Goal: Task Accomplishment & Management: Use online tool/utility

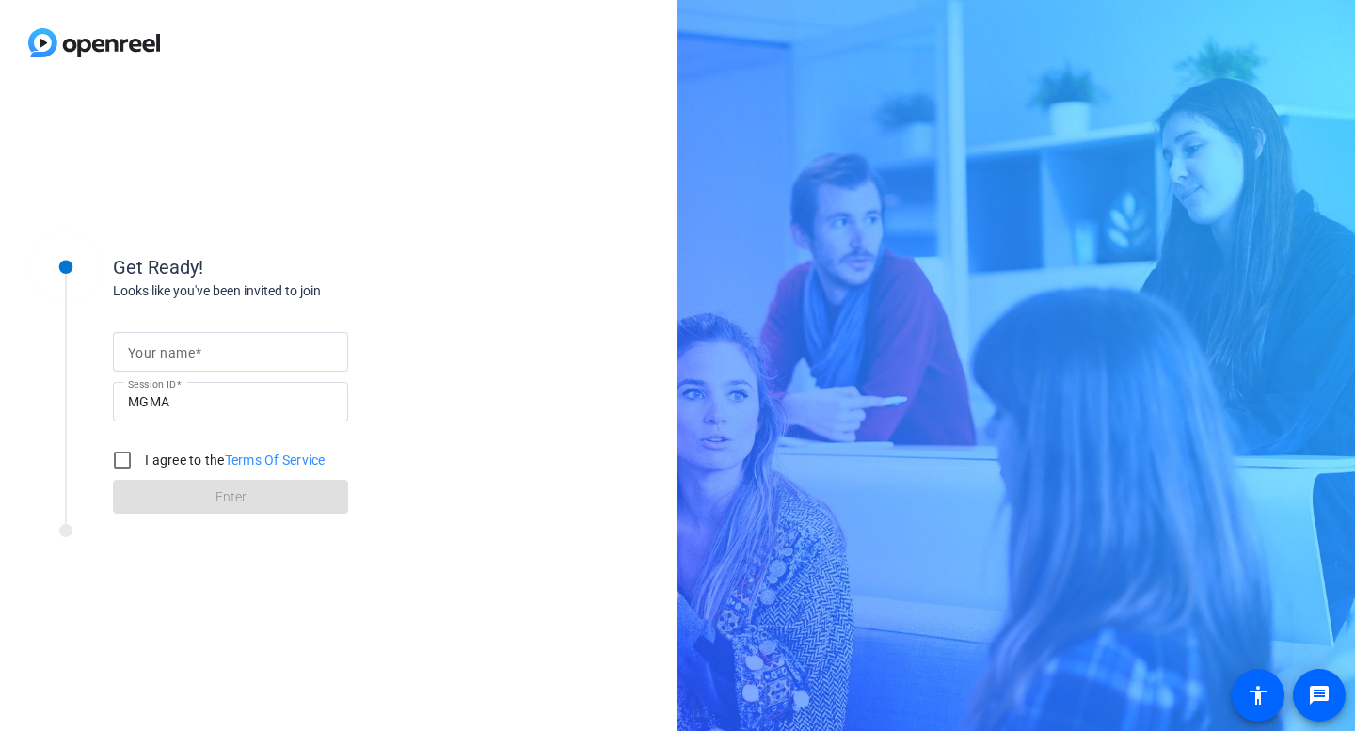
click at [172, 355] on mat-label "Your name" at bounding box center [161, 352] width 67 height 15
click at [172, 355] on input "Your name" at bounding box center [230, 352] width 205 height 23
type input "[PERSON_NAME]"
click at [109, 467] on input "I agree to the Terms Of Service" at bounding box center [122, 460] width 38 height 38
checkbox input "true"
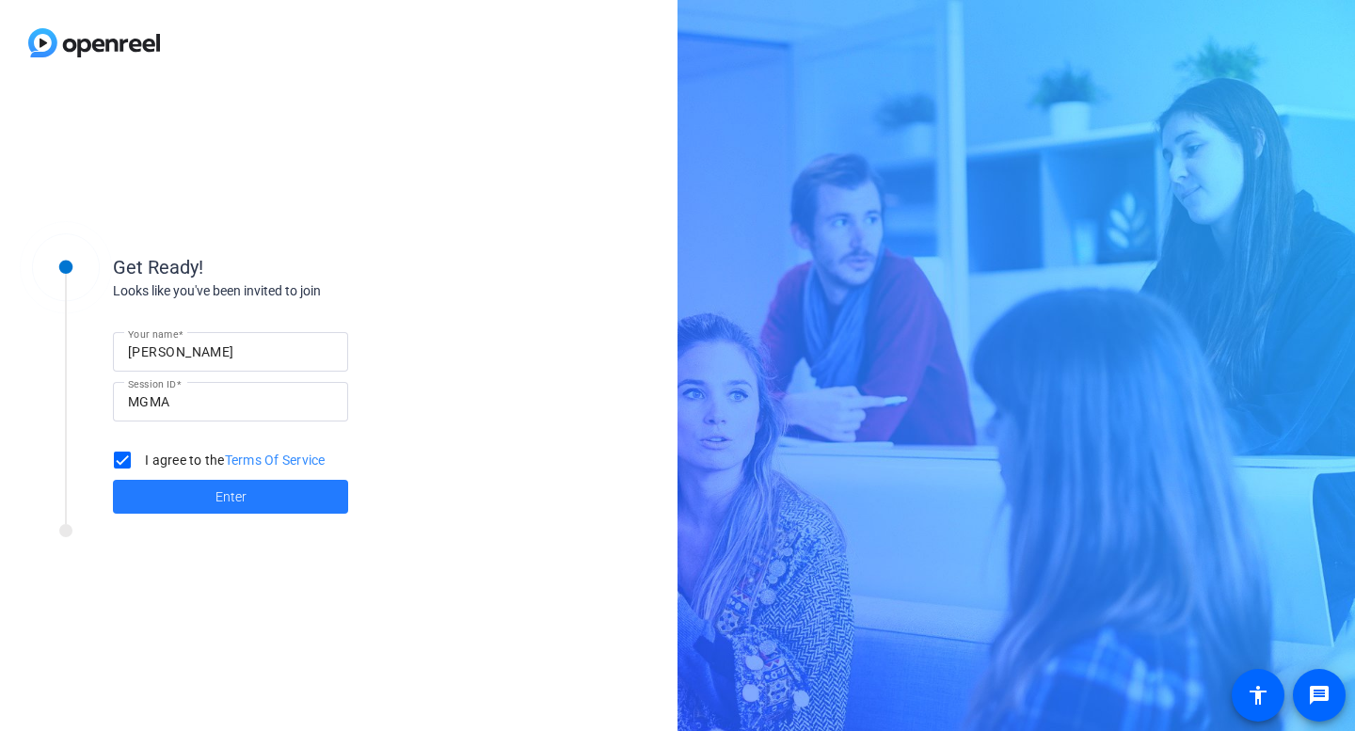
click at [193, 503] on span at bounding box center [230, 496] width 235 height 45
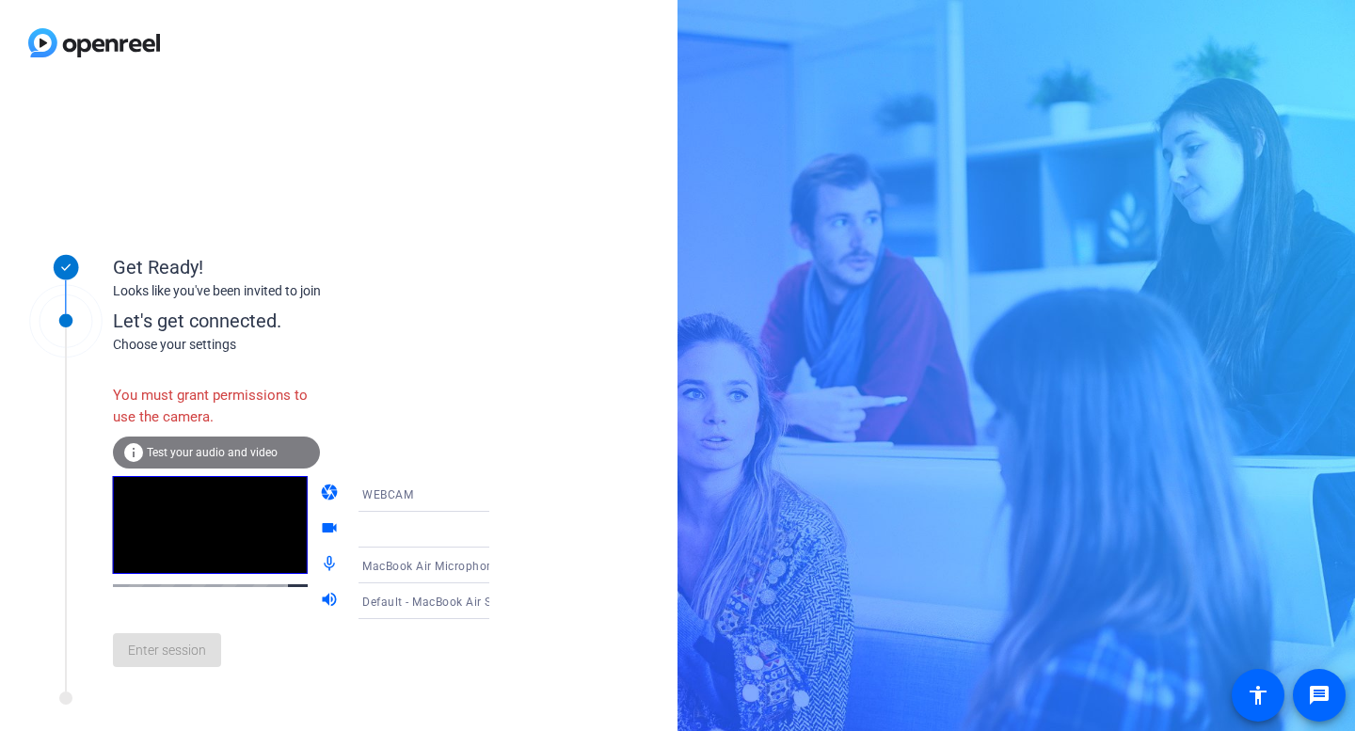
click at [250, 453] on span "Test your audio and video" at bounding box center [212, 452] width 131 height 13
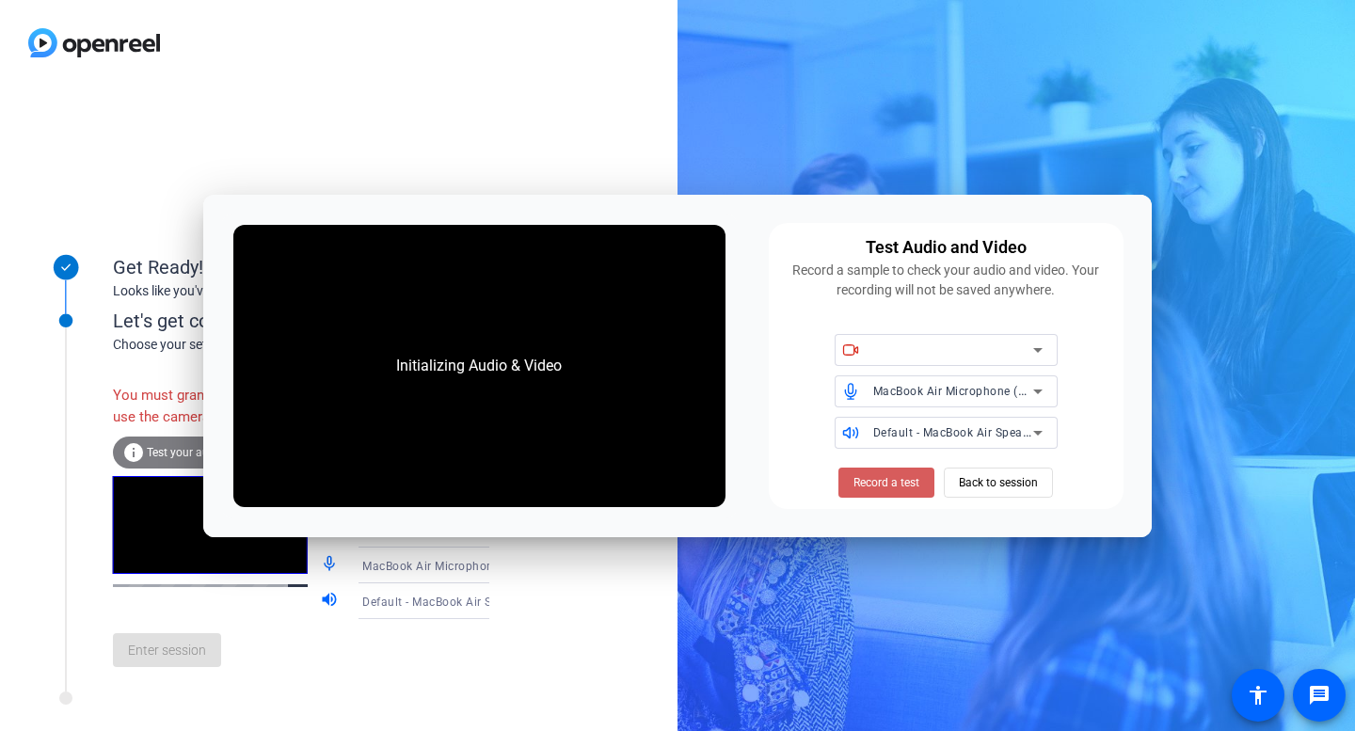
click at [898, 474] on span "Record a test" at bounding box center [886, 482] width 66 height 17
click at [1043, 349] on icon at bounding box center [1037, 350] width 23 height 23
click at [435, 681] on div "Enter session" at bounding box center [320, 650] width 415 height 62
click at [1034, 460] on span at bounding box center [998, 482] width 107 height 45
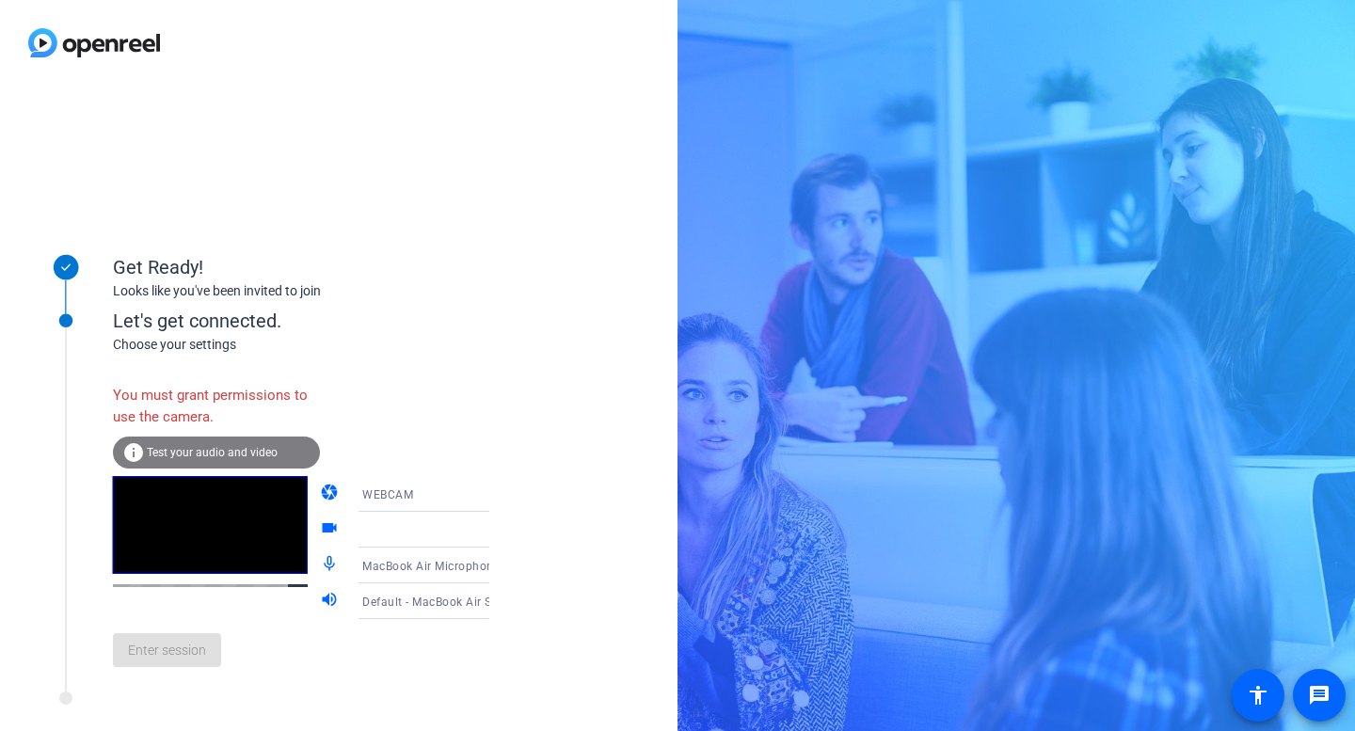
click at [497, 535] on icon at bounding box center [508, 529] width 23 height 23
click at [503, 531] on icon at bounding box center [507, 530] width 9 height 5
click at [432, 692] on div "Let's get connected. Choose your settings You must grant permissions to use the…" at bounding box center [254, 483] width 470 height 419
click at [174, 454] on span "Test your audio and video" at bounding box center [212, 452] width 131 height 13
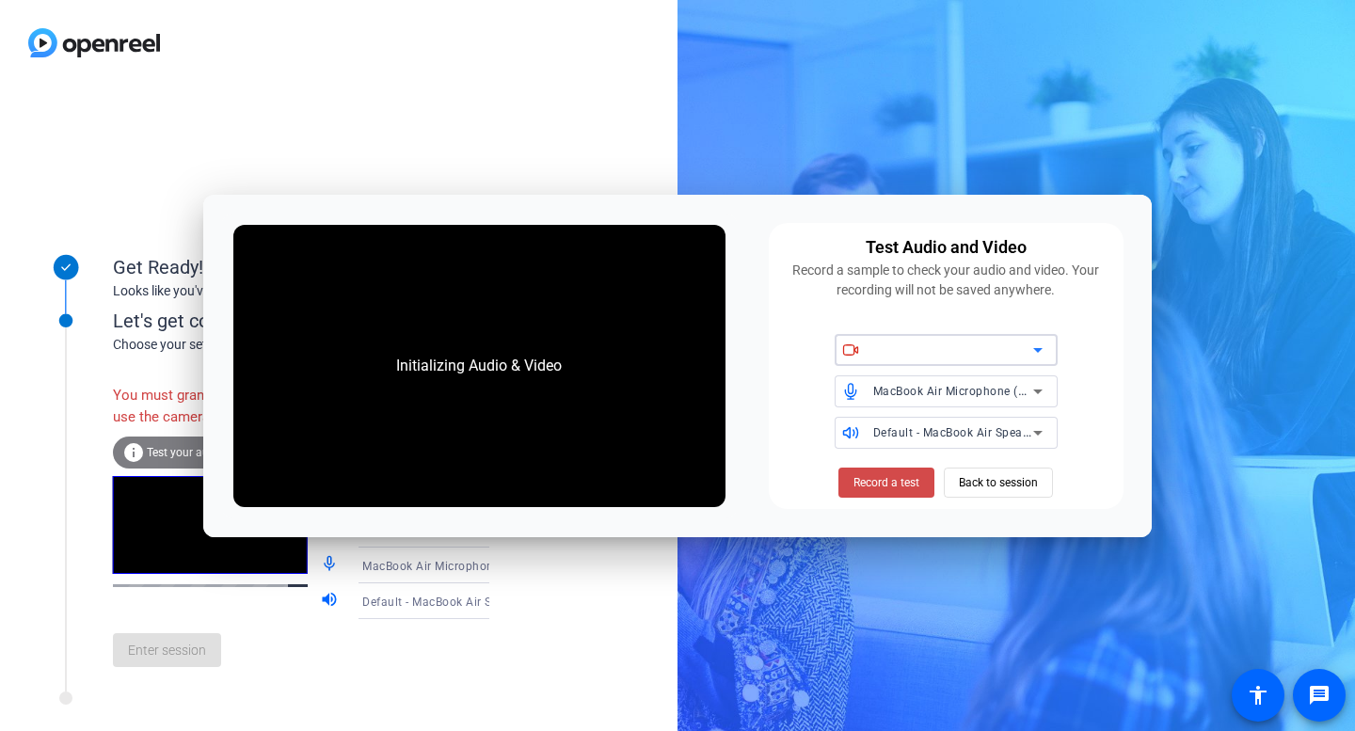
click at [907, 488] on span "Record a test" at bounding box center [886, 482] width 66 height 17
click at [989, 478] on span "Back to session" at bounding box center [998, 483] width 79 height 36
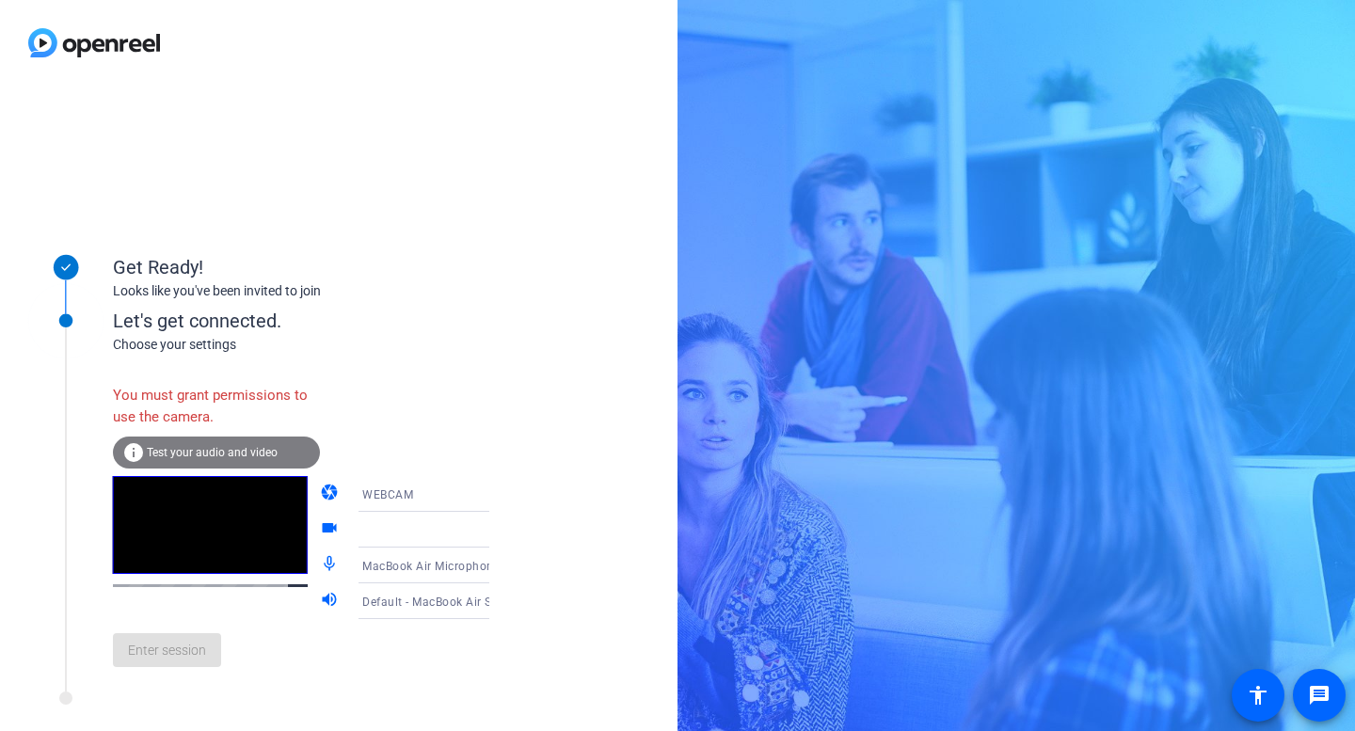
click at [211, 675] on div "Enter session" at bounding box center [320, 650] width 415 height 62
click at [400, 488] on div "WEBCAM" at bounding box center [432, 495] width 140 height 24
click at [365, 565] on span "DESKTOP" at bounding box center [362, 568] width 53 height 23
click at [497, 527] on icon at bounding box center [508, 529] width 23 height 23
click at [363, 560] on span "Screen Sharing" at bounding box center [376, 566] width 81 height 23
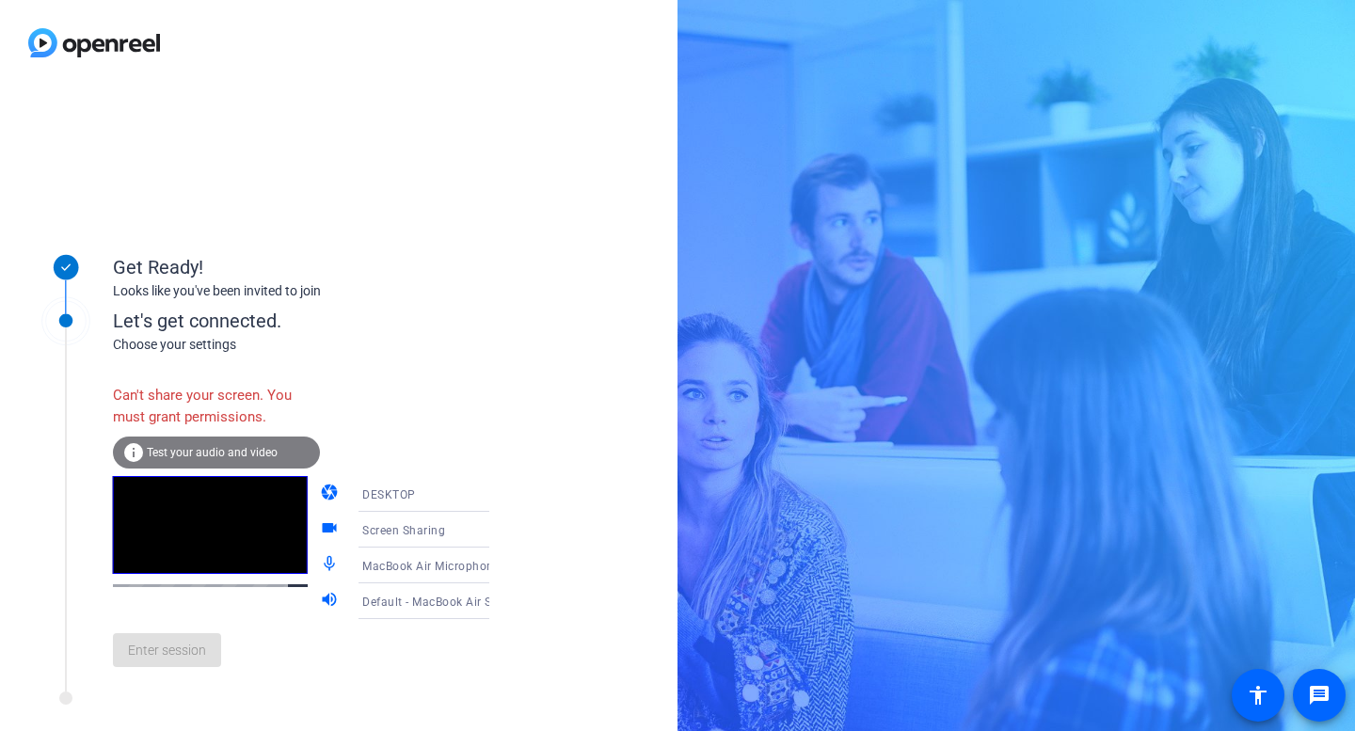
click at [497, 528] on icon at bounding box center [508, 529] width 23 height 23
click at [309, 530] on div at bounding box center [677, 365] width 1355 height 731
click at [497, 528] on icon at bounding box center [508, 529] width 23 height 23
click at [480, 657] on div at bounding box center [677, 365] width 1355 height 731
click at [477, 581] on div "MacBook Air Microphone (Built-in)" at bounding box center [437, 566] width 180 height 36
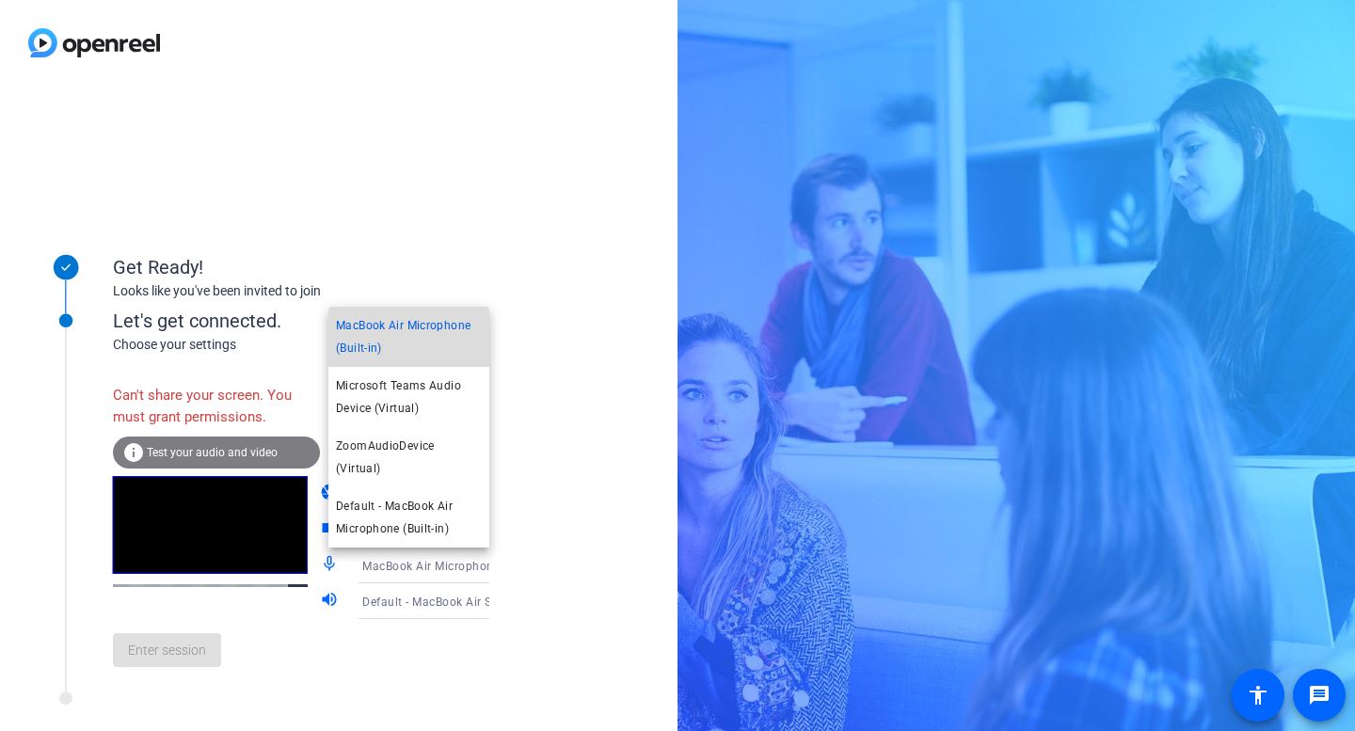
click at [385, 359] on span "MacBook Air Microphone (Built-in)" at bounding box center [409, 336] width 146 height 45
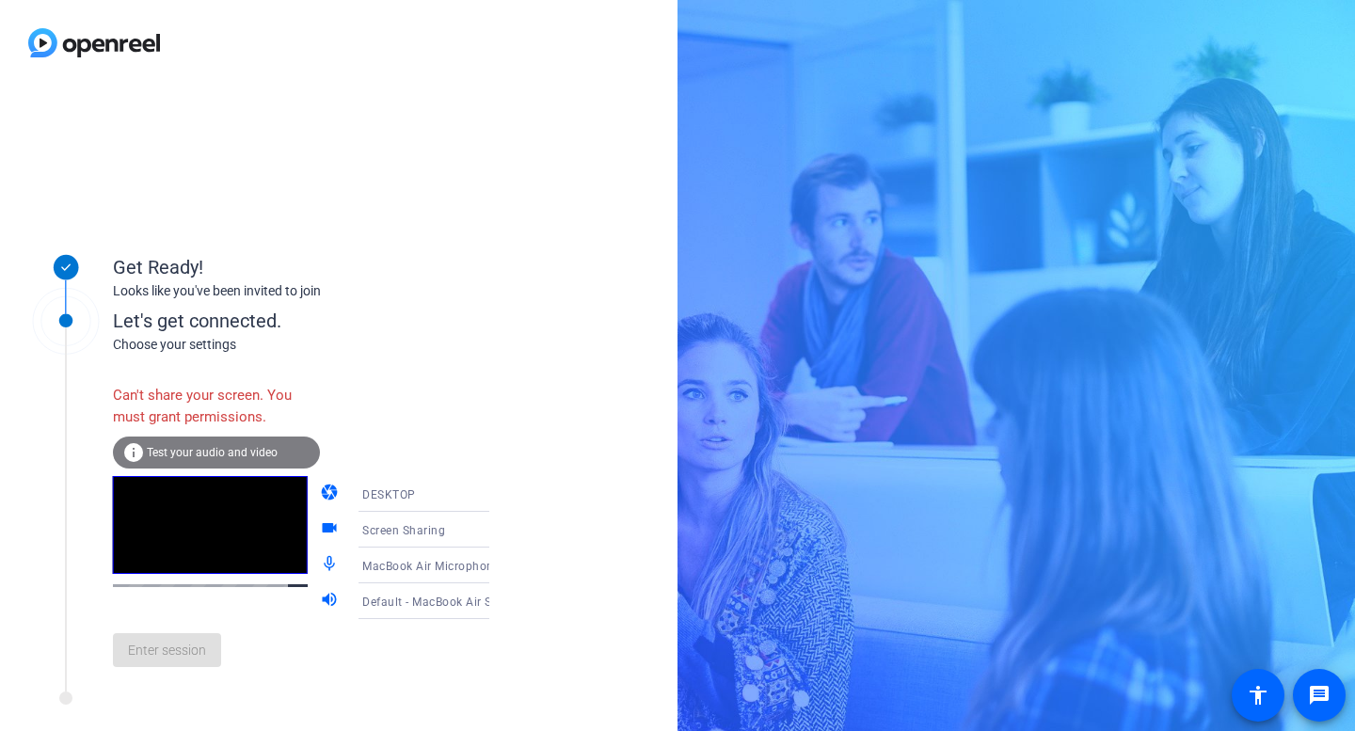
click at [497, 604] on icon at bounding box center [508, 601] width 23 height 23
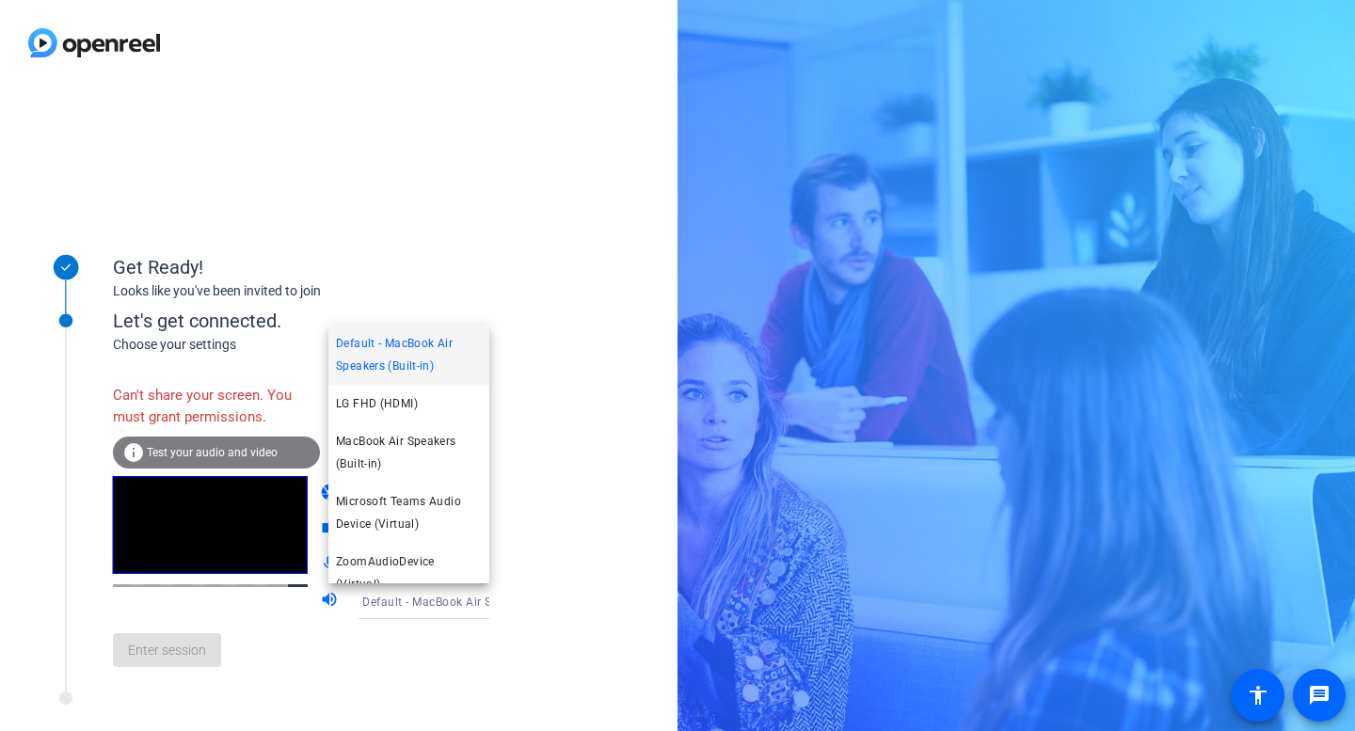
click at [416, 361] on span "Default - MacBook Air Speakers (Built-in)" at bounding box center [409, 354] width 146 height 45
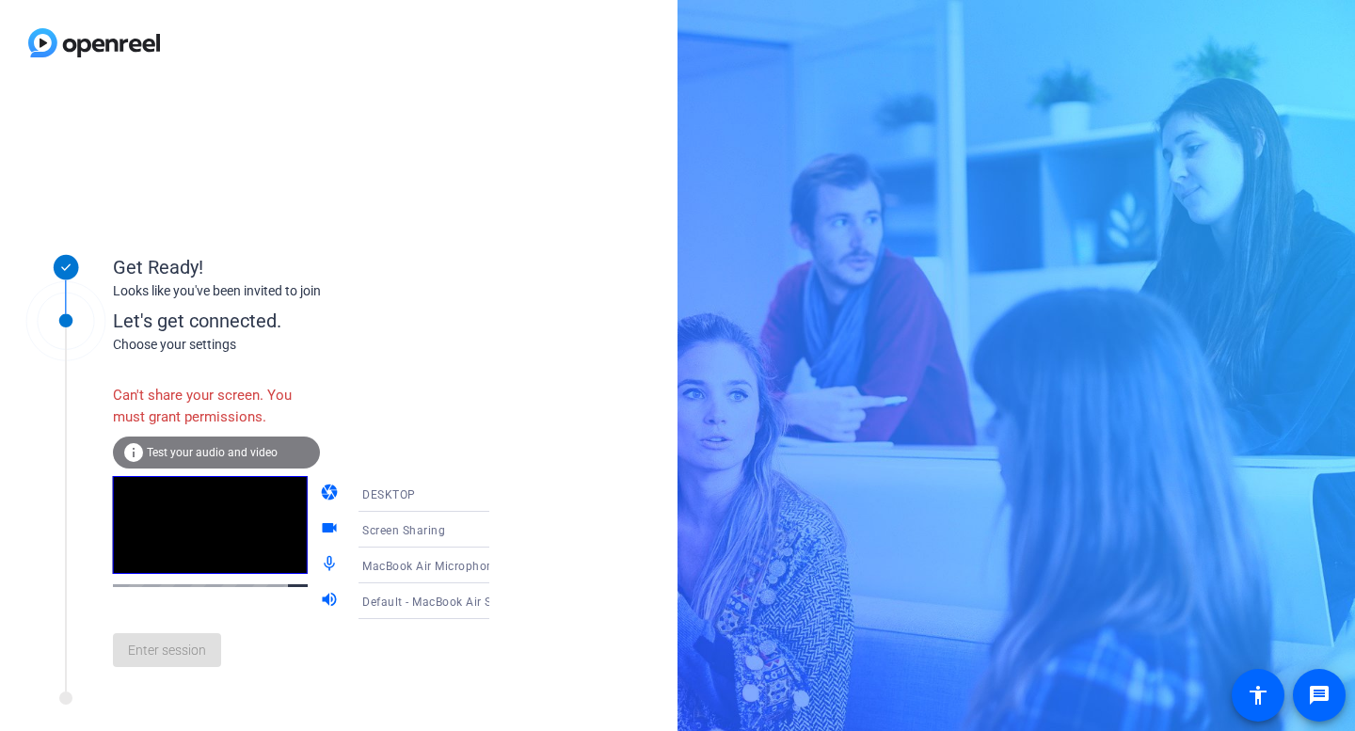
click at [184, 669] on div "Enter session" at bounding box center [320, 650] width 415 height 62
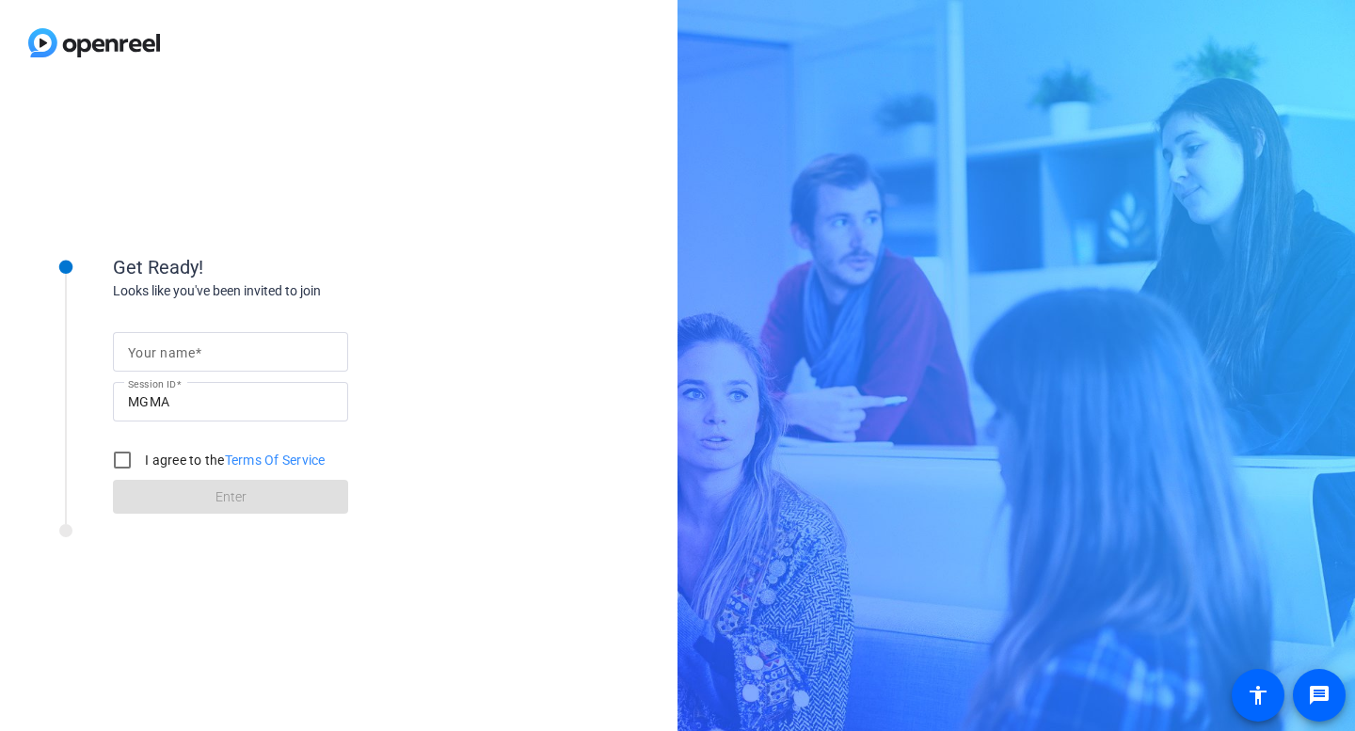
click at [164, 364] on div at bounding box center [230, 352] width 205 height 40
type input "[PERSON_NAME]"
click at [126, 468] on input "I agree to the Terms Of Service" at bounding box center [122, 460] width 38 height 38
checkbox input "true"
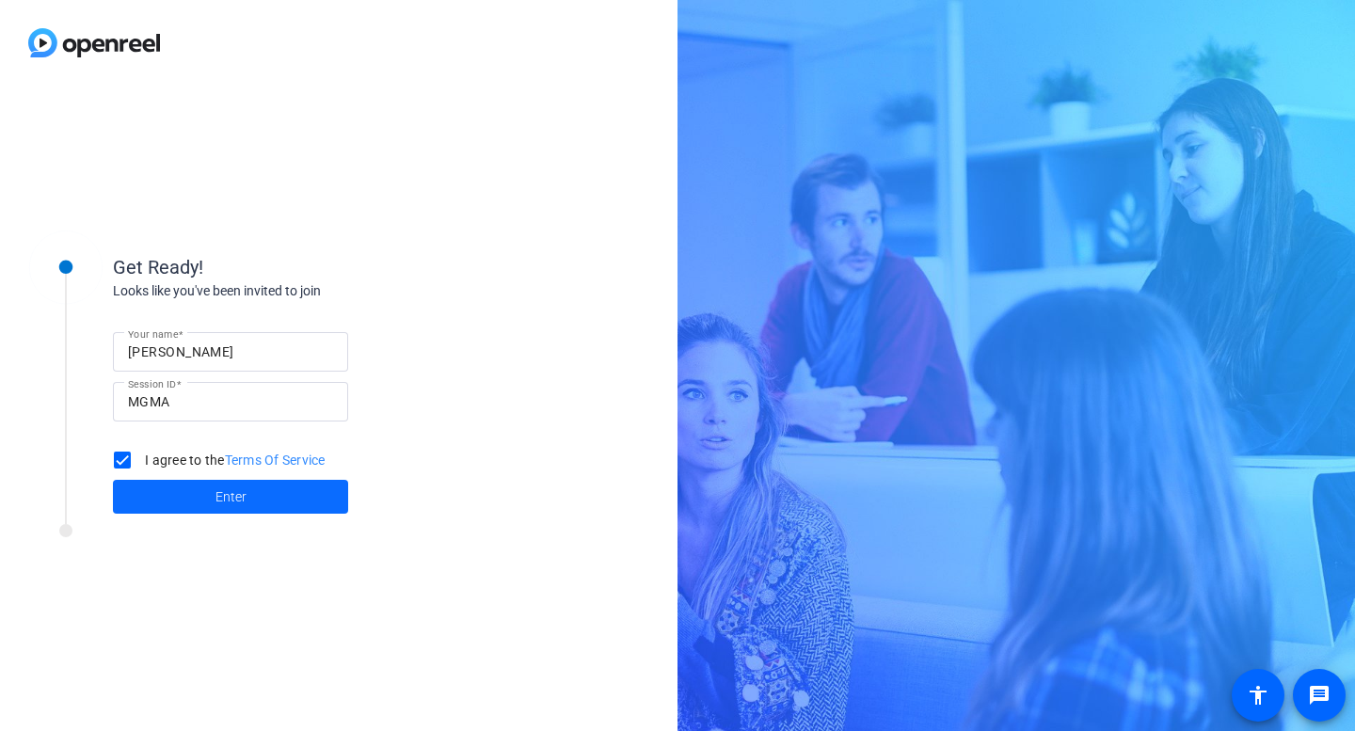
click at [200, 495] on span at bounding box center [230, 496] width 235 height 45
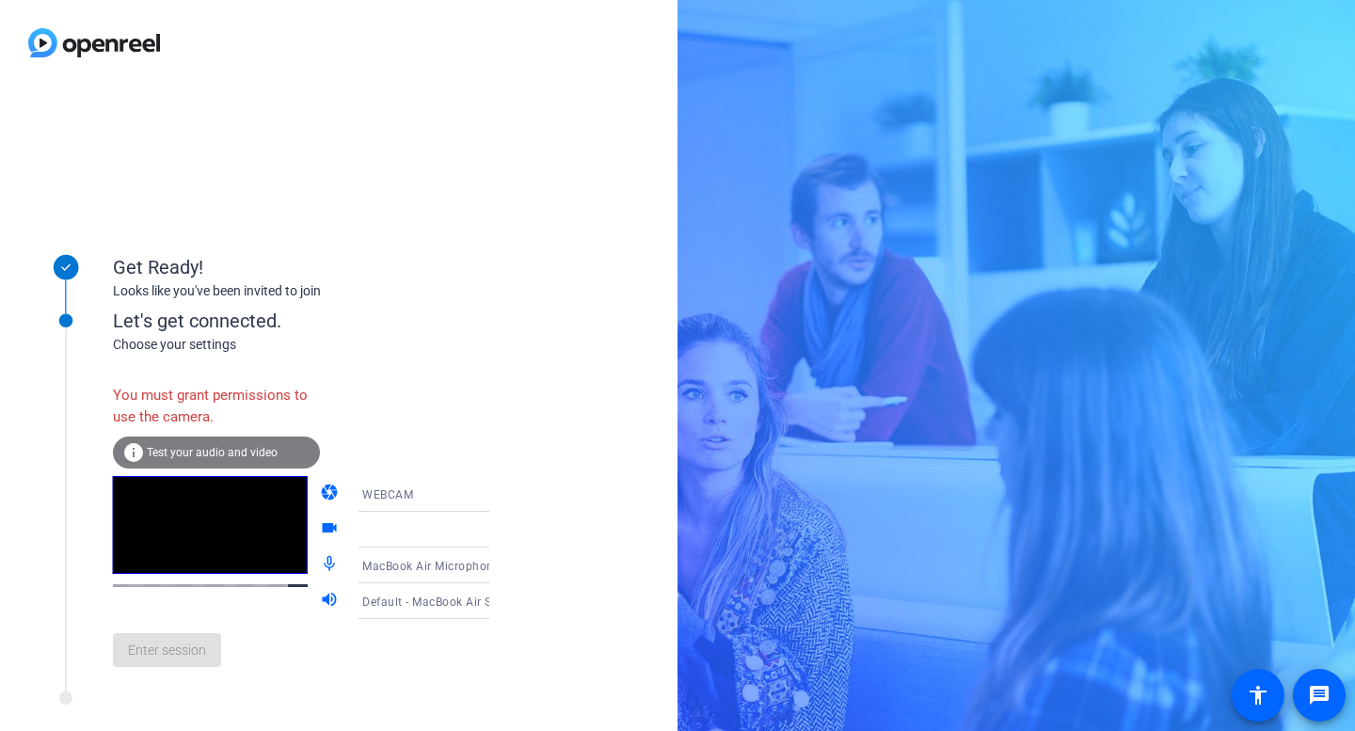
click at [497, 488] on icon at bounding box center [508, 494] width 23 height 23
click at [365, 529] on span "WEBCAM" at bounding box center [361, 530] width 50 height 23
click at [170, 661] on div "Enter session" at bounding box center [320, 650] width 415 height 62
drag, startPoint x: 170, startPoint y: 661, endPoint x: 215, endPoint y: 661, distance: 45.2
click at [215, 661] on div "Enter session" at bounding box center [320, 650] width 415 height 62
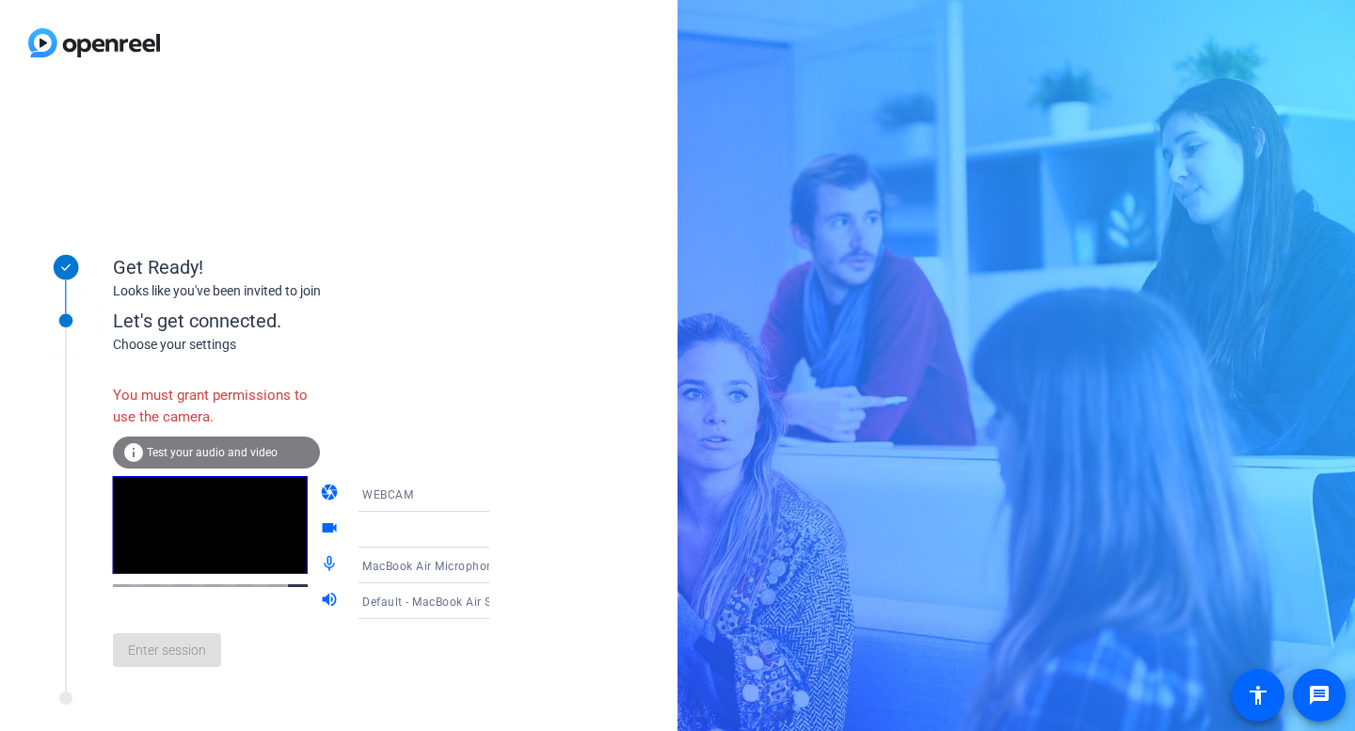
click at [418, 681] on div "Enter session" at bounding box center [320, 650] width 415 height 62
click at [503, 529] on icon at bounding box center [507, 530] width 9 height 5
click at [406, 488] on div "WEBCAM" at bounding box center [432, 495] width 140 height 24
click at [374, 516] on mat-option "WEBCAM" at bounding box center [408, 531] width 161 height 38
click at [415, 629] on div at bounding box center [437, 629] width 180 height 21
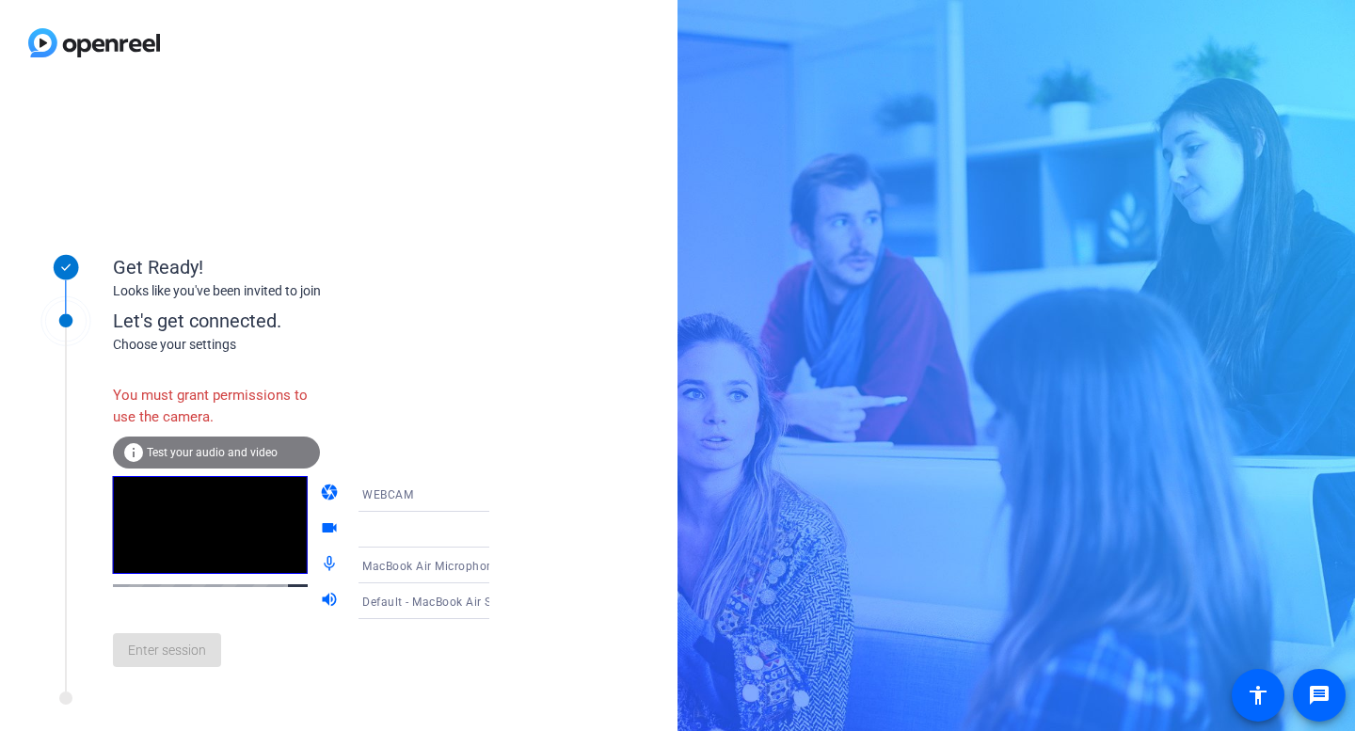
click at [427, 598] on span "Default - MacBook Air Speakers (Built-in)" at bounding box center [473, 601] width 223 height 15
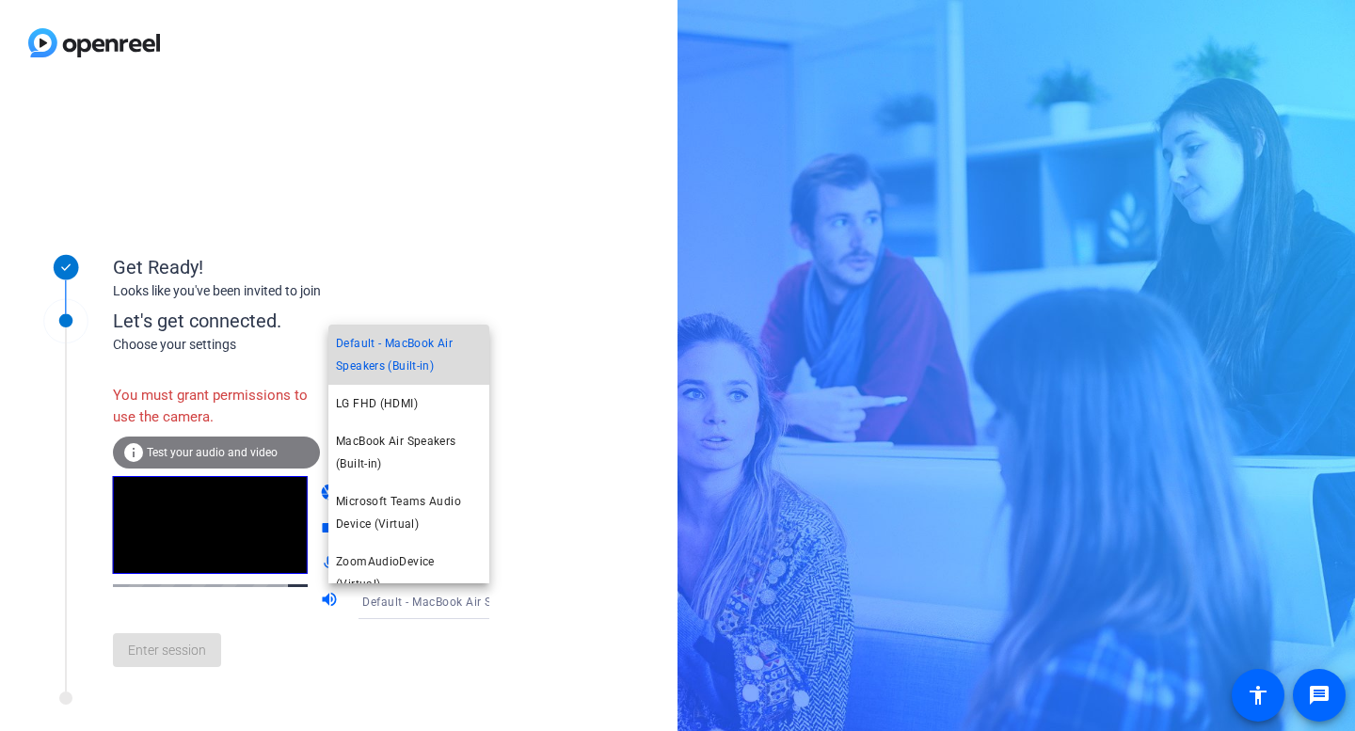
click at [427, 367] on span "Default - MacBook Air Speakers (Built-in)" at bounding box center [409, 354] width 146 height 45
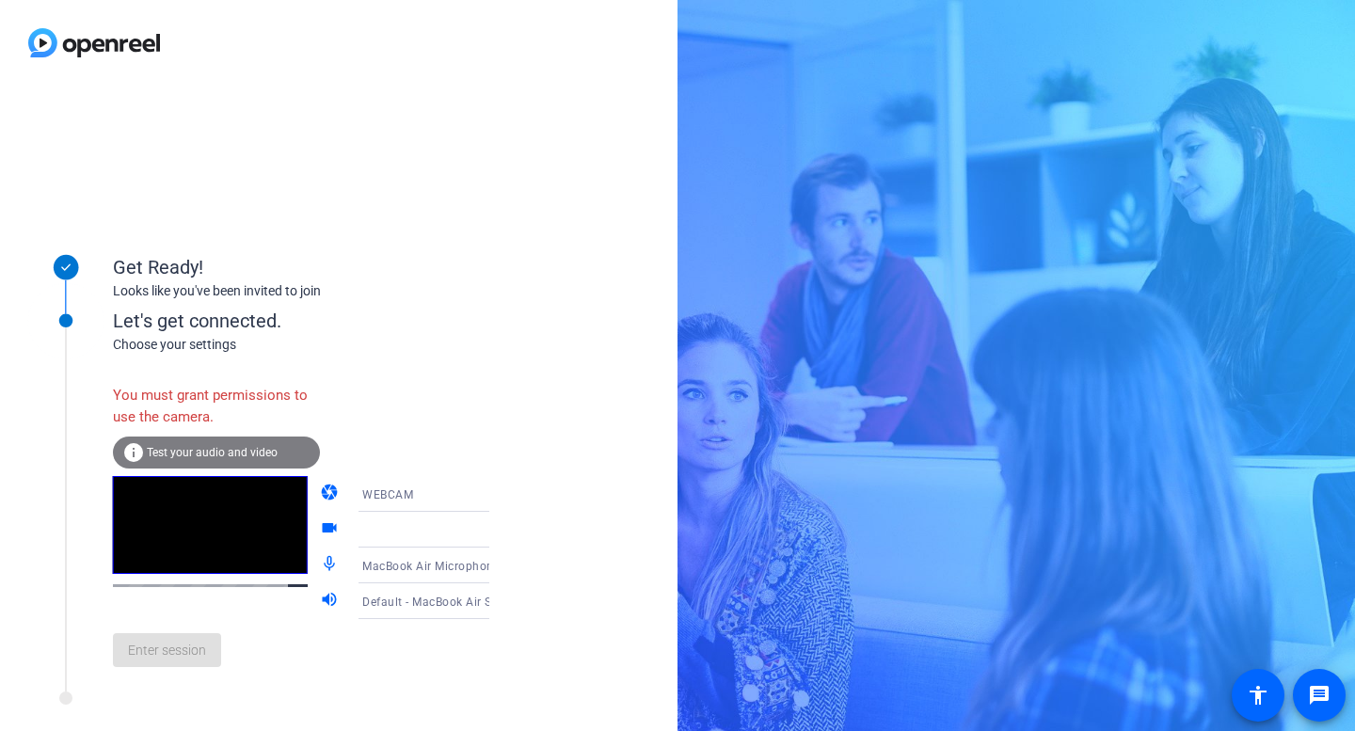
click at [497, 565] on icon at bounding box center [508, 565] width 23 height 23
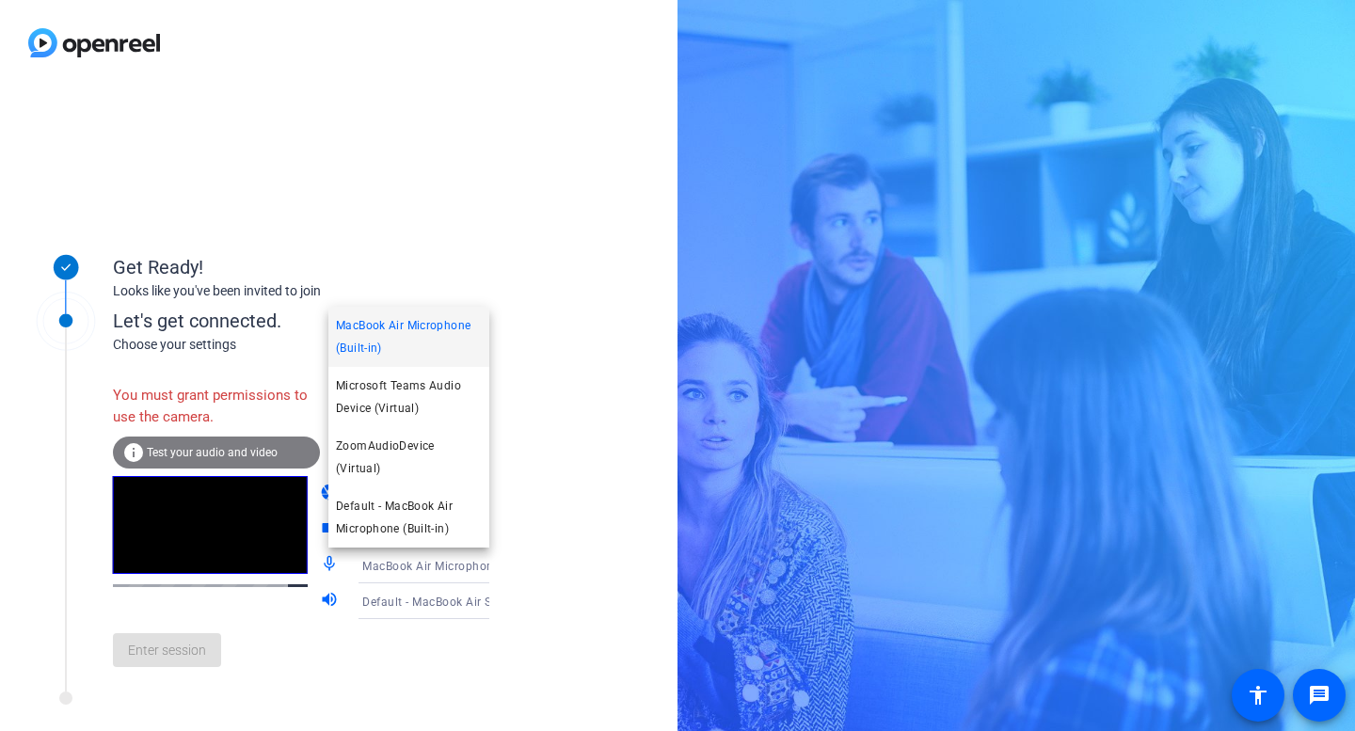
click at [410, 359] on span "MacBook Air Microphone (Built-in)" at bounding box center [409, 336] width 146 height 45
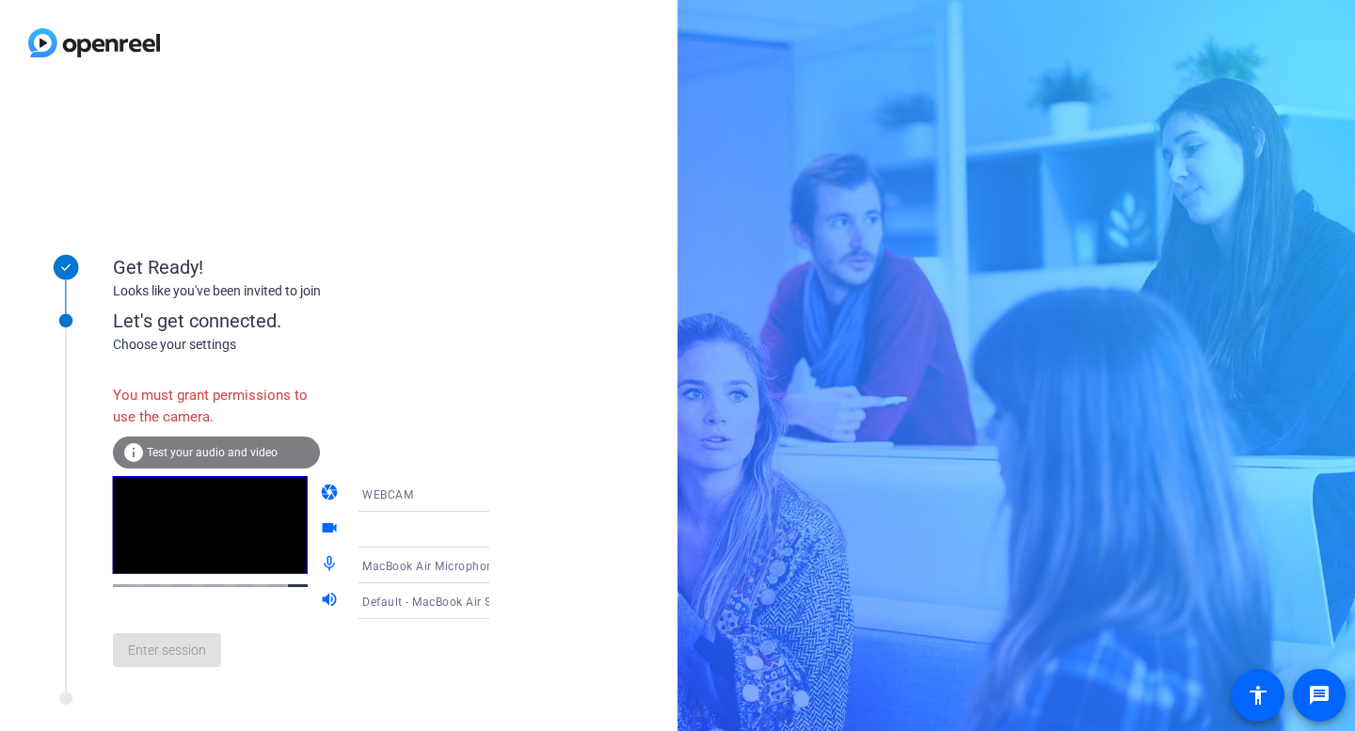
click at [156, 692] on div "Let's get connected. Choose your settings You must grant permissions to use the…" at bounding box center [254, 483] width 470 height 419
click at [174, 643] on div "Enter session" at bounding box center [320, 650] width 415 height 62
click at [190, 450] on span "Test your audio and video" at bounding box center [212, 452] width 131 height 13
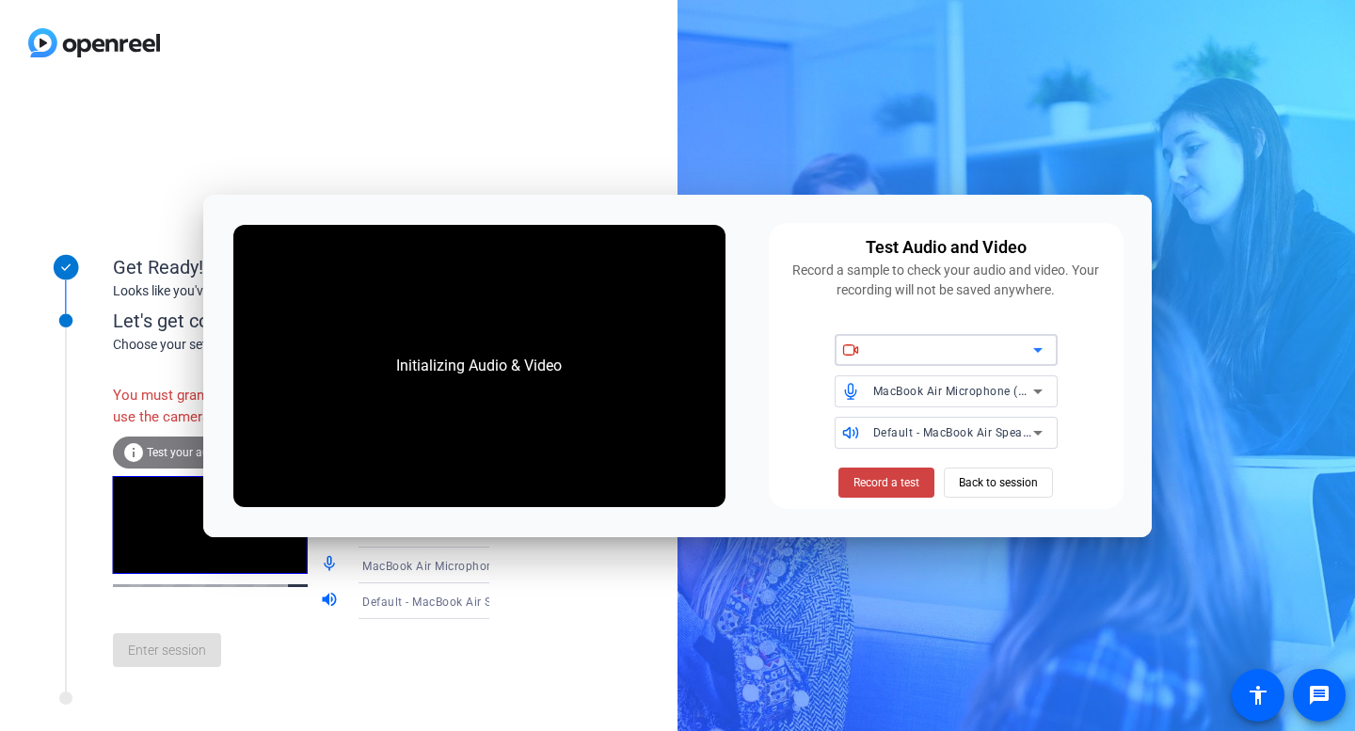
click at [1035, 346] on icon at bounding box center [1037, 350] width 23 height 23
click at [1037, 350] on icon at bounding box center [1037, 350] width 9 height 5
click at [847, 356] on div "Initializing Audio & Video Test Audio and Video Record a sample to check your a…" at bounding box center [677, 365] width 1355 height 731
click at [853, 350] on icon at bounding box center [848, 348] width 10 height 9
click at [894, 479] on span "Record a test" at bounding box center [886, 482] width 66 height 17
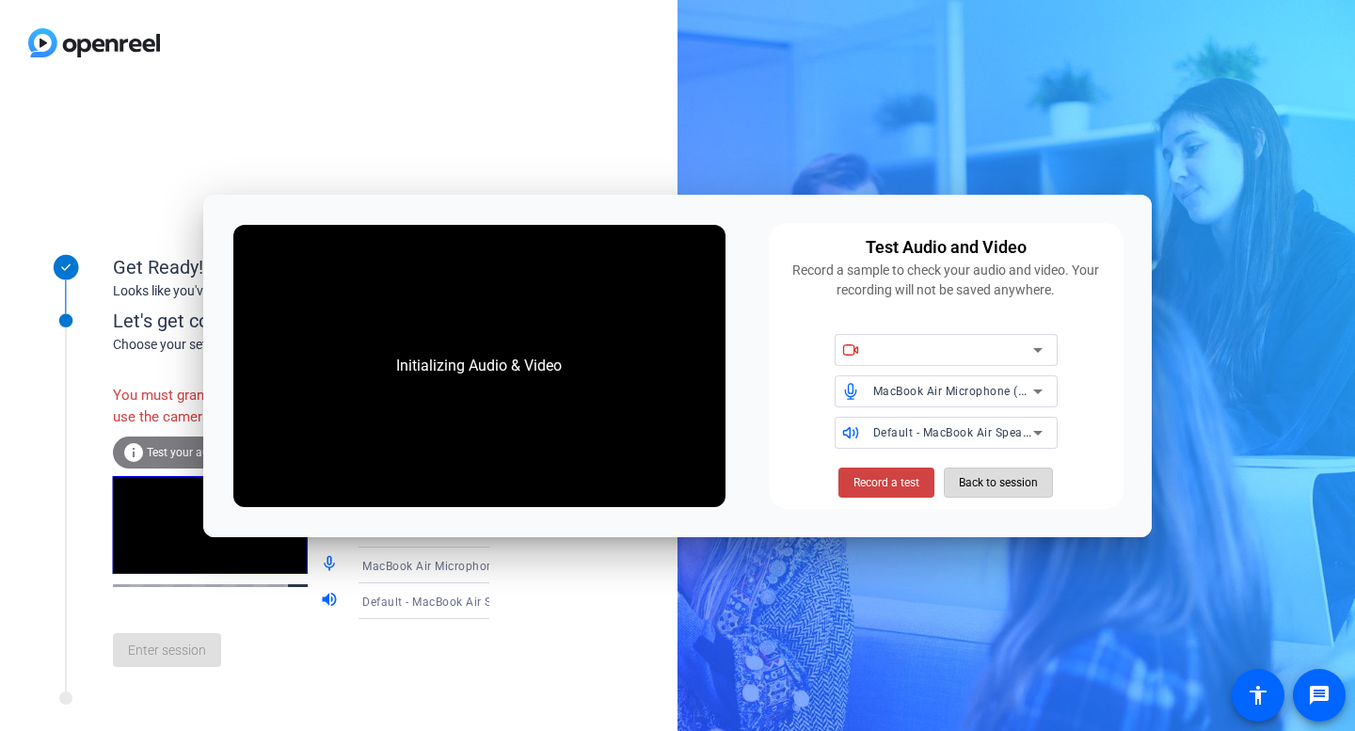
click at [1038, 481] on span "Back to session" at bounding box center [998, 483] width 79 height 36
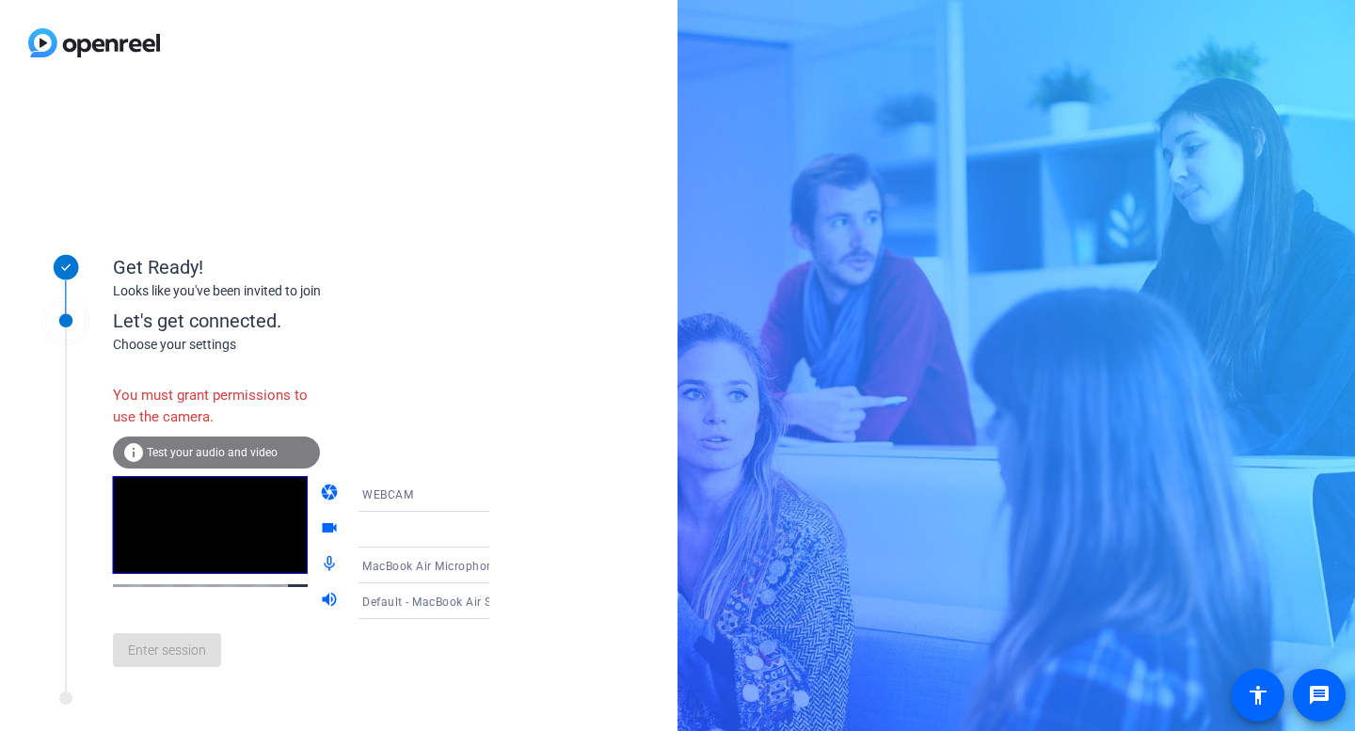
click at [190, 643] on div "Enter session" at bounding box center [320, 650] width 415 height 62
click at [468, 668] on div "Enter session" at bounding box center [320, 650] width 415 height 62
click at [242, 467] on div "info Test your audio and video" at bounding box center [216, 453] width 207 height 32
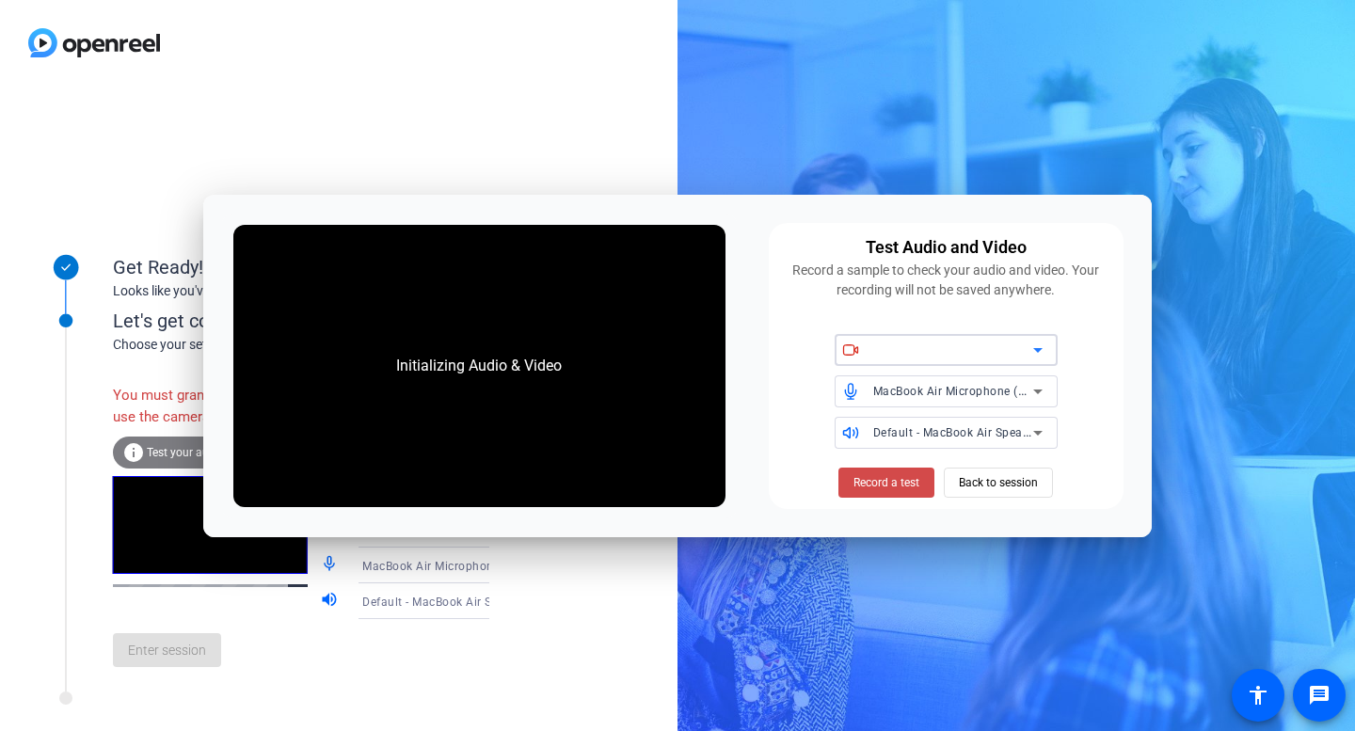
click at [891, 468] on span at bounding box center [886, 482] width 96 height 45
click at [527, 390] on div "Initializing Audio & Video" at bounding box center [478, 366] width 203 height 60
click at [909, 352] on div at bounding box center [953, 350] width 160 height 23
click at [1041, 350] on icon at bounding box center [1037, 350] width 23 height 23
click at [982, 352] on div at bounding box center [953, 350] width 160 height 23
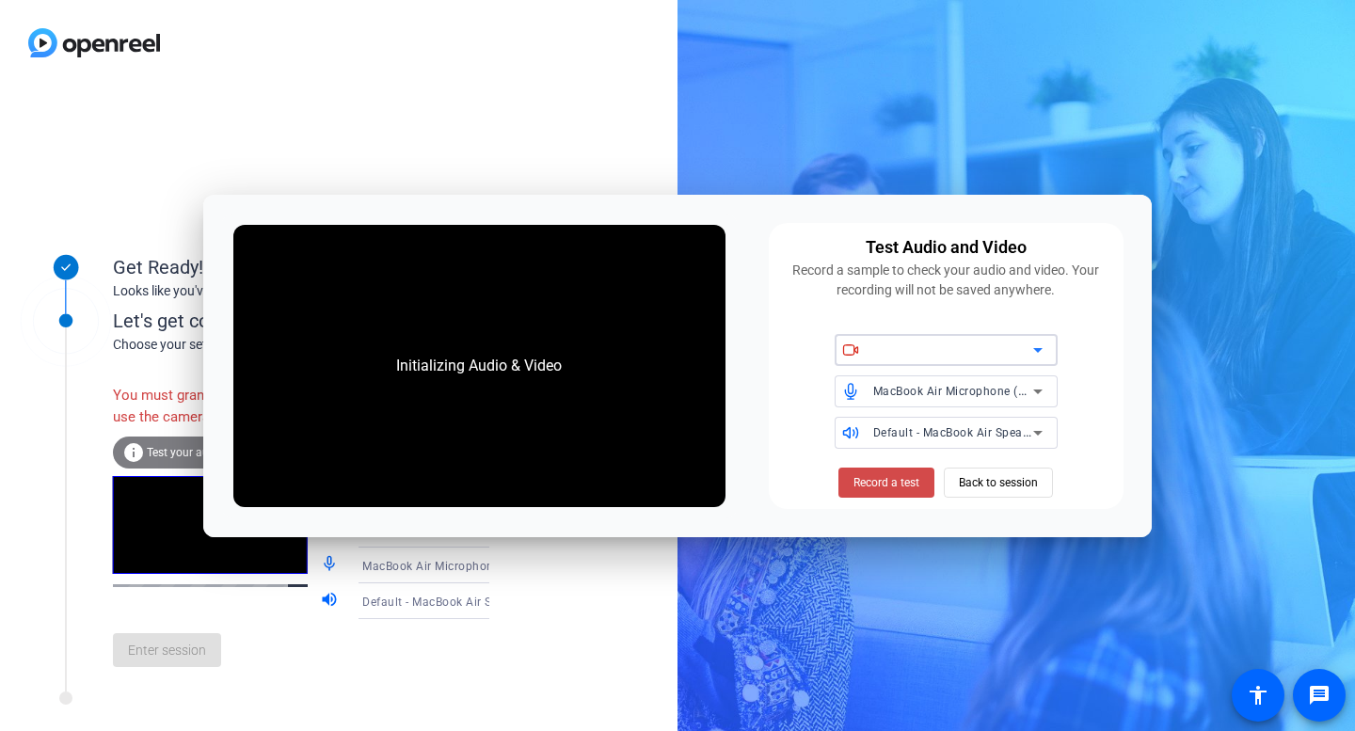
click at [891, 468] on span at bounding box center [886, 482] width 96 height 45
click at [430, 360] on div "Initializing Audio & Video" at bounding box center [478, 366] width 203 height 60
click at [998, 484] on span "Back to session" at bounding box center [998, 483] width 79 height 36
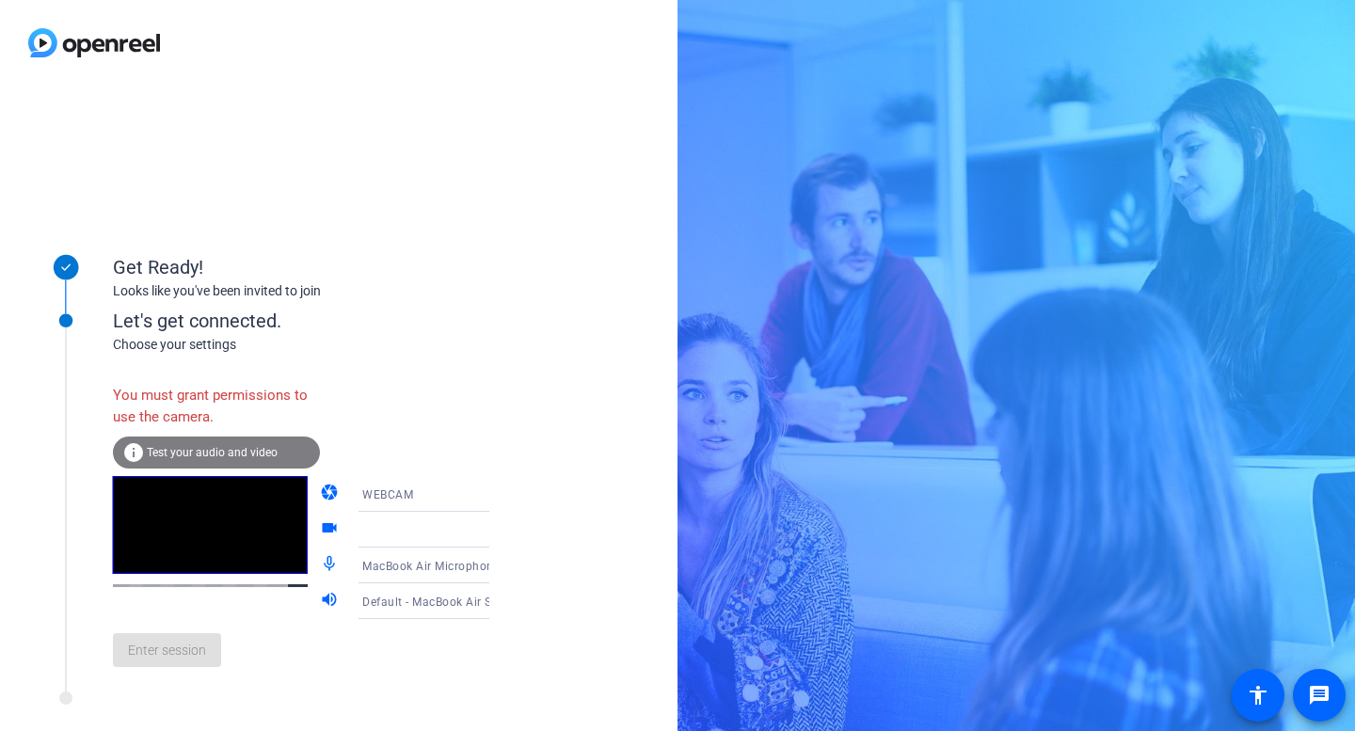
click at [193, 670] on div "Enter session" at bounding box center [320, 650] width 415 height 62
click at [271, 470] on div "You must grant permissions to use the camera. info Test your audio and video" at bounding box center [216, 425] width 207 height 101
click at [260, 453] on span "Test your audio and video" at bounding box center [212, 452] width 131 height 13
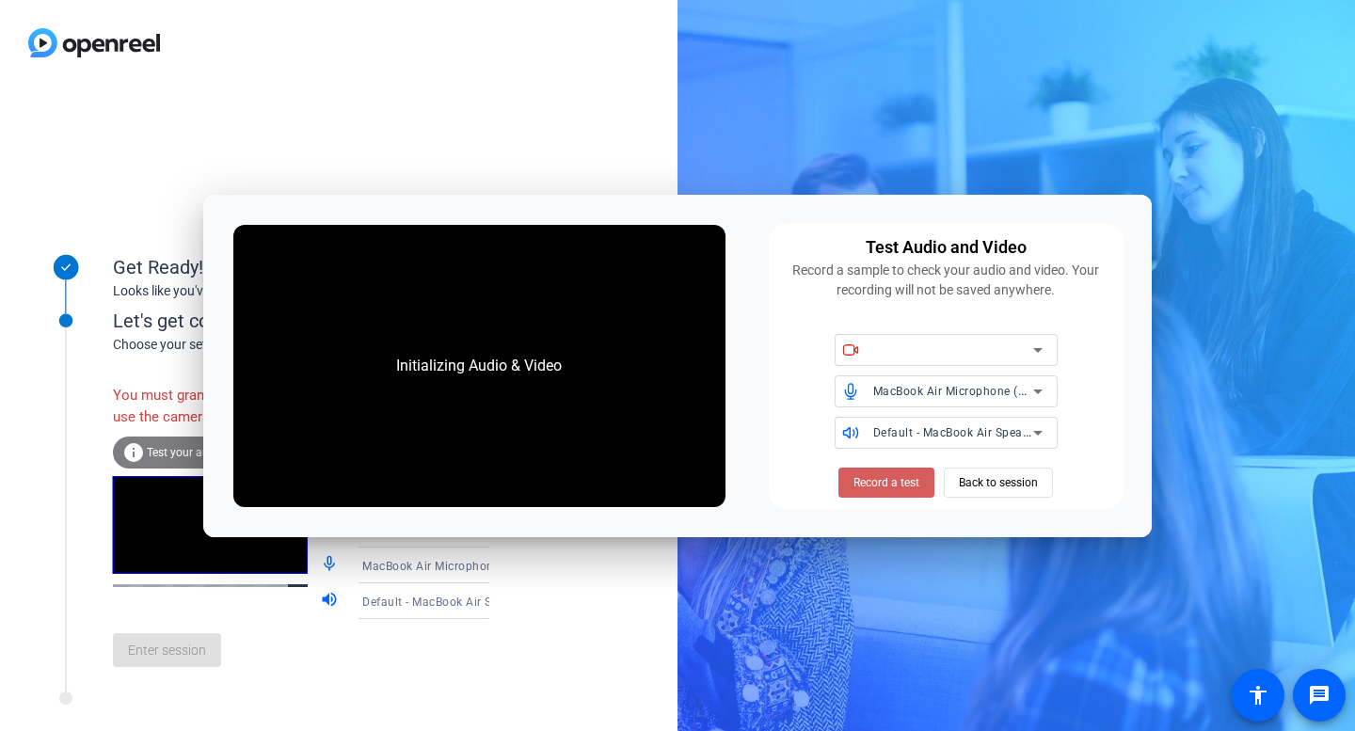
click at [868, 489] on span "Record a test" at bounding box center [886, 482] width 66 height 17
click at [498, 377] on div "Initializing Audio & Video" at bounding box center [478, 366] width 203 height 60
click at [1038, 347] on icon at bounding box center [1037, 350] width 23 height 23
click at [907, 484] on span "Record a test" at bounding box center [886, 482] width 66 height 17
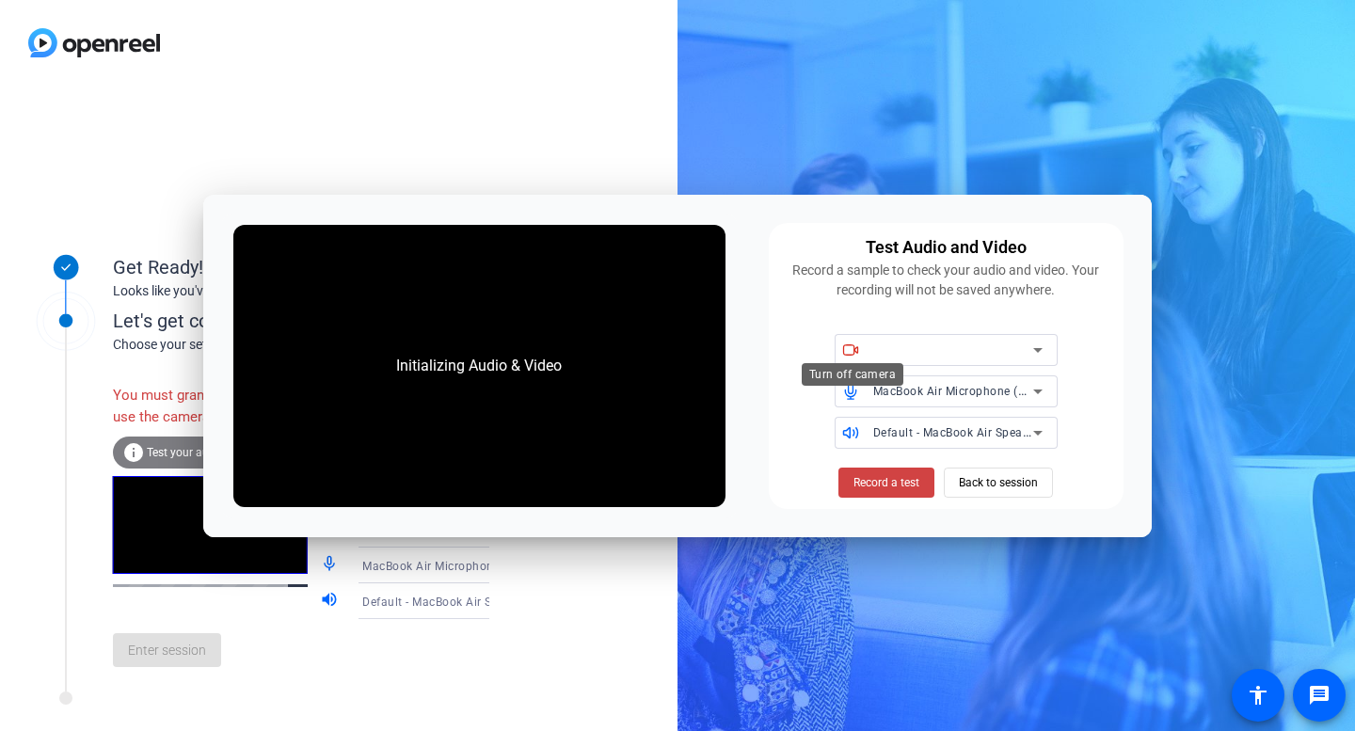
click at [851, 349] on icon at bounding box center [850, 349] width 17 height 17
click at [1046, 343] on icon at bounding box center [1037, 350] width 23 height 23
click at [870, 482] on span "Record a test" at bounding box center [886, 482] width 66 height 17
click at [989, 484] on span "Back to session" at bounding box center [998, 483] width 79 height 36
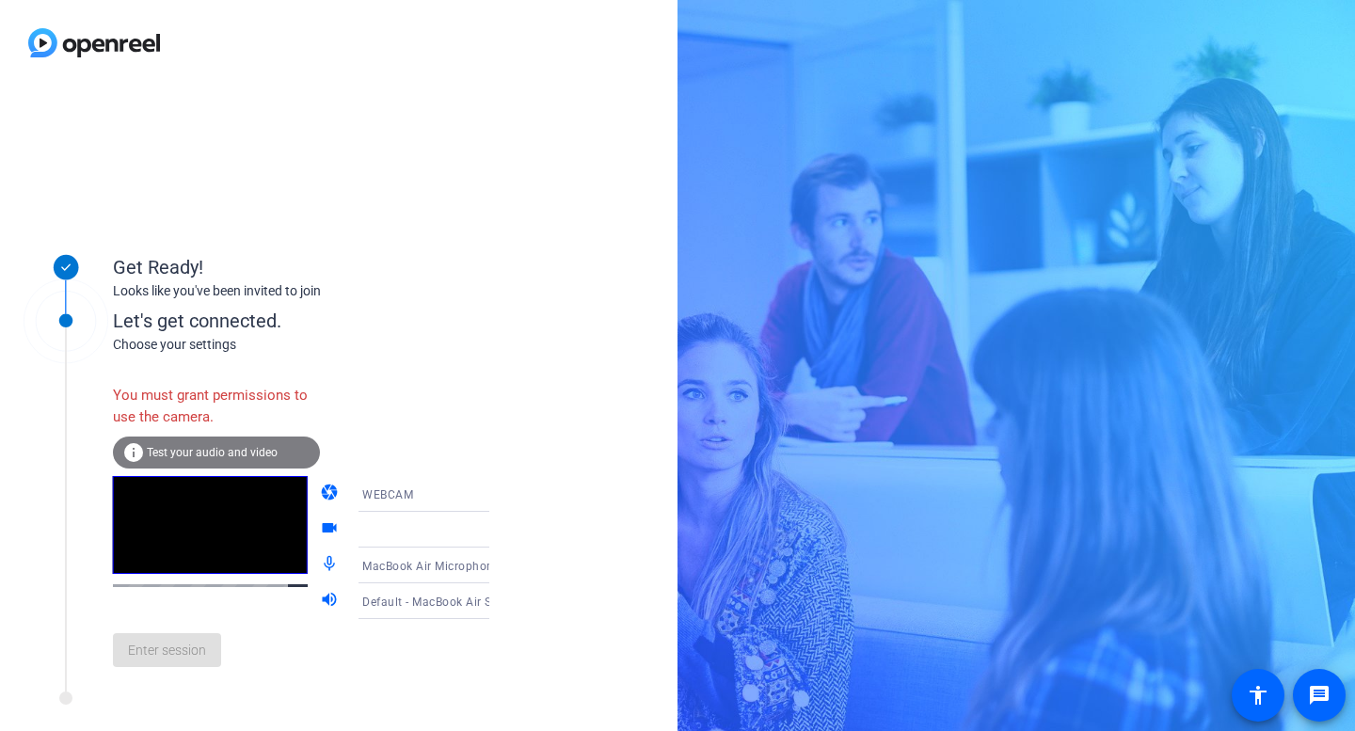
click at [233, 680] on div "Enter session" at bounding box center [320, 650] width 415 height 62
click at [355, 664] on div "Enter session" at bounding box center [320, 650] width 415 height 62
click at [384, 415] on div "You must grant permissions to use the camera. info Test your audio and video ca…" at bounding box center [320, 528] width 415 height 306
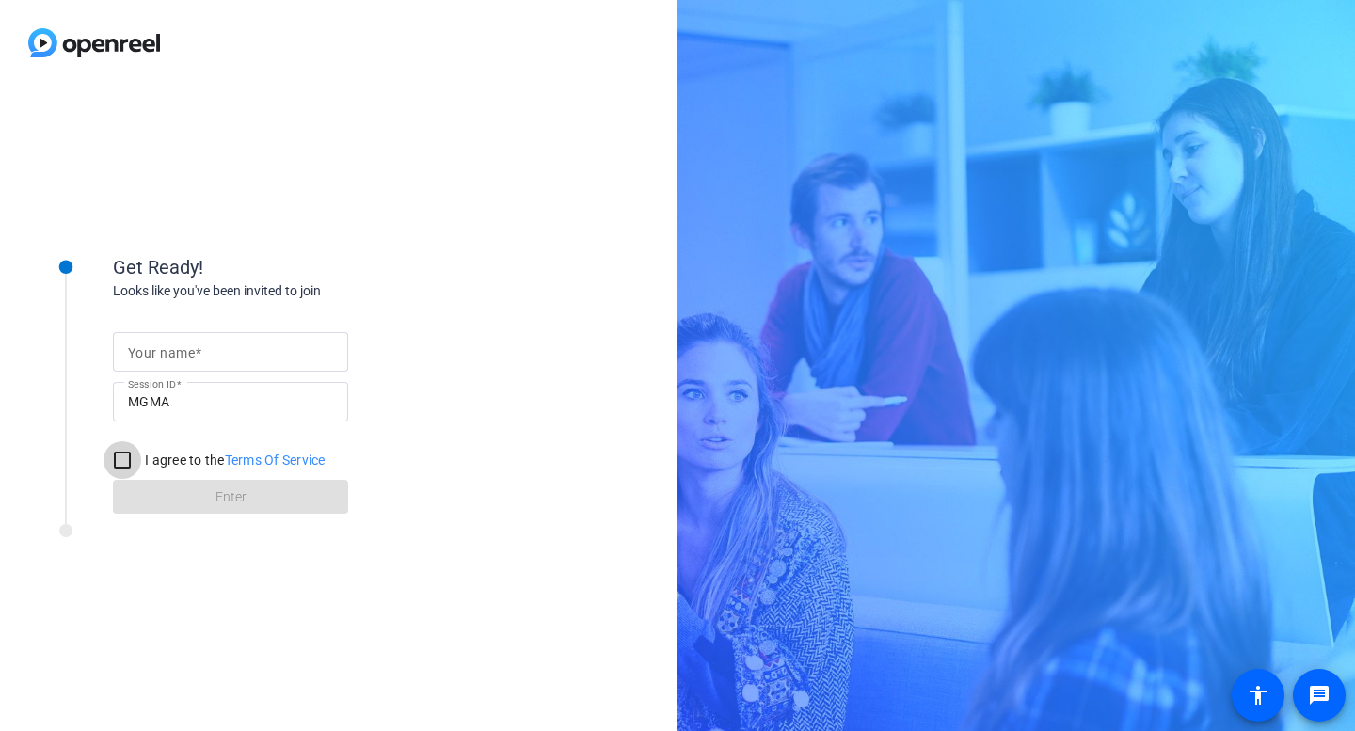
click at [118, 461] on input "I agree to the Terms Of Service" at bounding box center [122, 460] width 38 height 38
checkbox input "true"
click at [192, 359] on input "Your name" at bounding box center [230, 352] width 205 height 23
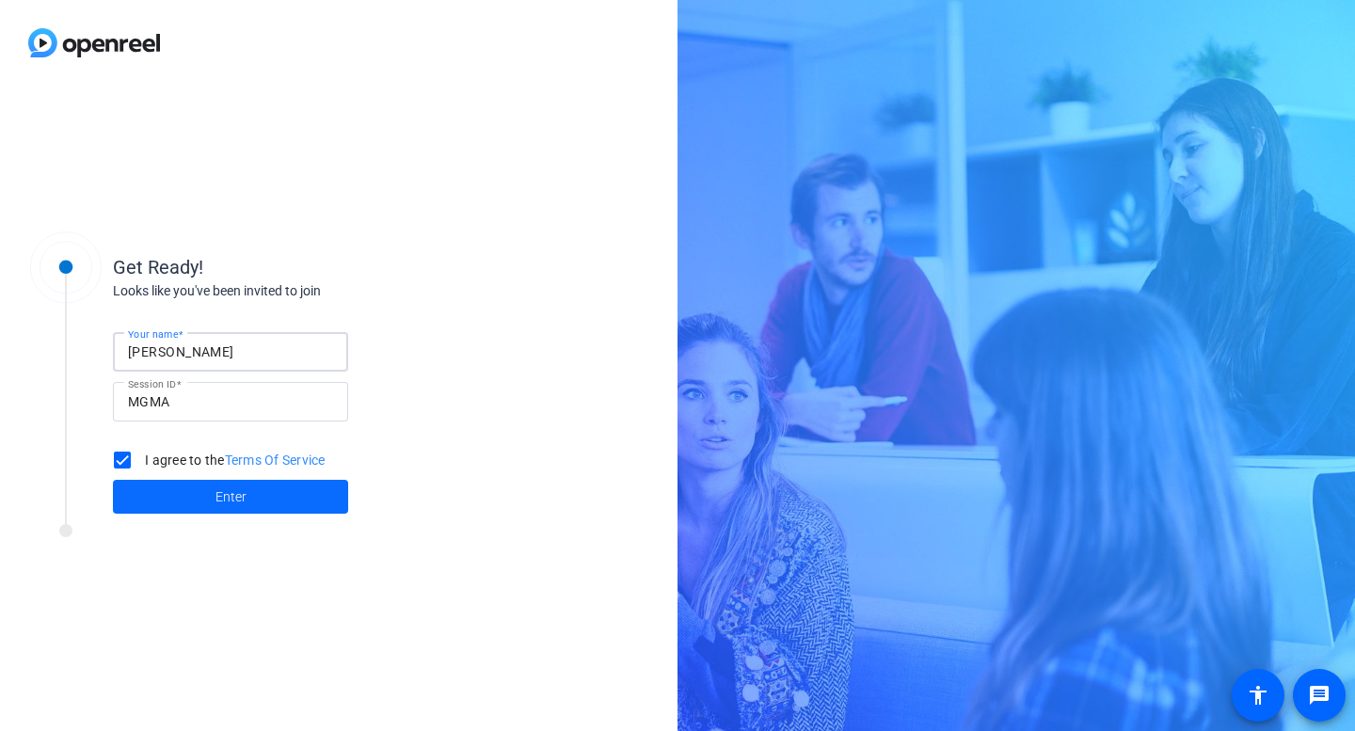
type input "jackie"
click at [242, 490] on span "Enter" at bounding box center [230, 497] width 31 height 20
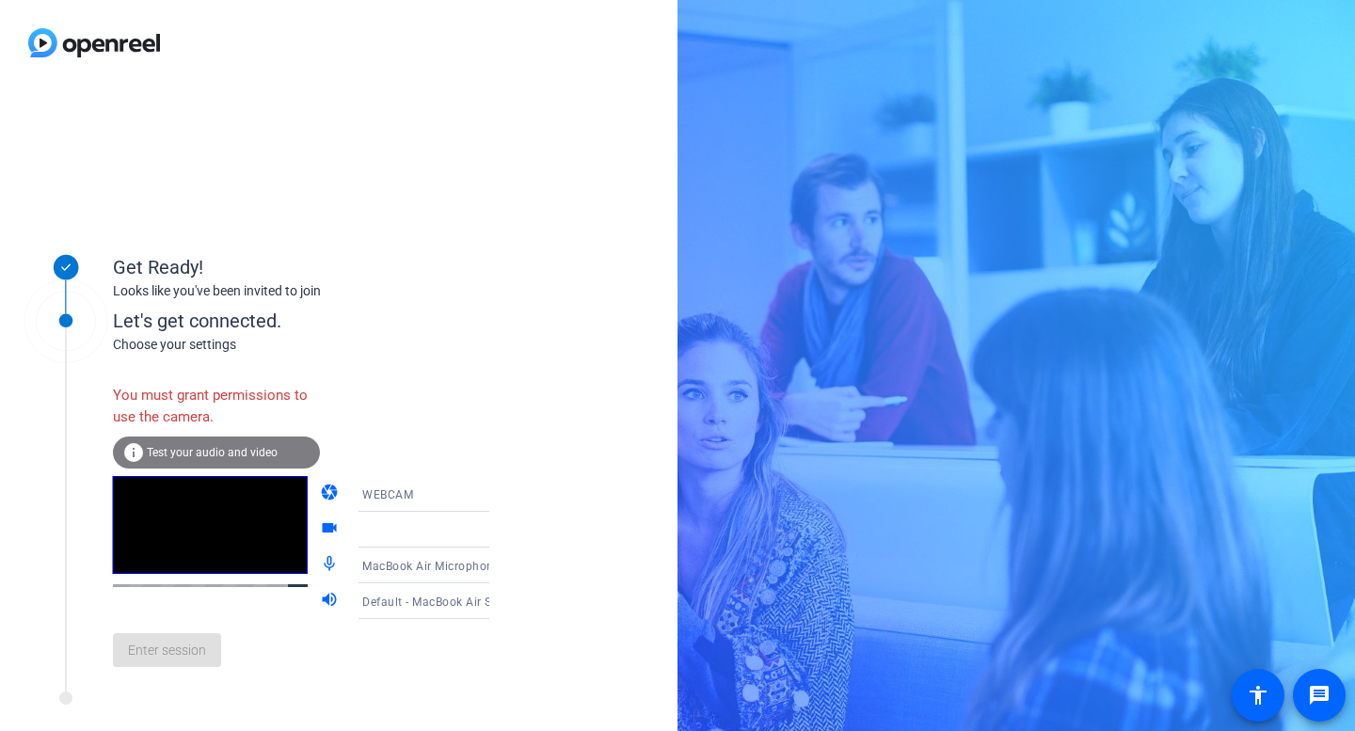
click at [206, 406] on div "You must grant permissions to use the camera." at bounding box center [216, 405] width 207 height 61
click at [385, 502] on div "WEBCAM" at bounding box center [432, 495] width 140 height 24
click at [361, 530] on span "WEBCAM" at bounding box center [361, 530] width 50 height 23
click at [497, 532] on icon at bounding box center [508, 529] width 23 height 23
click at [393, 509] on div "WEBCAM" at bounding box center [437, 494] width 150 height 36
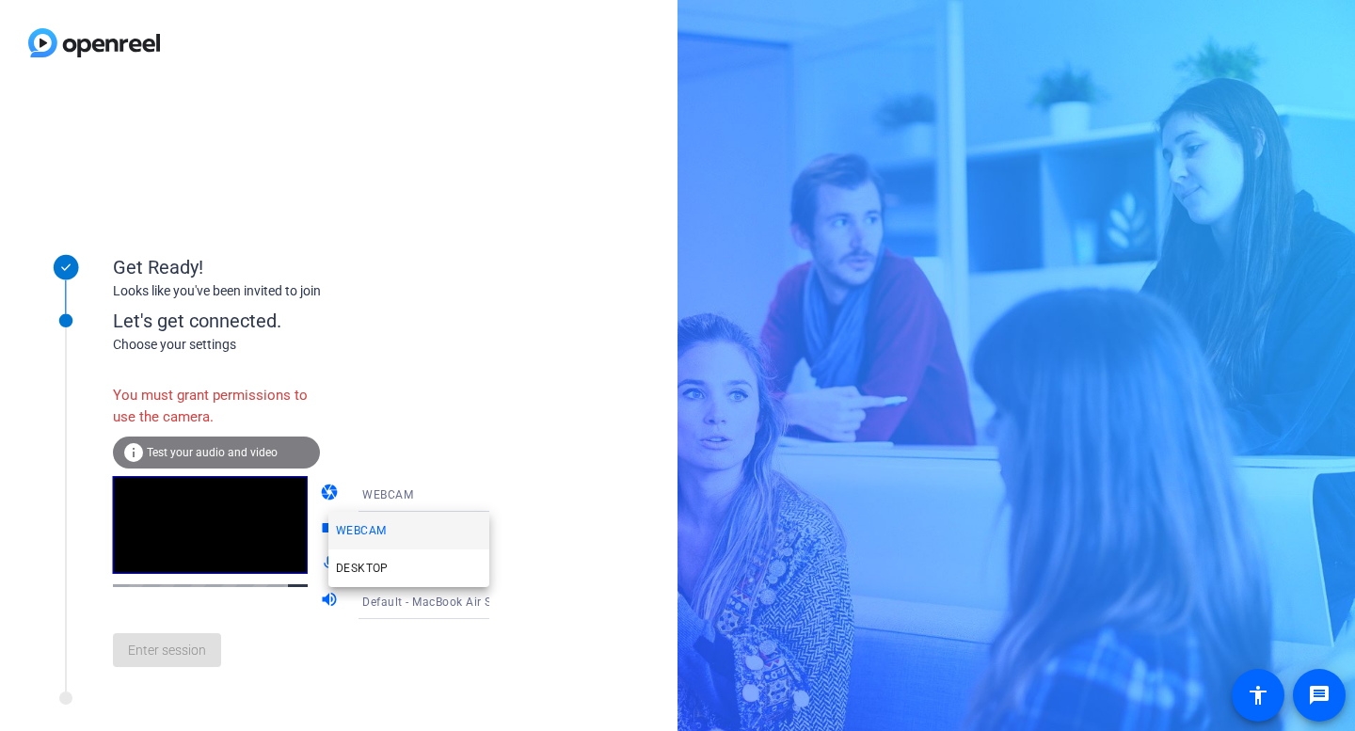
click at [444, 420] on div at bounding box center [677, 365] width 1355 height 731
click at [320, 536] on mat-icon "videocam" at bounding box center [331, 529] width 23 height 23
click at [218, 451] on span "Test your audio and video" at bounding box center [212, 452] width 131 height 13
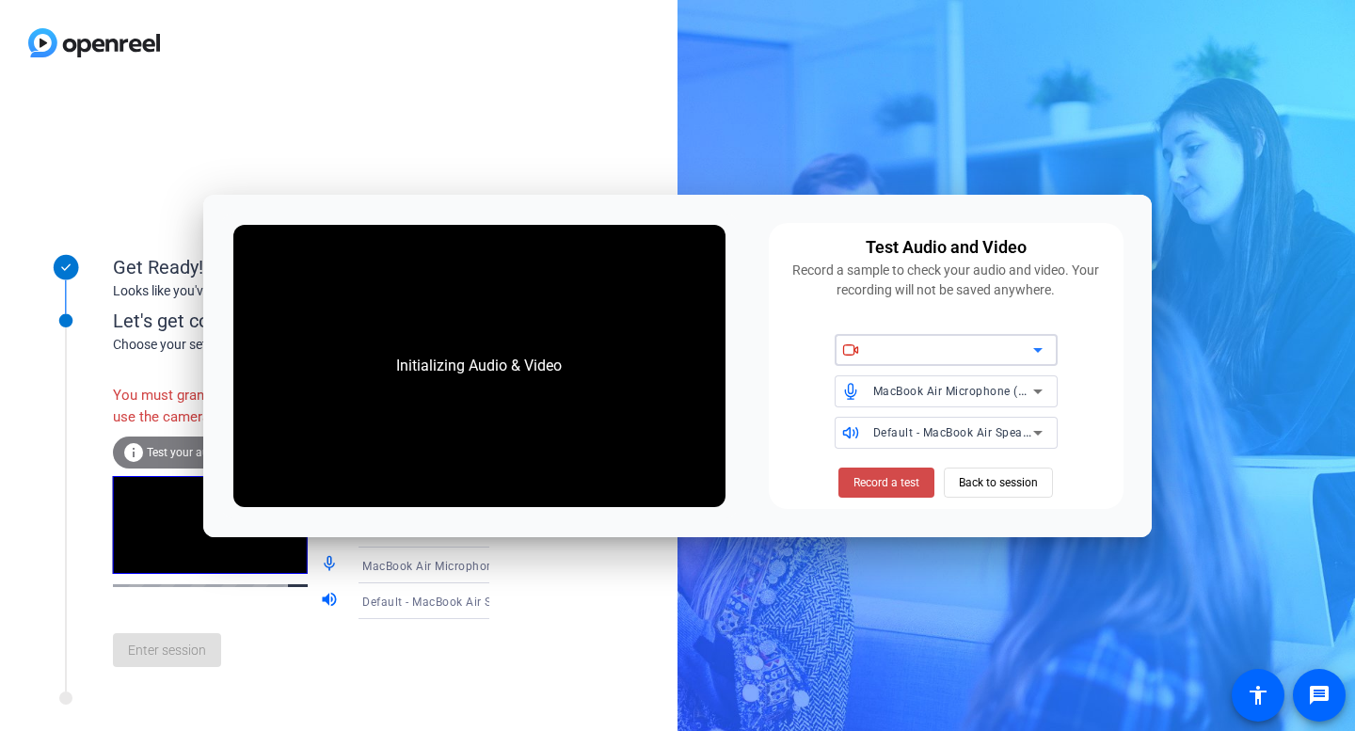
click at [878, 483] on span "Record a test" at bounding box center [886, 482] width 66 height 17
click at [1032, 344] on icon at bounding box center [1037, 350] width 23 height 23
click at [1040, 355] on icon at bounding box center [1037, 350] width 23 height 23
click at [487, 692] on div "Let's get connected. Choose your settings You must grant permissions to use the…" at bounding box center [254, 483] width 470 height 419
click at [891, 480] on span "Record a test" at bounding box center [886, 482] width 66 height 17
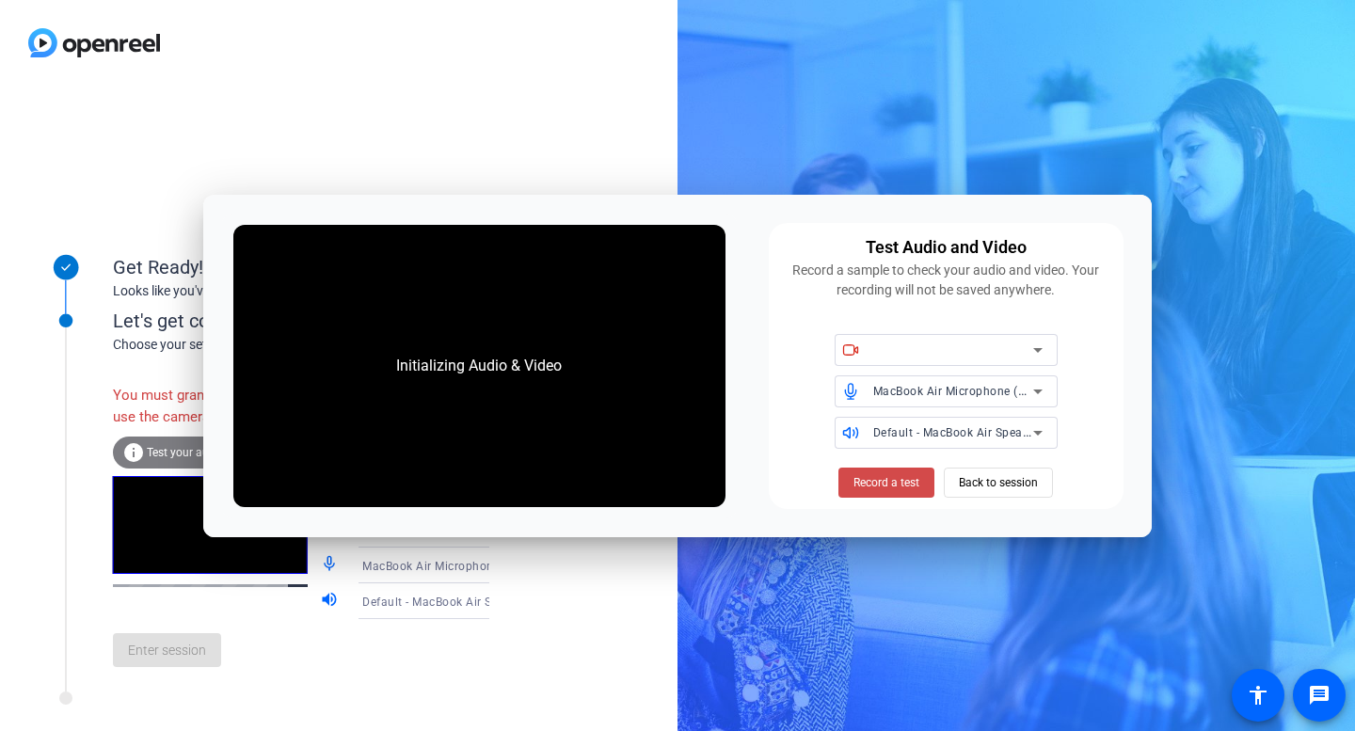
click at [896, 481] on span "Record a test" at bounding box center [886, 482] width 66 height 17
click at [895, 475] on span "Record a test" at bounding box center [886, 482] width 66 height 17
click at [1010, 484] on span "Back to session" at bounding box center [998, 483] width 79 height 36
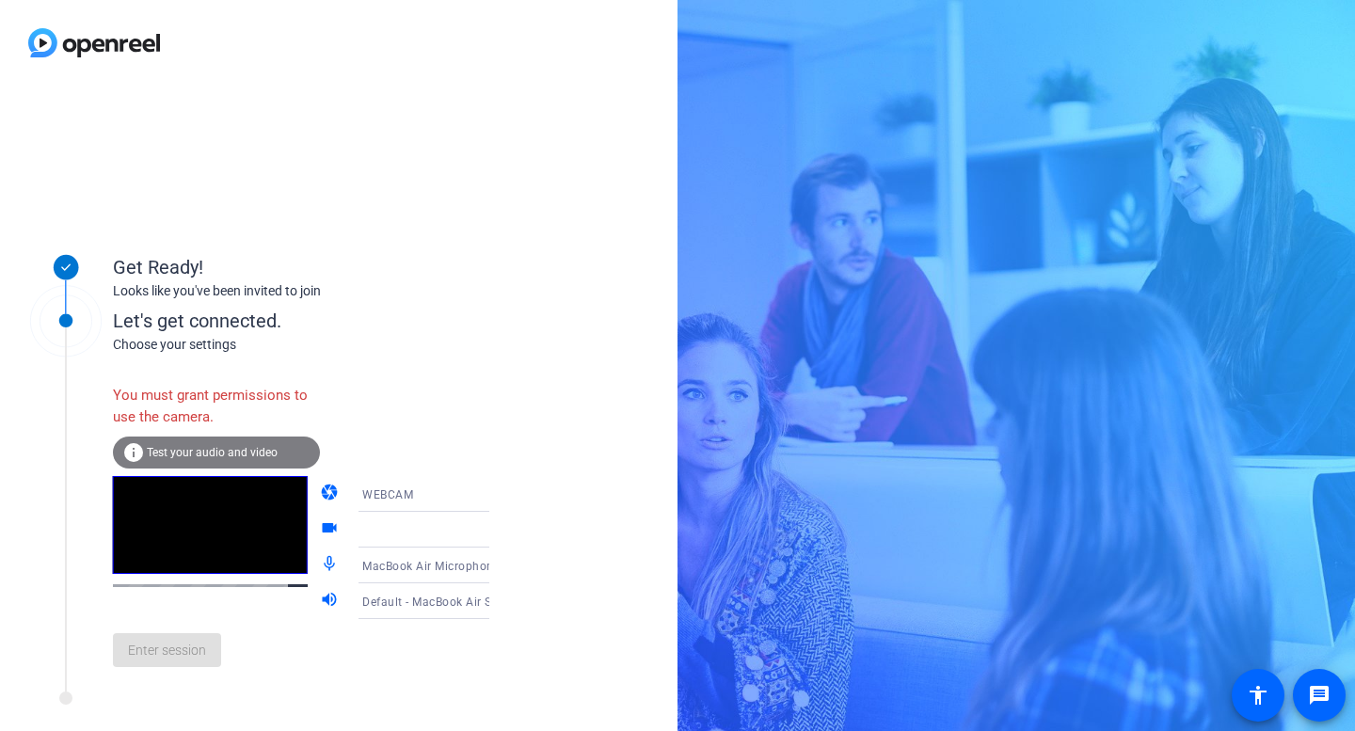
click at [349, 715] on div at bounding box center [254, 703] width 470 height 24
click at [382, 672] on div "Enter session" at bounding box center [320, 650] width 415 height 62
click at [517, 401] on div "Get Ready! Looks like you've been invited to join Let's get connected. Choose y…" at bounding box center [338, 408] width 677 height 645
click at [175, 484] on video at bounding box center [210, 525] width 195 height 98
click at [230, 554] on video at bounding box center [210, 525] width 195 height 98
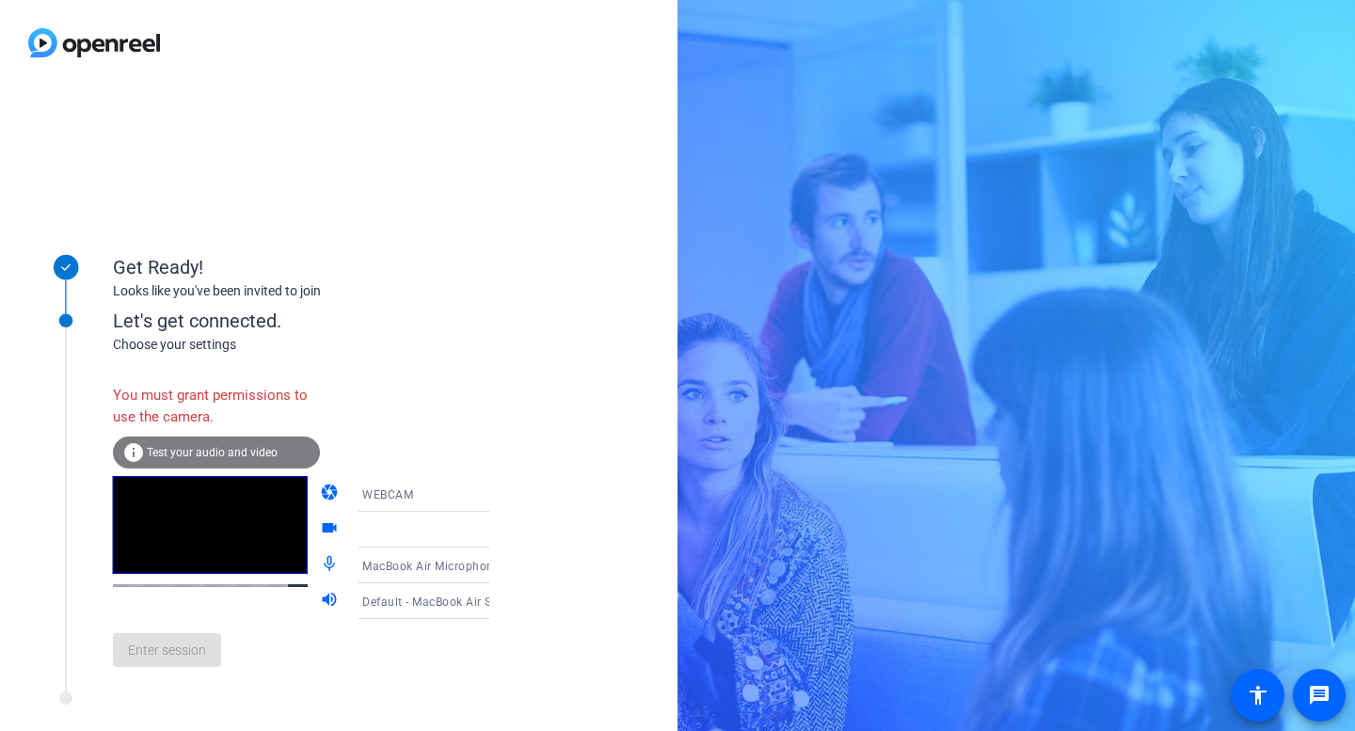
click at [247, 455] on span "Test your audio and video" at bounding box center [212, 452] width 131 height 13
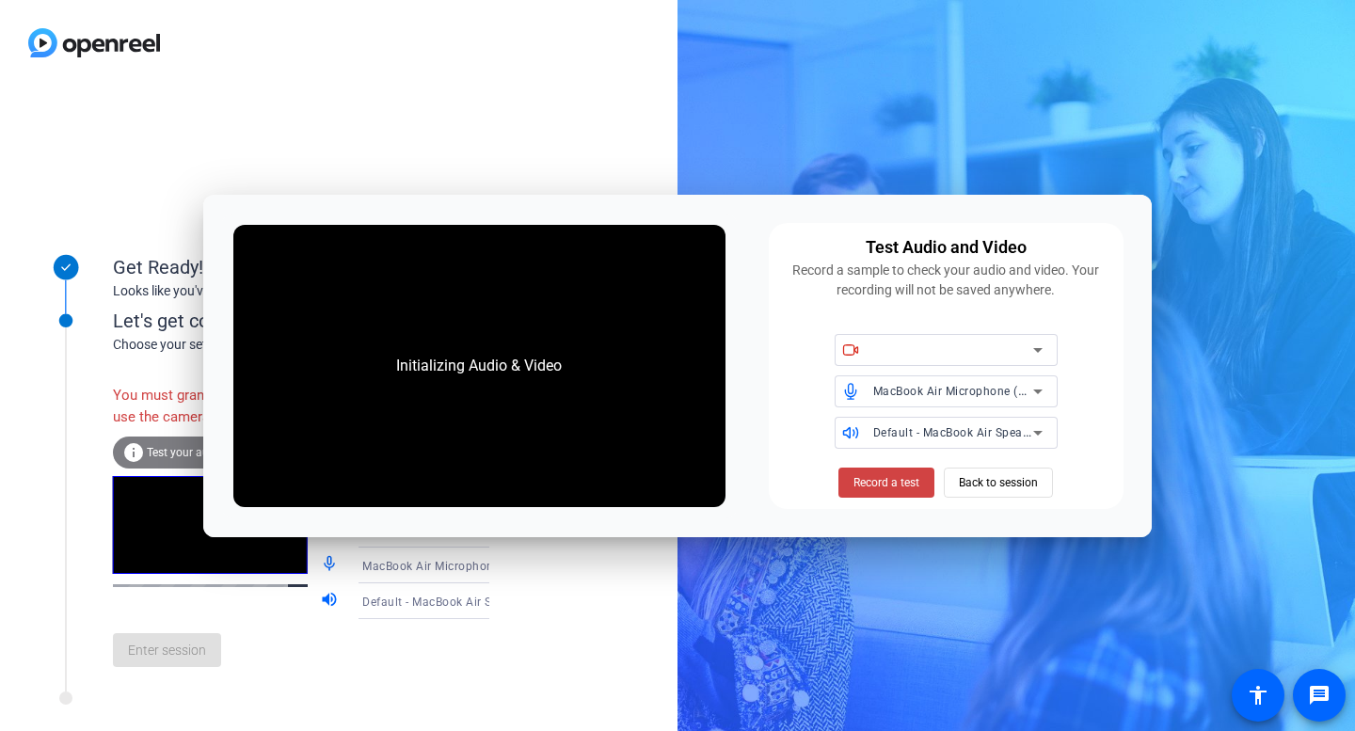
click at [979, 370] on div "MacBook Air Microphone (Built-in) Default - MacBook Air Speakers (Built-in)" at bounding box center [946, 391] width 332 height 115
click at [1029, 364] on div at bounding box center [957, 350] width 169 height 32
click at [1035, 354] on icon at bounding box center [1037, 350] width 23 height 23
click at [884, 491] on span at bounding box center [886, 482] width 96 height 45
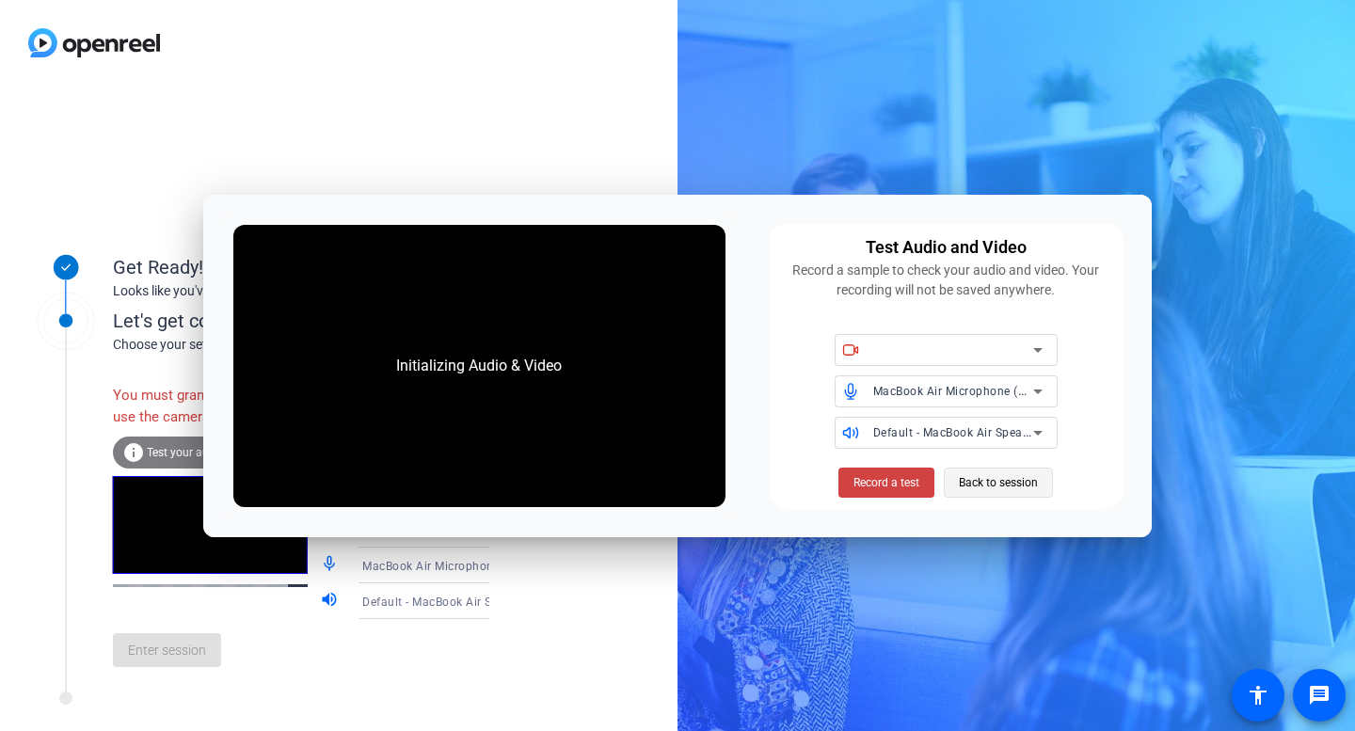
click at [1035, 484] on span "Back to session" at bounding box center [998, 483] width 79 height 36
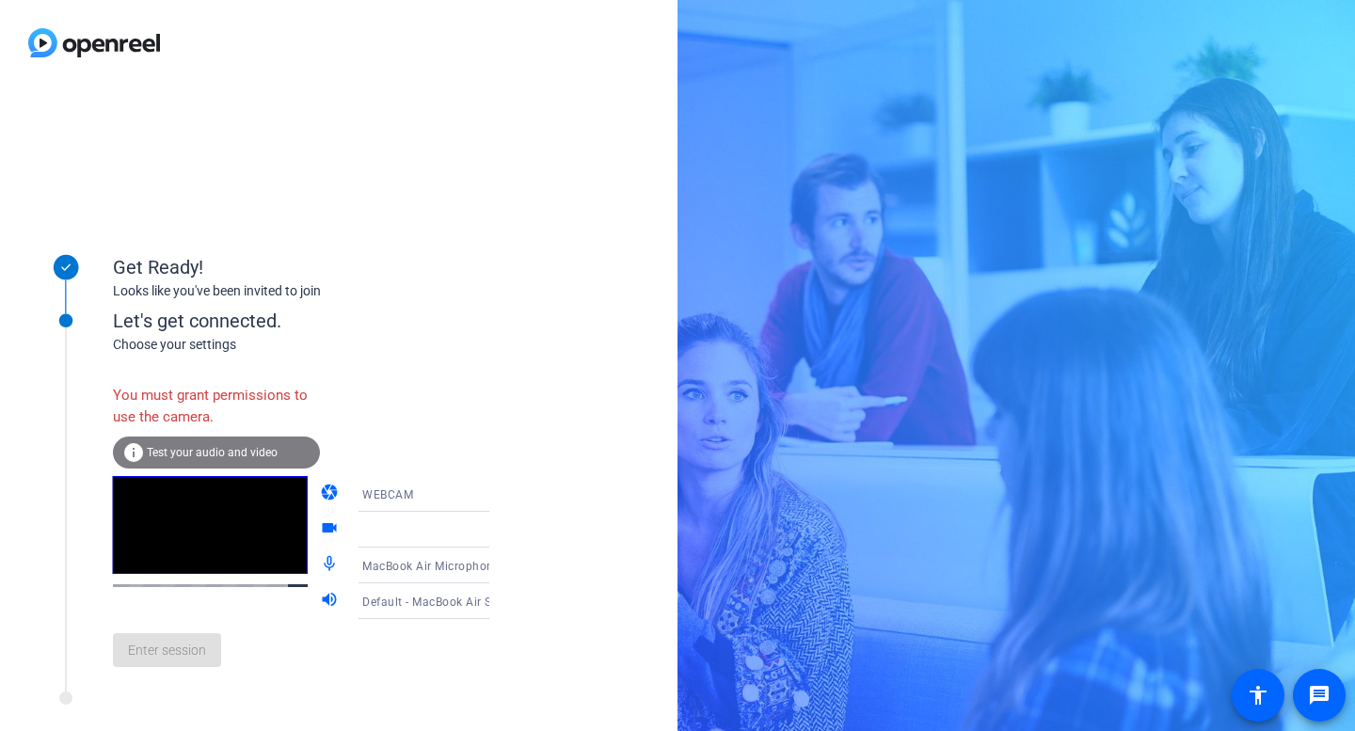
click at [175, 649] on div "Enter session" at bounding box center [320, 650] width 415 height 62
click at [205, 664] on div "Enter session" at bounding box center [320, 650] width 415 height 62
click at [159, 659] on div "Enter session" at bounding box center [320, 650] width 415 height 62
drag, startPoint x: 159, startPoint y: 659, endPoint x: 153, endPoint y: 477, distance: 182.6
click at [153, 478] on div "You must grant permissions to use the camera. info Test your audio and video ca…" at bounding box center [320, 528] width 415 height 306
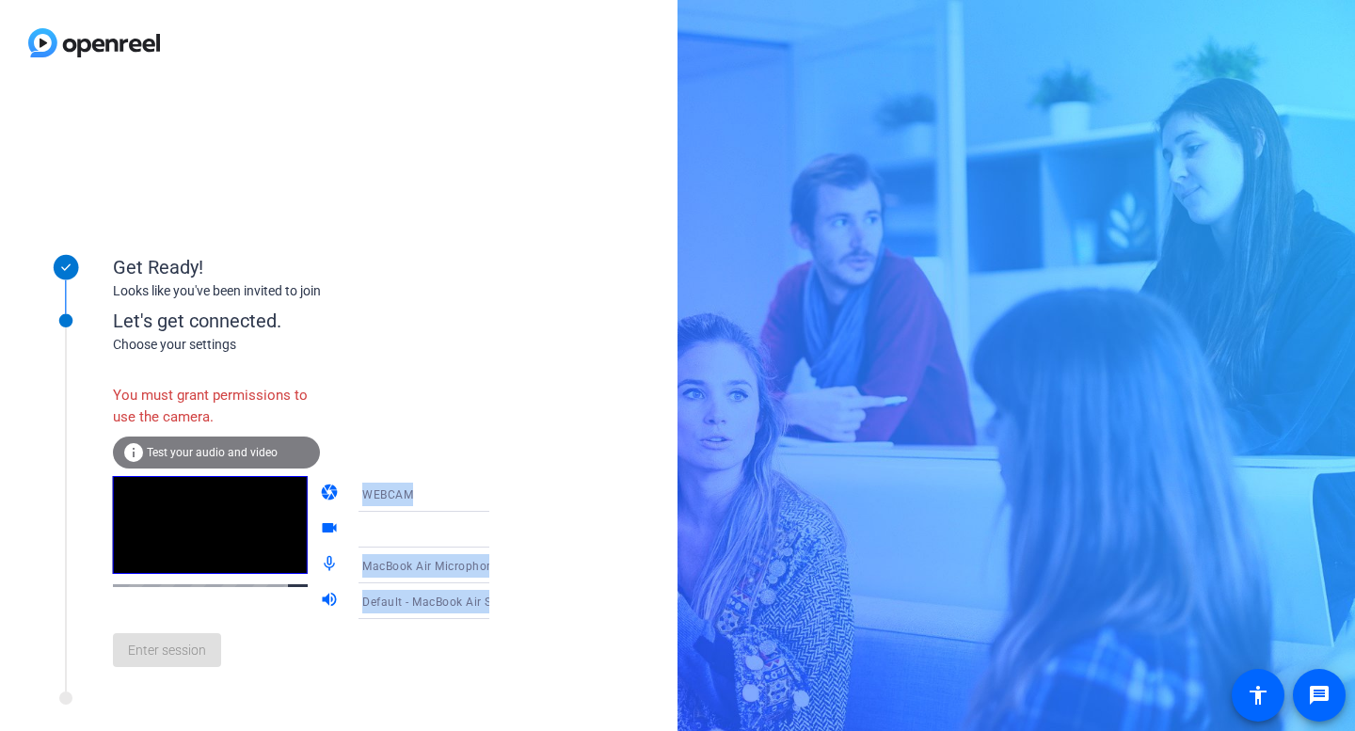
click at [170, 692] on div "Let's get connected. Choose your settings You must grant permissions to use the…" at bounding box center [254, 483] width 470 height 419
click at [176, 662] on div "Enter session" at bounding box center [320, 650] width 415 height 62
click at [497, 528] on icon at bounding box center [508, 529] width 23 height 23
click at [320, 529] on mat-icon "videocam" at bounding box center [331, 529] width 23 height 23
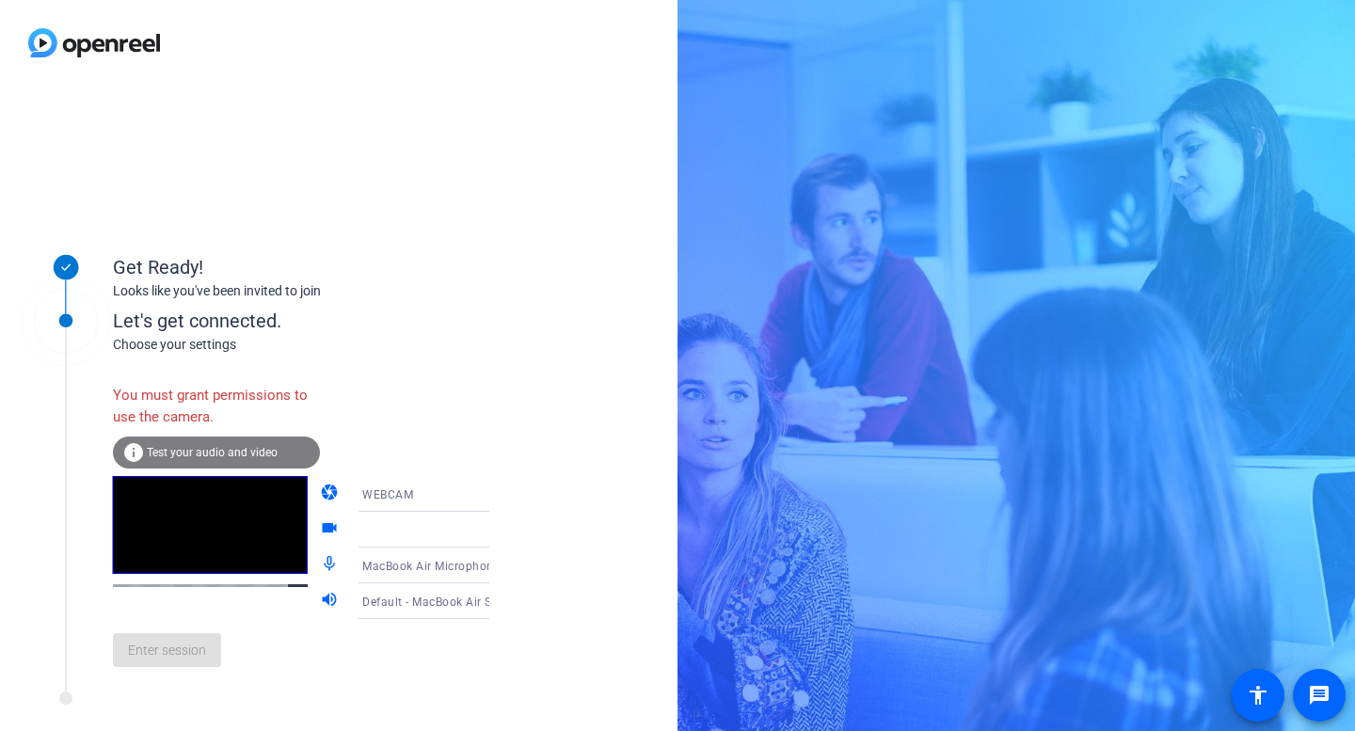
click at [445, 532] on div at bounding box center [432, 529] width 140 height 23
click at [435, 485] on div "WEBCAM" at bounding box center [432, 495] width 140 height 24
click at [357, 568] on span "DESKTOP" at bounding box center [362, 568] width 53 height 23
click at [447, 640] on div "Enter session" at bounding box center [320, 650] width 415 height 62
click at [405, 530] on span "Screen Sharing" at bounding box center [403, 530] width 83 height 13
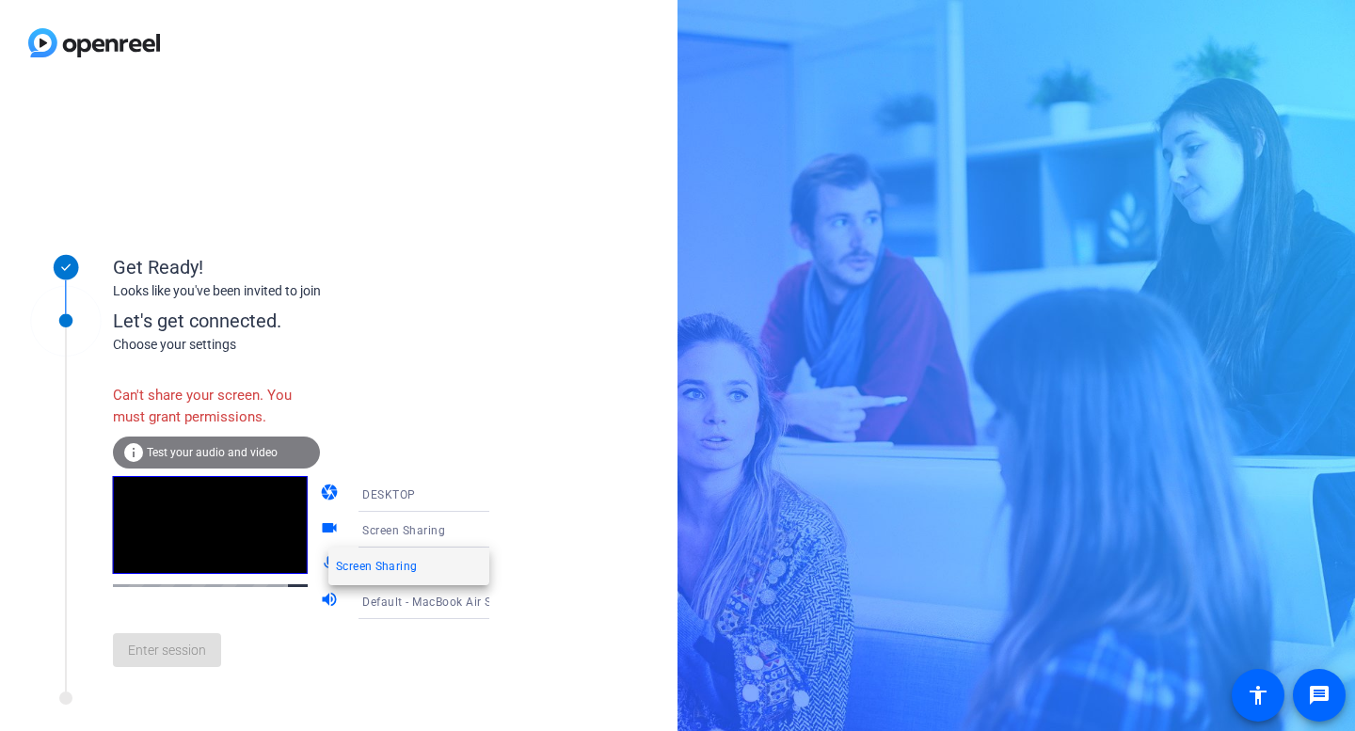
click at [307, 532] on div at bounding box center [677, 365] width 1355 height 731
click at [497, 531] on icon at bounding box center [508, 529] width 23 height 23
click at [397, 567] on span "Screen Sharing" at bounding box center [376, 566] width 81 height 23
click at [544, 602] on div "Get Ready! Looks like you've been invited to join Let's get connected. Choose y…" at bounding box center [338, 408] width 677 height 645
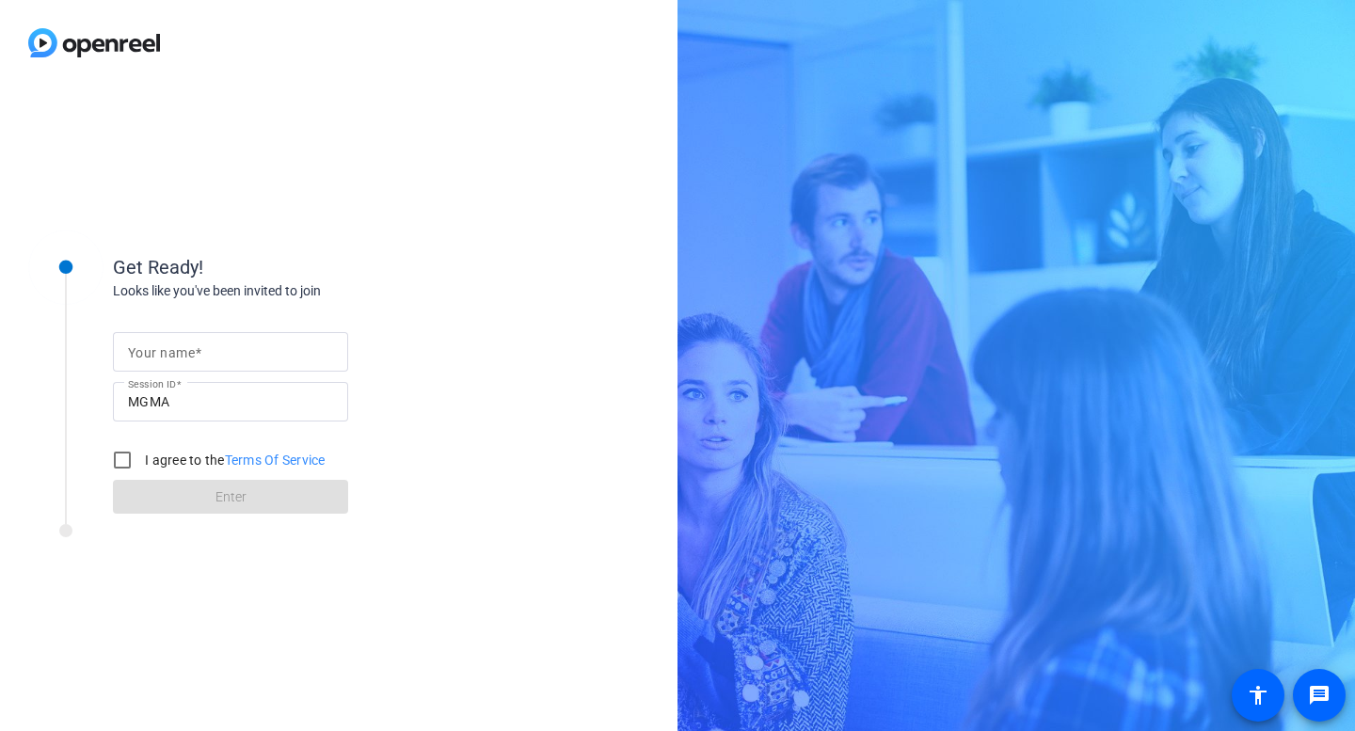
click at [160, 357] on mat-label "Your name" at bounding box center [161, 352] width 67 height 15
click at [160, 357] on input "Your name" at bounding box center [230, 352] width 205 height 23
type input "jackie"
click at [121, 453] on input "I agree to the Terms Of Service" at bounding box center [122, 460] width 38 height 38
checkbox input "true"
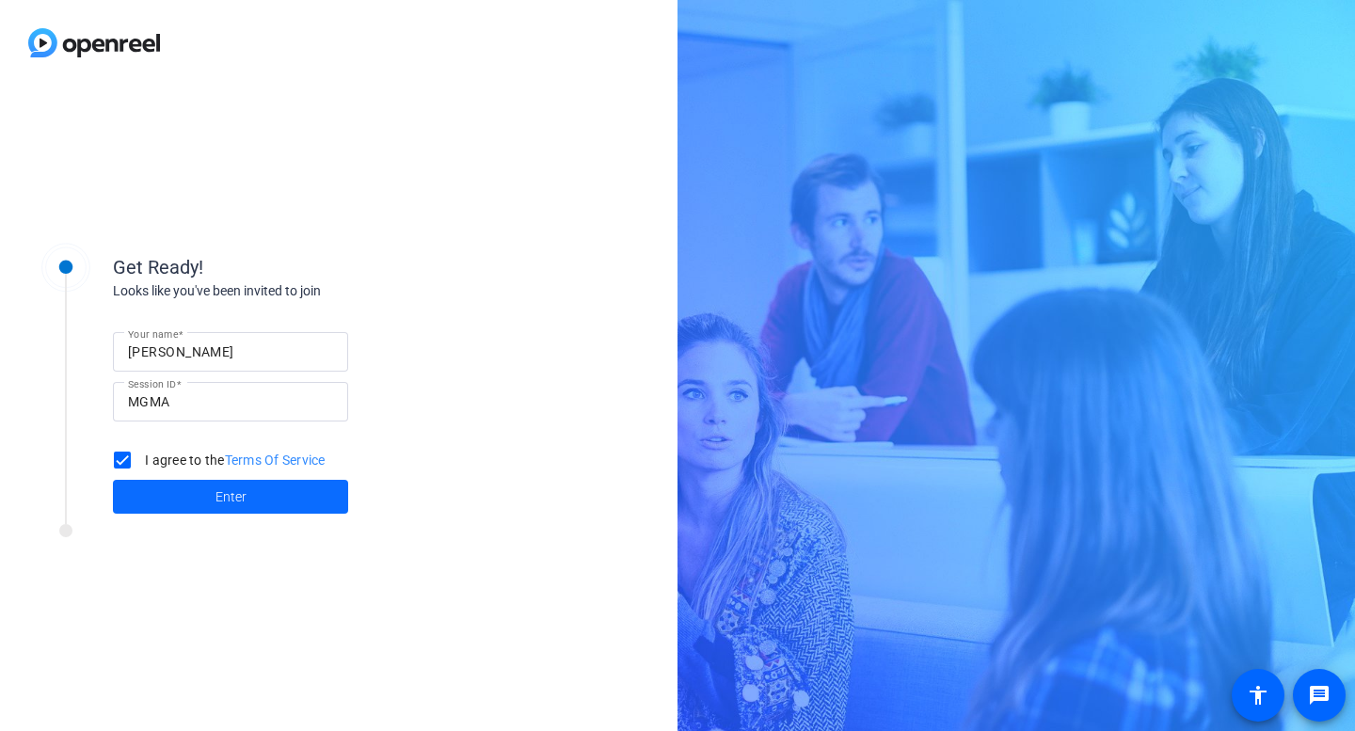
click at [227, 481] on span at bounding box center [230, 496] width 235 height 45
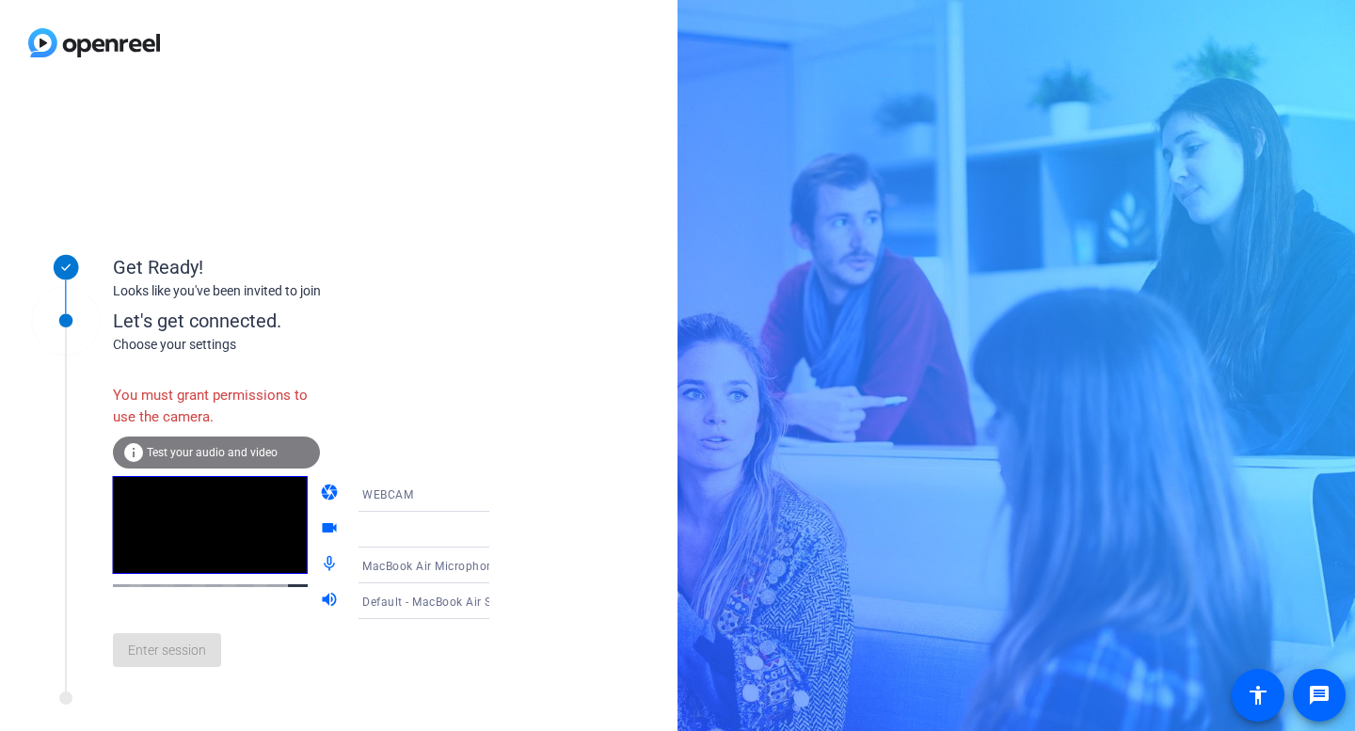
click at [368, 492] on span "WEBCAM" at bounding box center [387, 494] width 51 height 13
click at [357, 517] on mat-option "WEBCAM" at bounding box center [408, 531] width 161 height 38
click at [183, 655] on div "Enter session" at bounding box center [320, 650] width 415 height 62
click at [497, 492] on icon at bounding box center [508, 494] width 23 height 23
click at [410, 491] on div at bounding box center [677, 365] width 1355 height 731
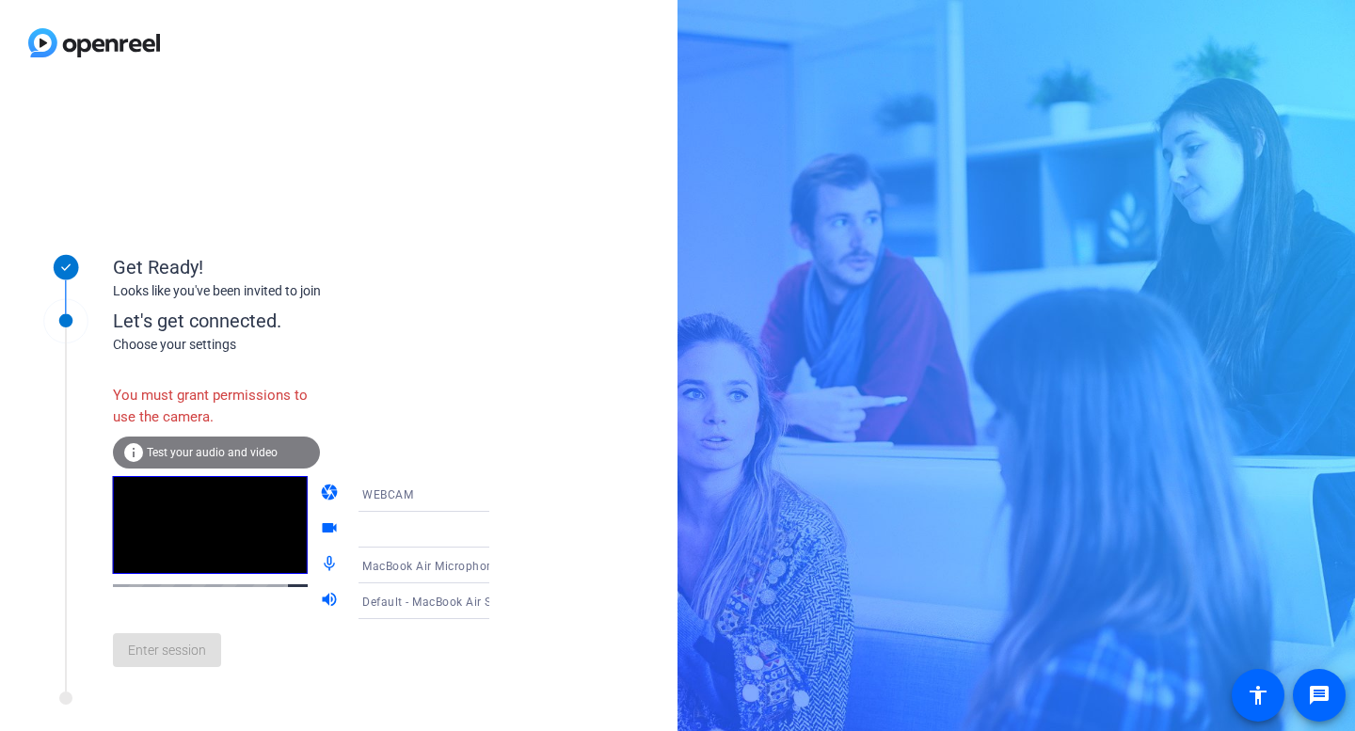
click at [347, 532] on div at bounding box center [437, 530] width 180 height 36
click at [485, 532] on div at bounding box center [437, 530] width 180 height 36
click at [503, 532] on icon at bounding box center [507, 530] width 9 height 5
click at [432, 659] on div "Enter session" at bounding box center [320, 650] width 415 height 62
click at [213, 655] on div "Enter session" at bounding box center [320, 650] width 415 height 62
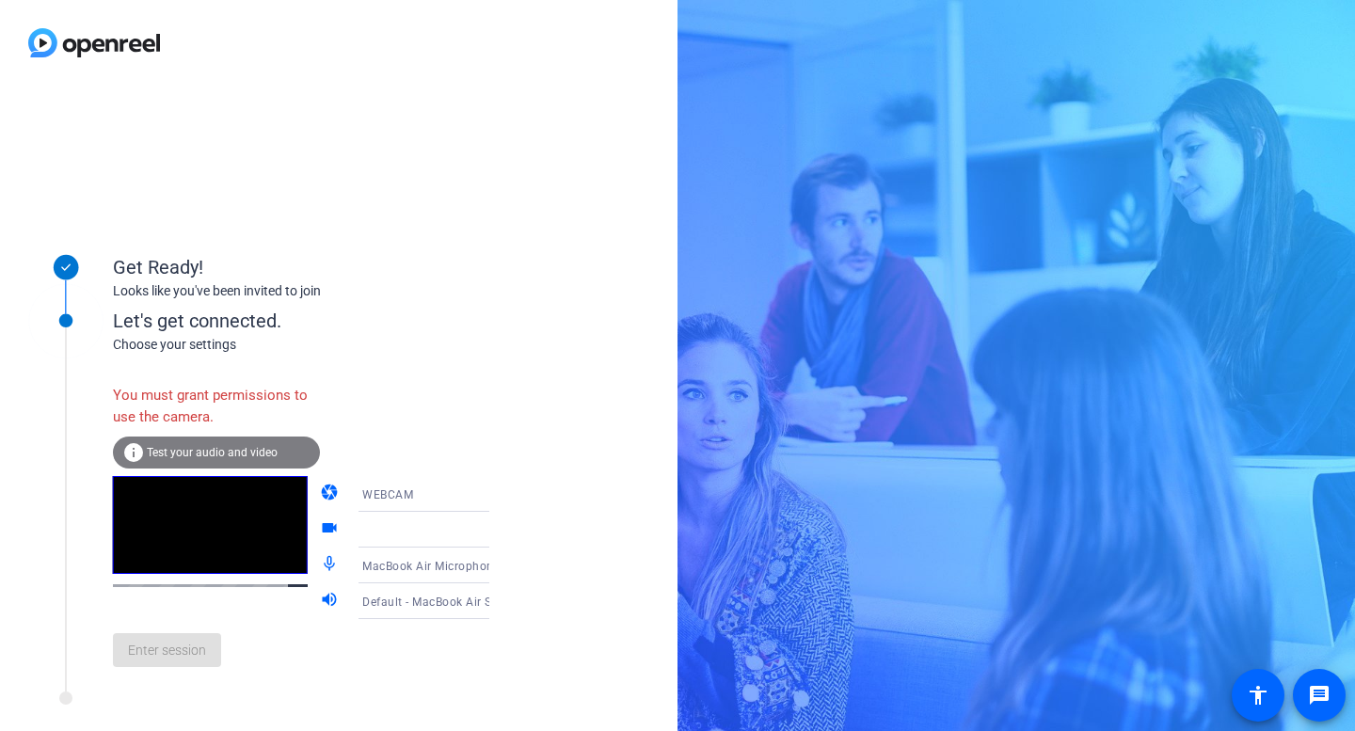
click at [191, 660] on div "Enter session" at bounding box center [320, 650] width 415 height 62
click at [205, 457] on span "Test your audio and video" at bounding box center [212, 452] width 131 height 13
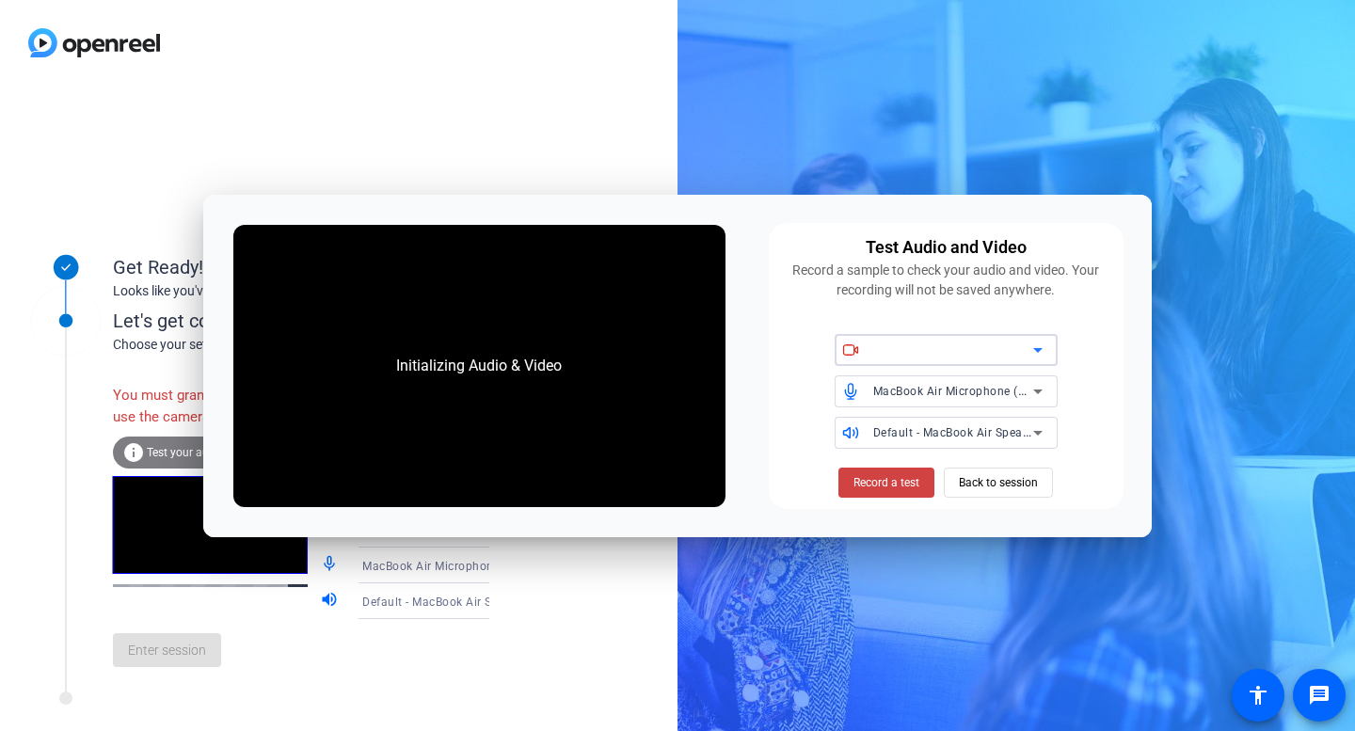
click at [1042, 349] on icon at bounding box center [1037, 350] width 23 height 23
click at [980, 474] on span "Back to session" at bounding box center [998, 483] width 79 height 36
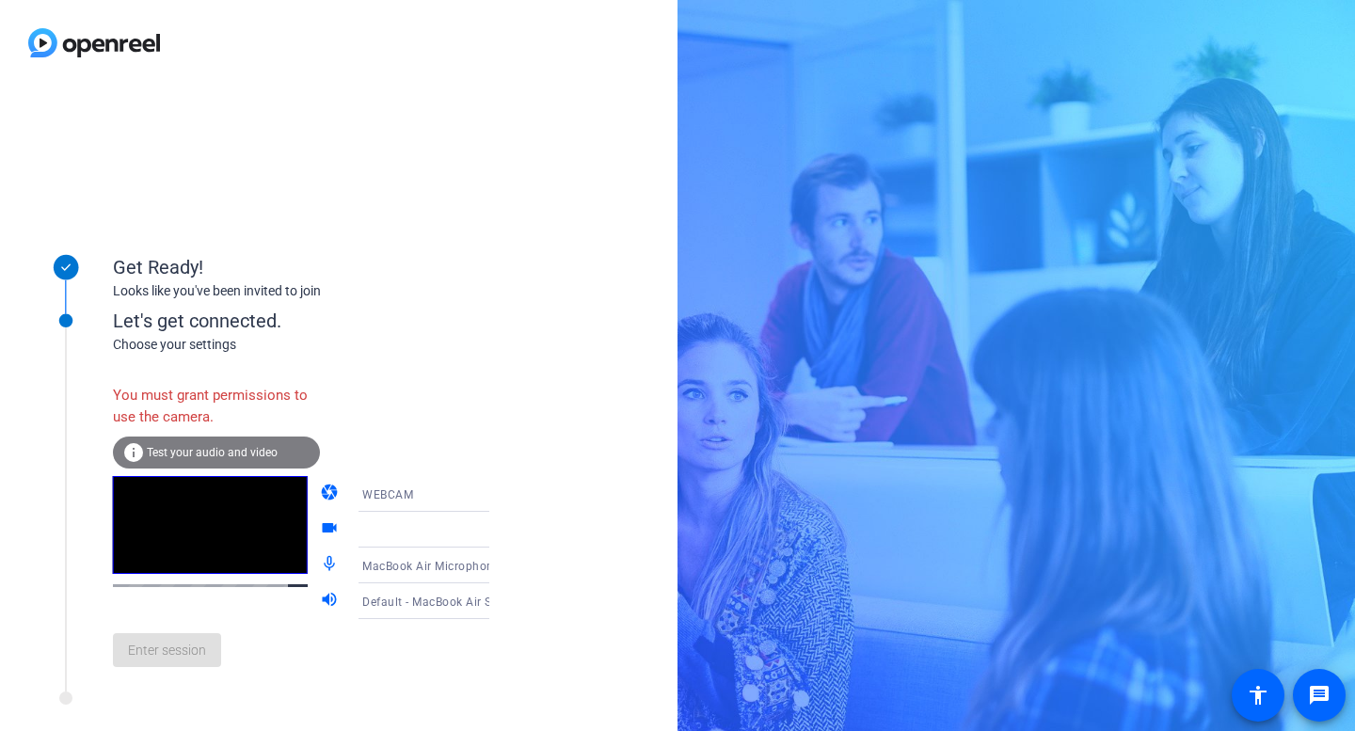
click at [156, 662] on div "Enter session" at bounding box center [320, 650] width 415 height 62
click at [202, 398] on div "You must grant permissions to use the camera." at bounding box center [216, 405] width 207 height 61
click at [188, 465] on div "info Test your audio and video" at bounding box center [216, 453] width 207 height 32
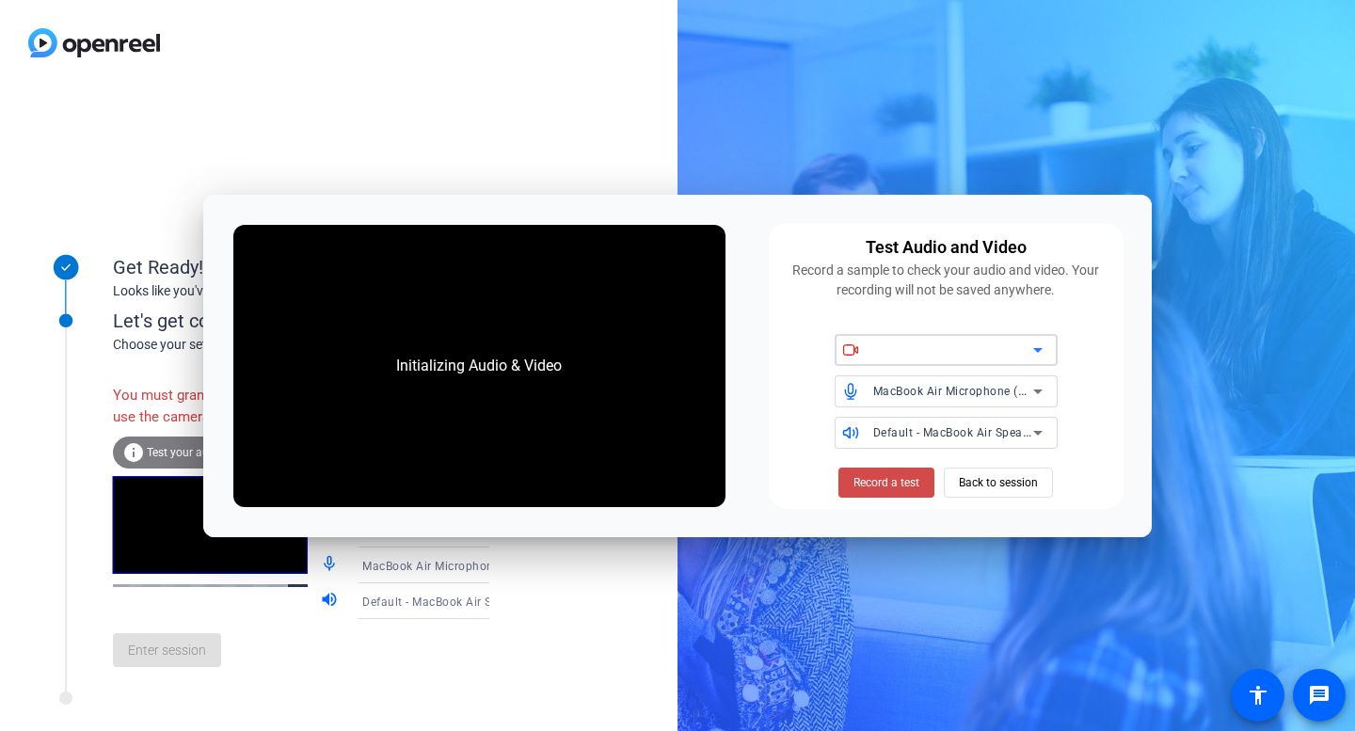
click at [907, 480] on span "Record a test" at bounding box center [886, 482] width 66 height 17
click at [1010, 483] on span "Back to session" at bounding box center [998, 483] width 79 height 36
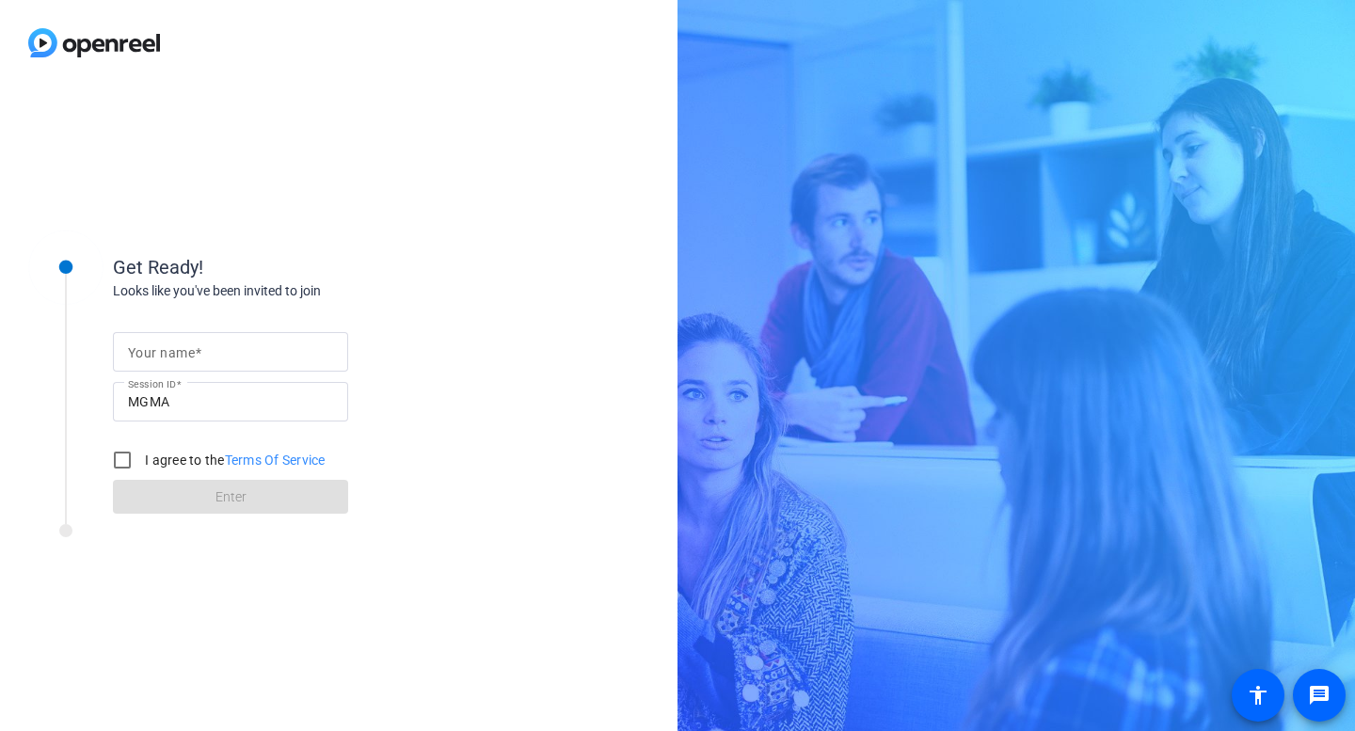
click at [214, 346] on input "Your name" at bounding box center [230, 352] width 205 height 23
type input "[PERSON_NAME]"
click at [125, 454] on input "I agree to the Terms Of Service" at bounding box center [122, 460] width 38 height 38
checkbox input "true"
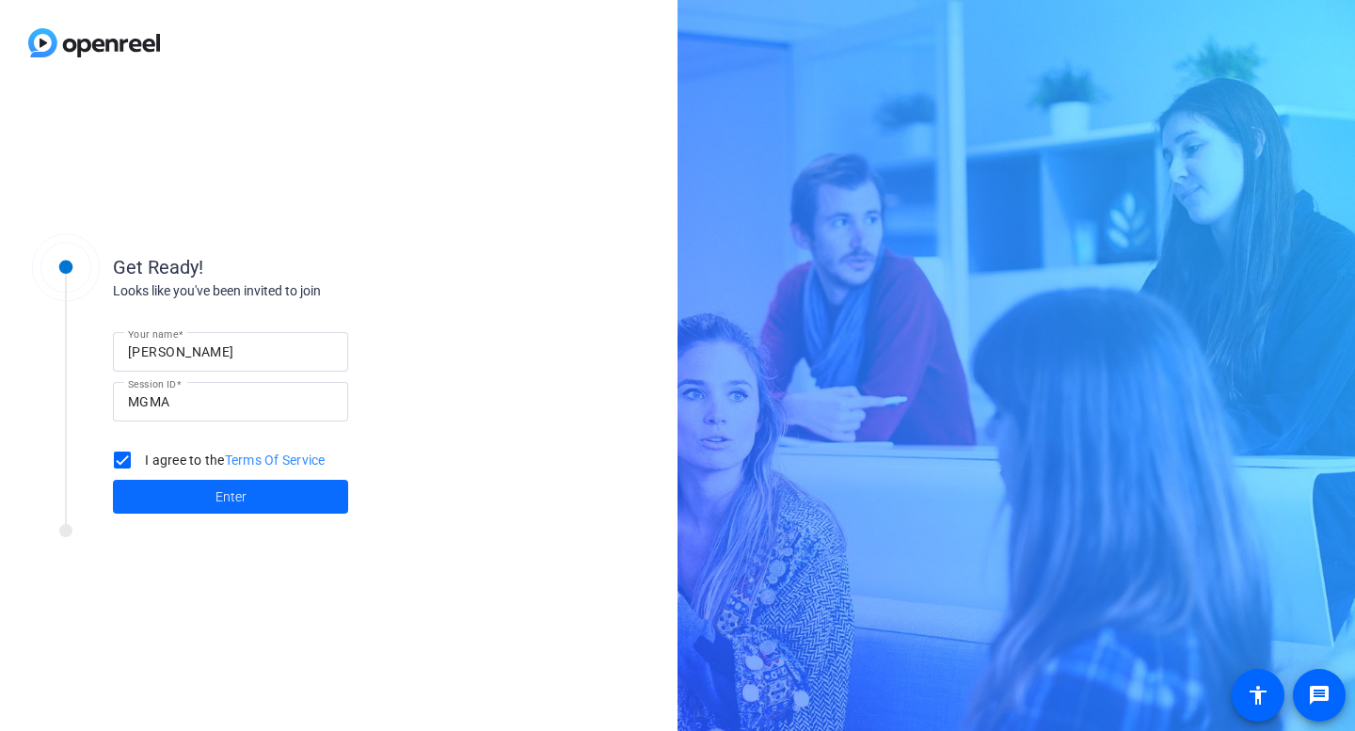
click at [185, 481] on span at bounding box center [230, 496] width 235 height 45
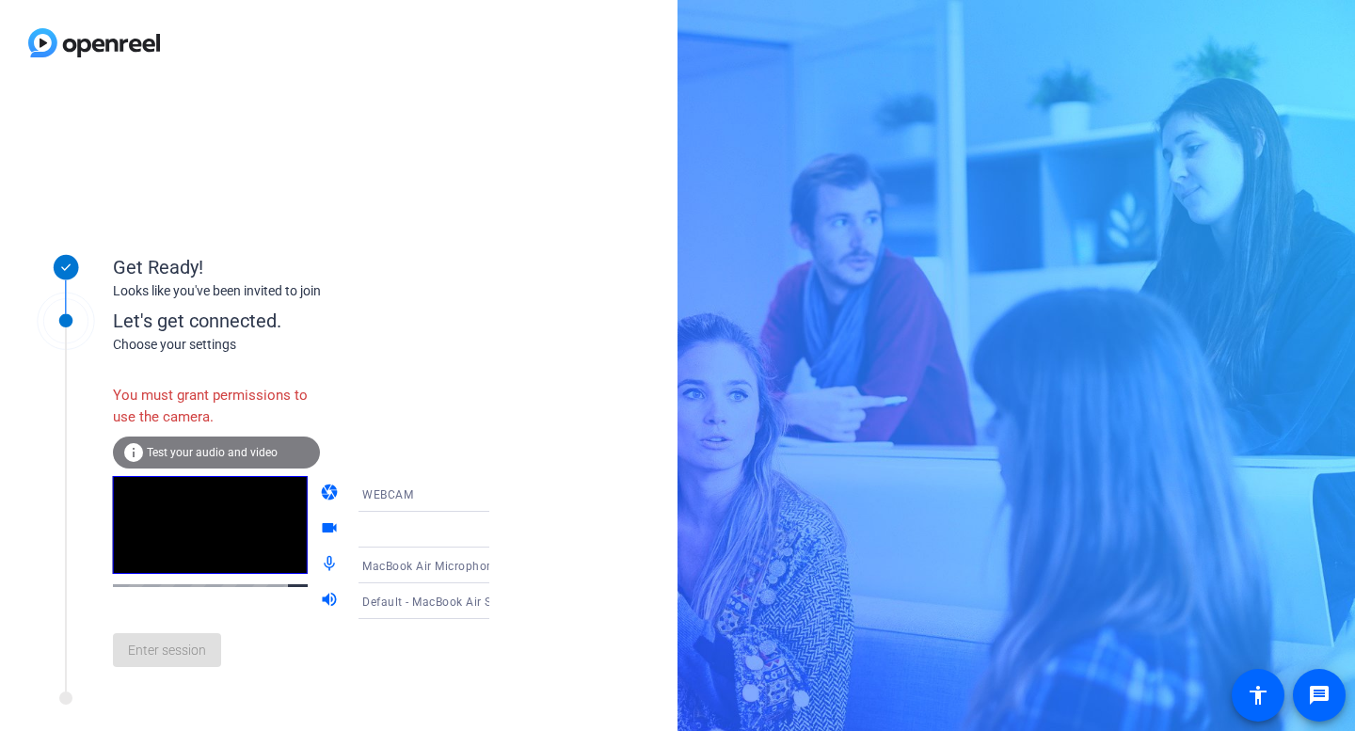
click at [173, 662] on div "Enter session" at bounding box center [320, 650] width 415 height 62
click at [180, 666] on div "Enter session" at bounding box center [320, 650] width 415 height 62
click at [179, 459] on div "info Test your audio and video" at bounding box center [216, 453] width 207 height 32
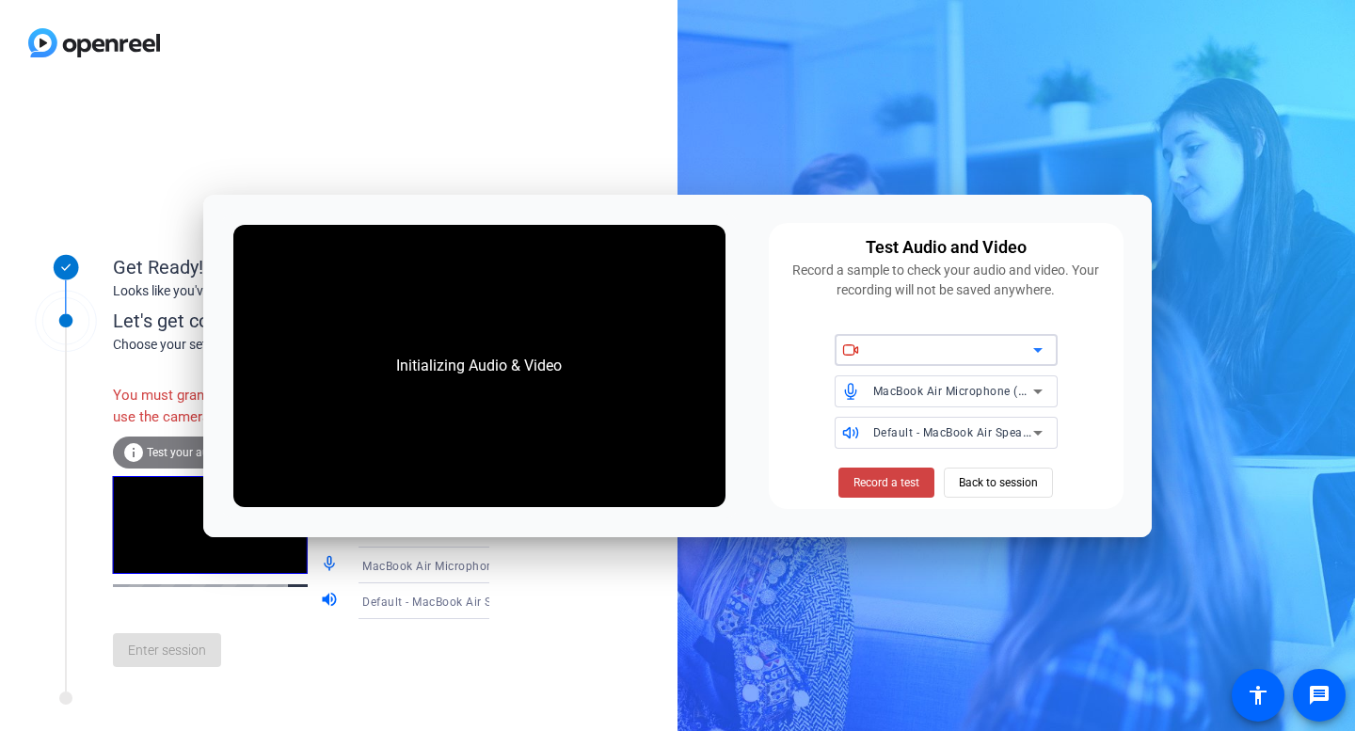
click at [317, 665] on div "Enter session" at bounding box center [320, 650] width 415 height 62
click at [985, 475] on span "Back to session" at bounding box center [998, 483] width 79 height 36
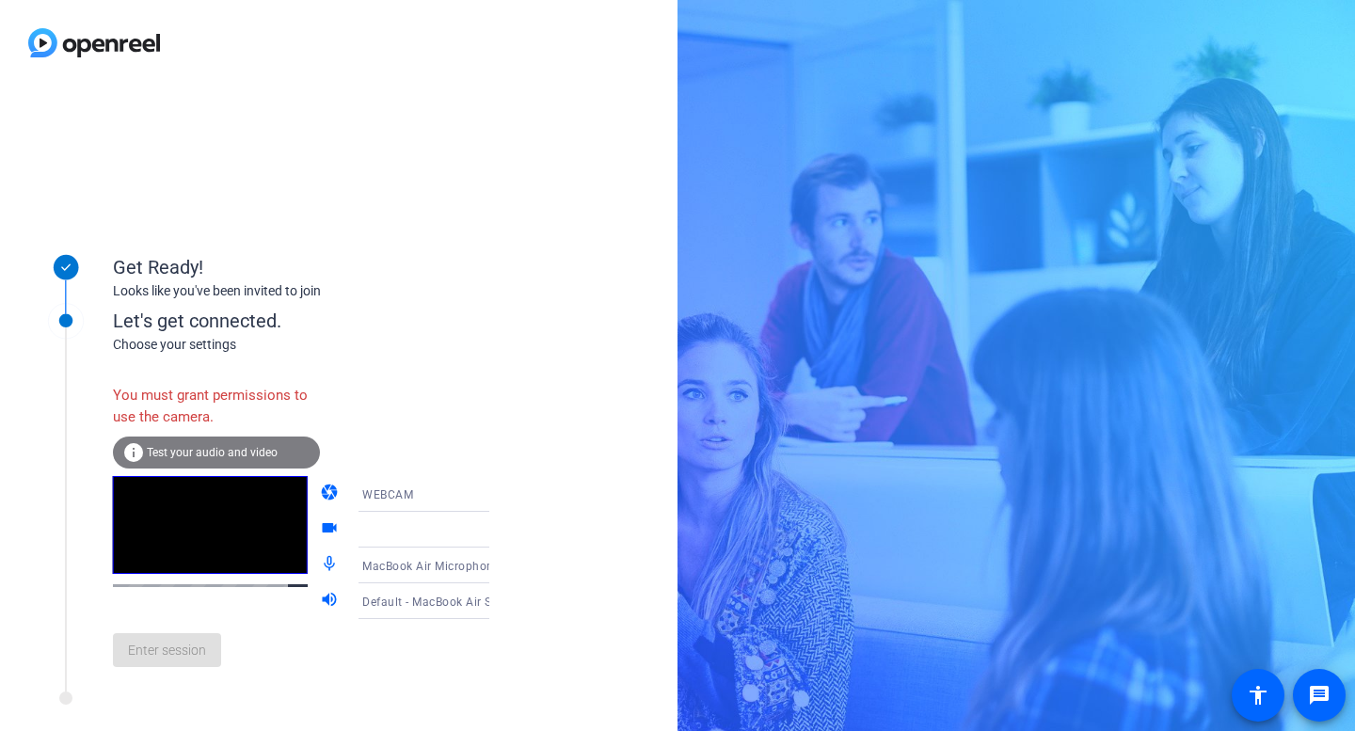
click at [159, 657] on div "Enter session" at bounding box center [320, 650] width 415 height 62
click at [234, 469] on div "You must grant permissions to use the camera. info Test your audio and video" at bounding box center [216, 425] width 207 height 101
click at [234, 448] on span "Test your audio and video" at bounding box center [212, 452] width 131 height 13
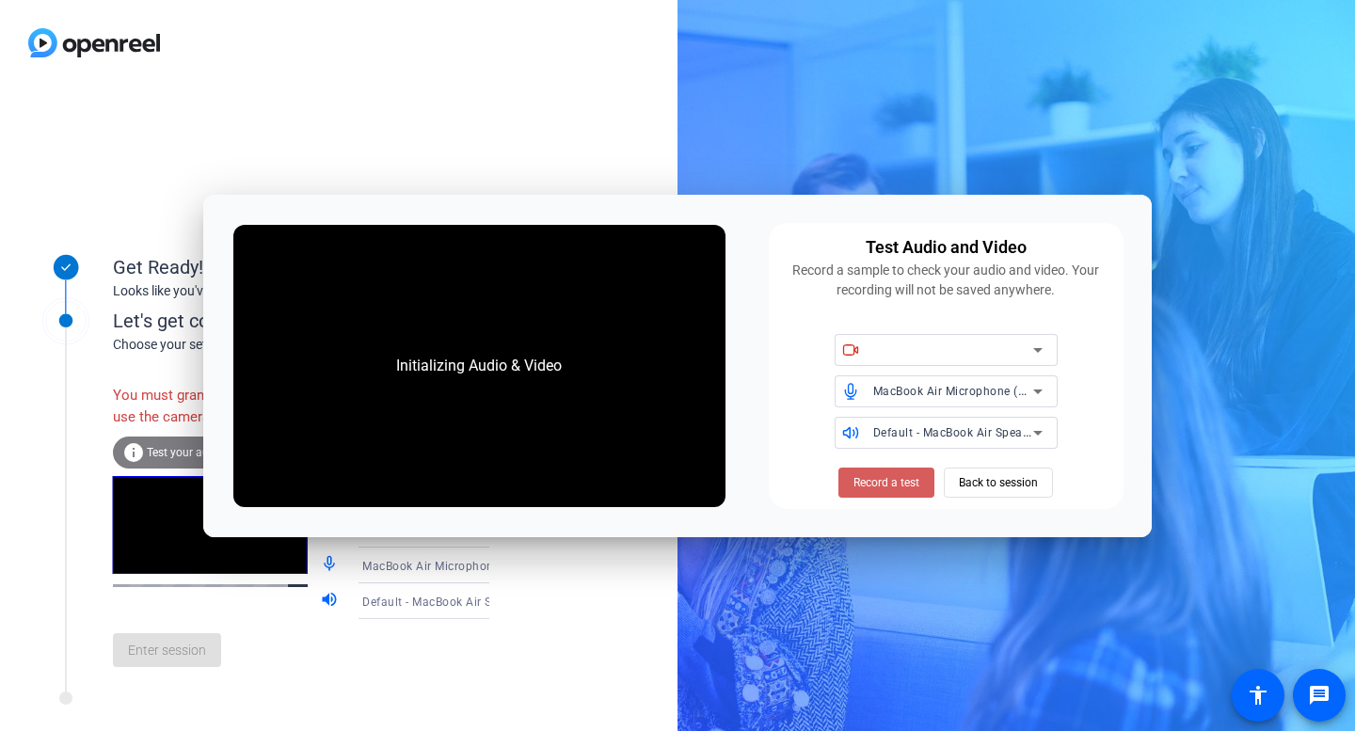
click at [888, 482] on span "Record a test" at bounding box center [886, 482] width 66 height 17
click at [925, 377] on div "MacBook Air Microphone (Built-in)" at bounding box center [957, 391] width 169 height 32
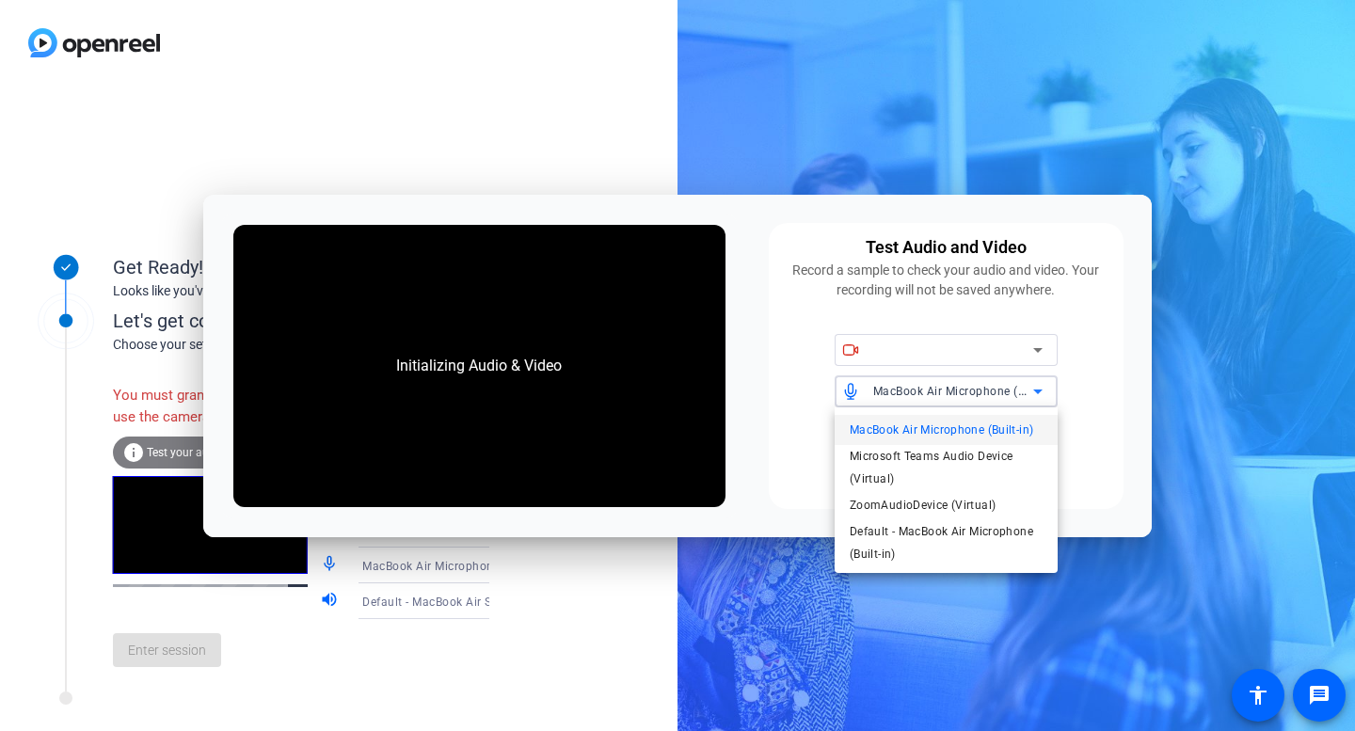
click at [799, 368] on div at bounding box center [677, 365] width 1355 height 731
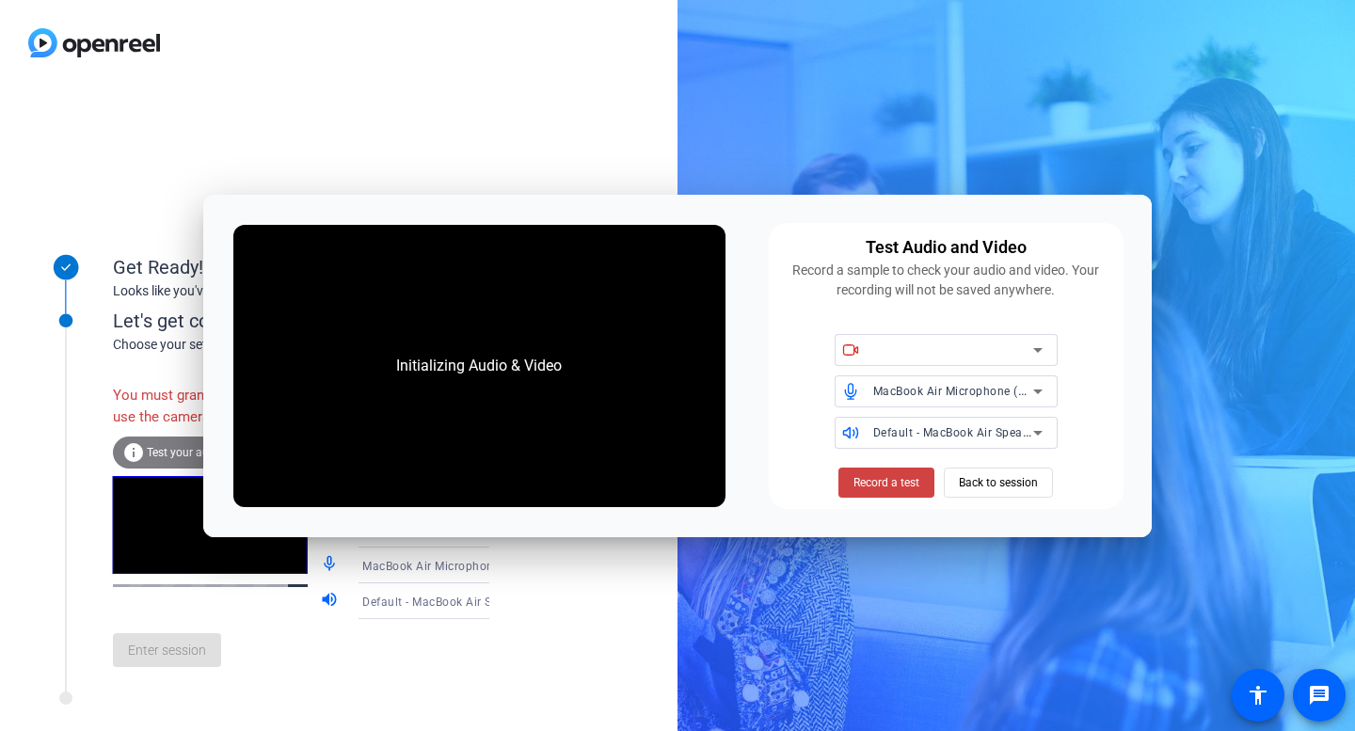
click at [912, 355] on div at bounding box center [953, 350] width 160 height 23
click at [842, 353] on icon at bounding box center [850, 349] width 17 height 17
click at [1006, 442] on div "Default - MacBook Air Speakers (Built-in)" at bounding box center [953, 433] width 160 height 24
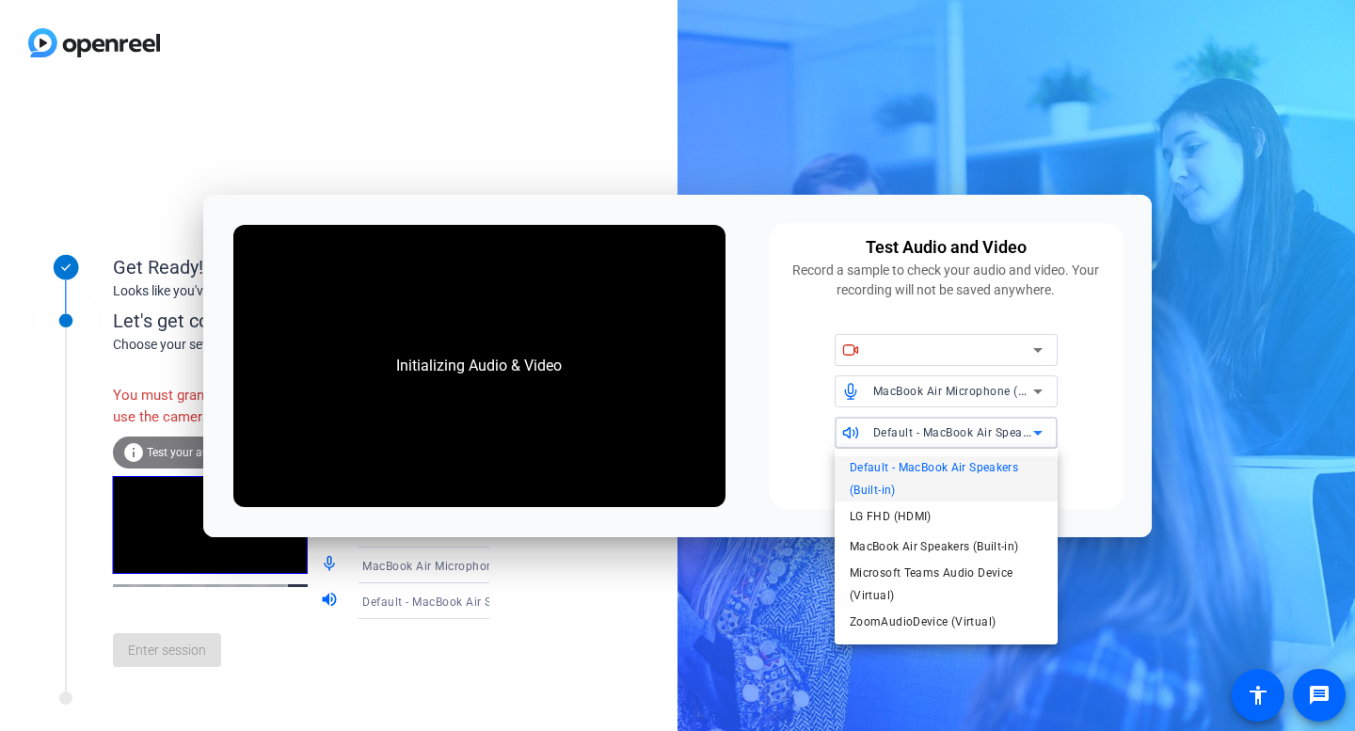
click at [726, 505] on div at bounding box center [677, 365] width 1355 height 731
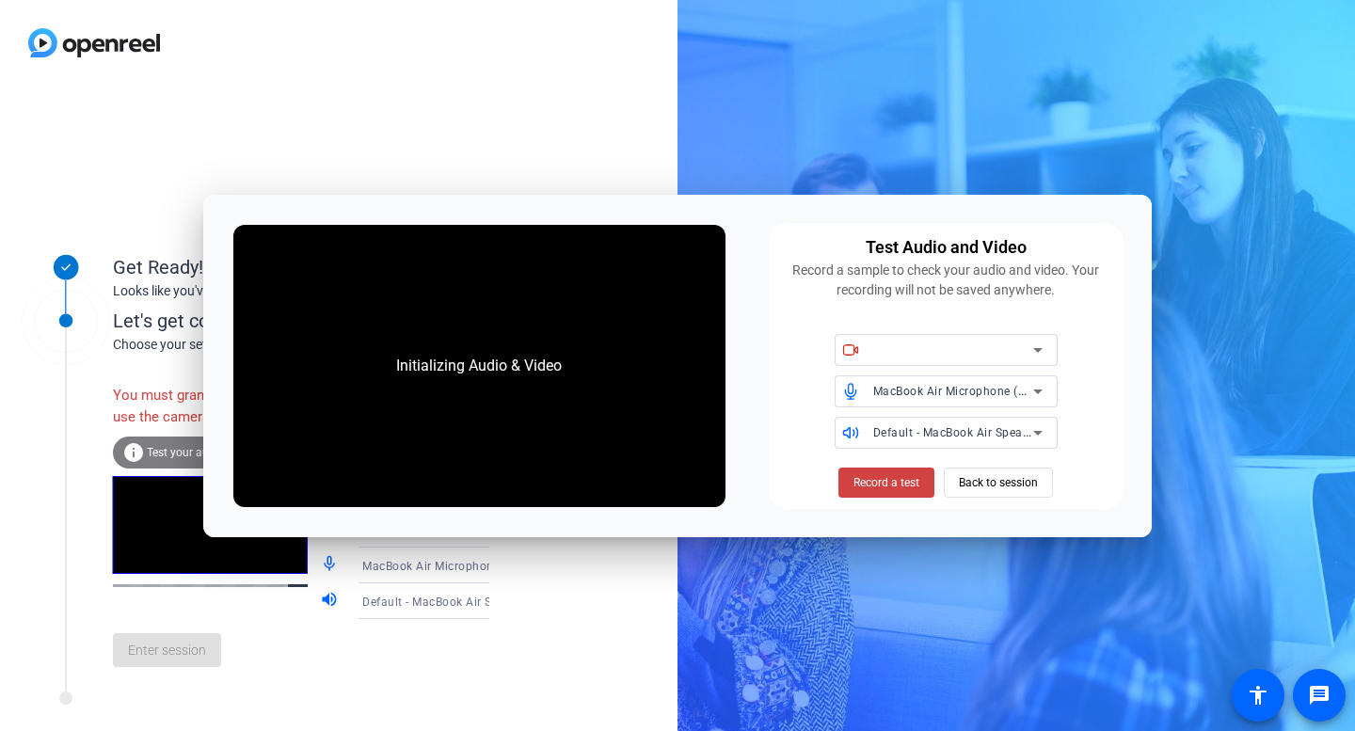
click at [1033, 353] on icon at bounding box center [1037, 350] width 23 height 23
click at [917, 352] on div at bounding box center [953, 350] width 160 height 23
click at [846, 350] on icon at bounding box center [850, 349] width 17 height 17
click at [840, 342] on span at bounding box center [851, 348] width 35 height 13
click at [858, 352] on icon at bounding box center [850, 349] width 17 height 17
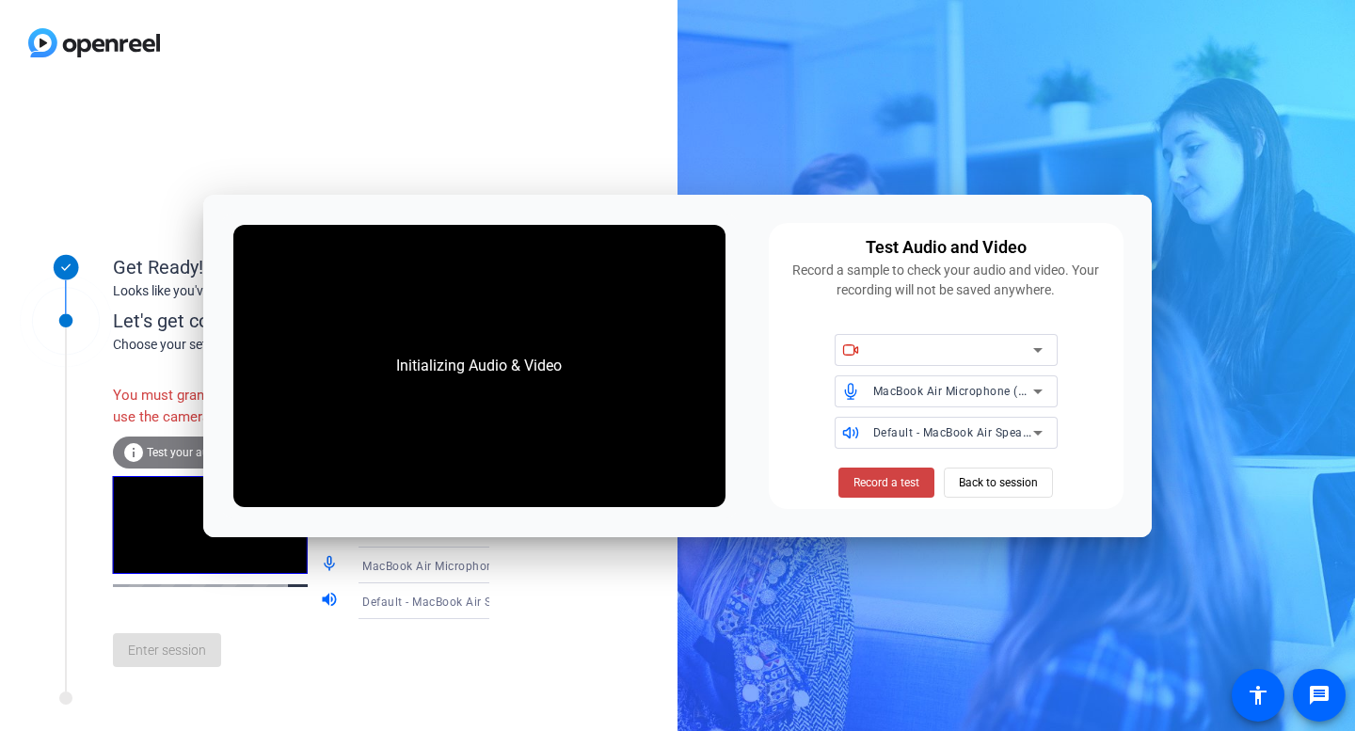
click at [613, 421] on div "Initializing Audio & Video" at bounding box center [479, 366] width 492 height 282
click at [921, 484] on span at bounding box center [886, 482] width 96 height 45
click at [1026, 362] on div at bounding box center [957, 350] width 169 height 32
click at [370, 730] on div "Get Ready! Looks like you've been invited to join Let's get connected. Choose y…" at bounding box center [338, 408] width 677 height 645
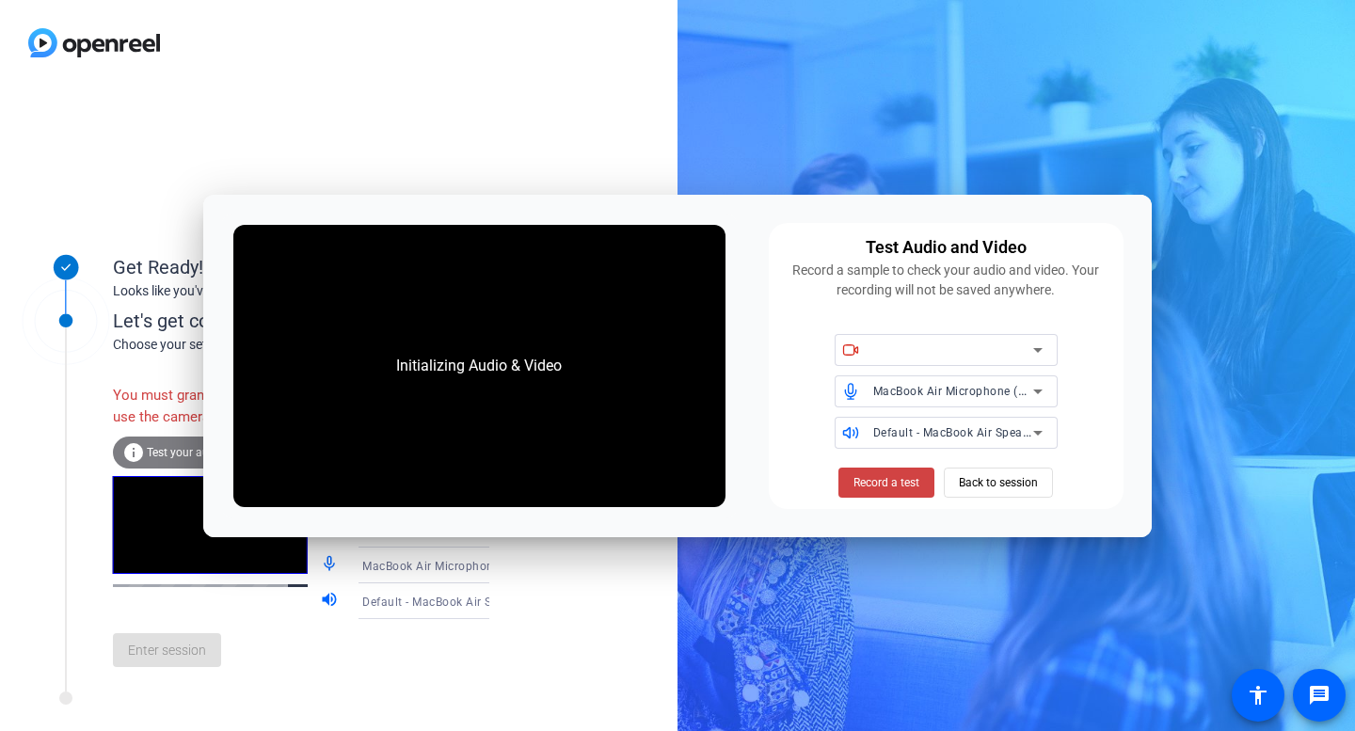
click at [413, 658] on div "Enter session" at bounding box center [320, 650] width 415 height 62
click at [1016, 479] on span "Back to session" at bounding box center [998, 483] width 79 height 36
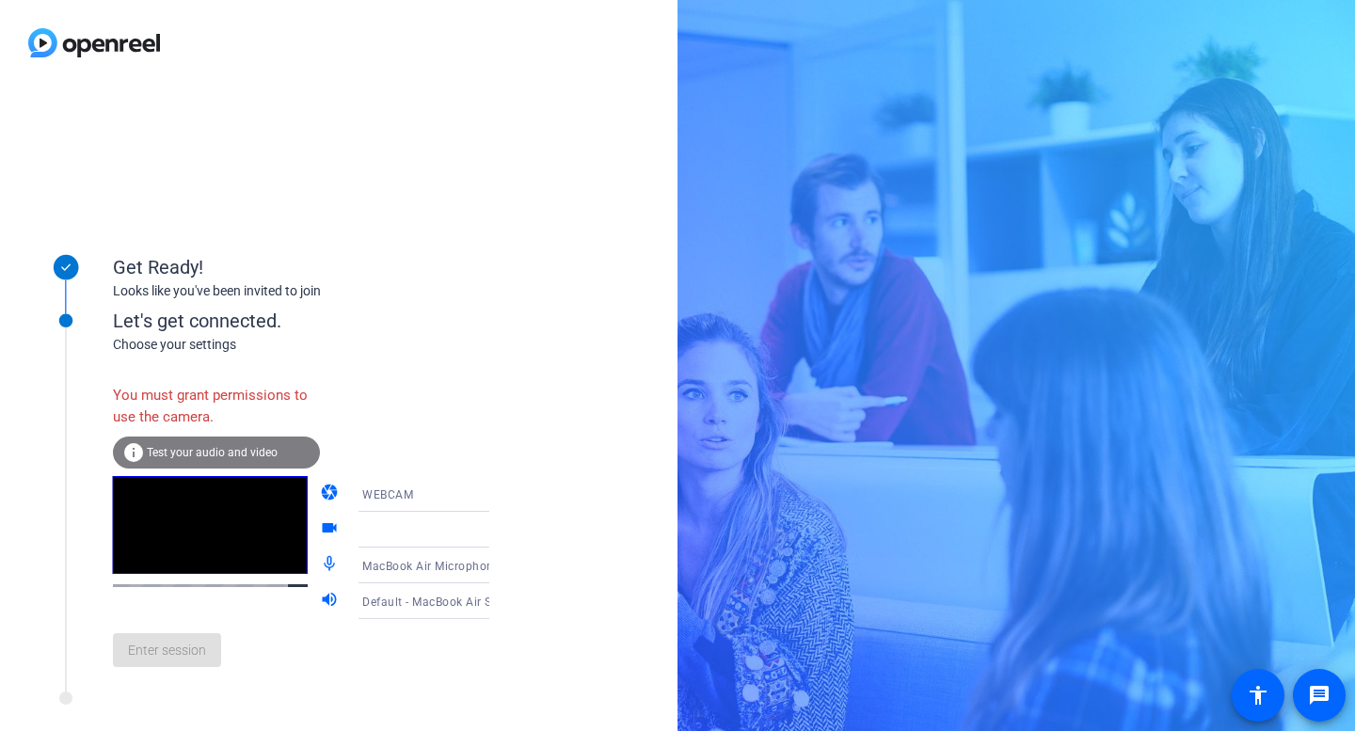
click at [497, 499] on icon at bounding box center [508, 494] width 23 height 23
click at [363, 574] on span "DESKTOP" at bounding box center [362, 568] width 53 height 23
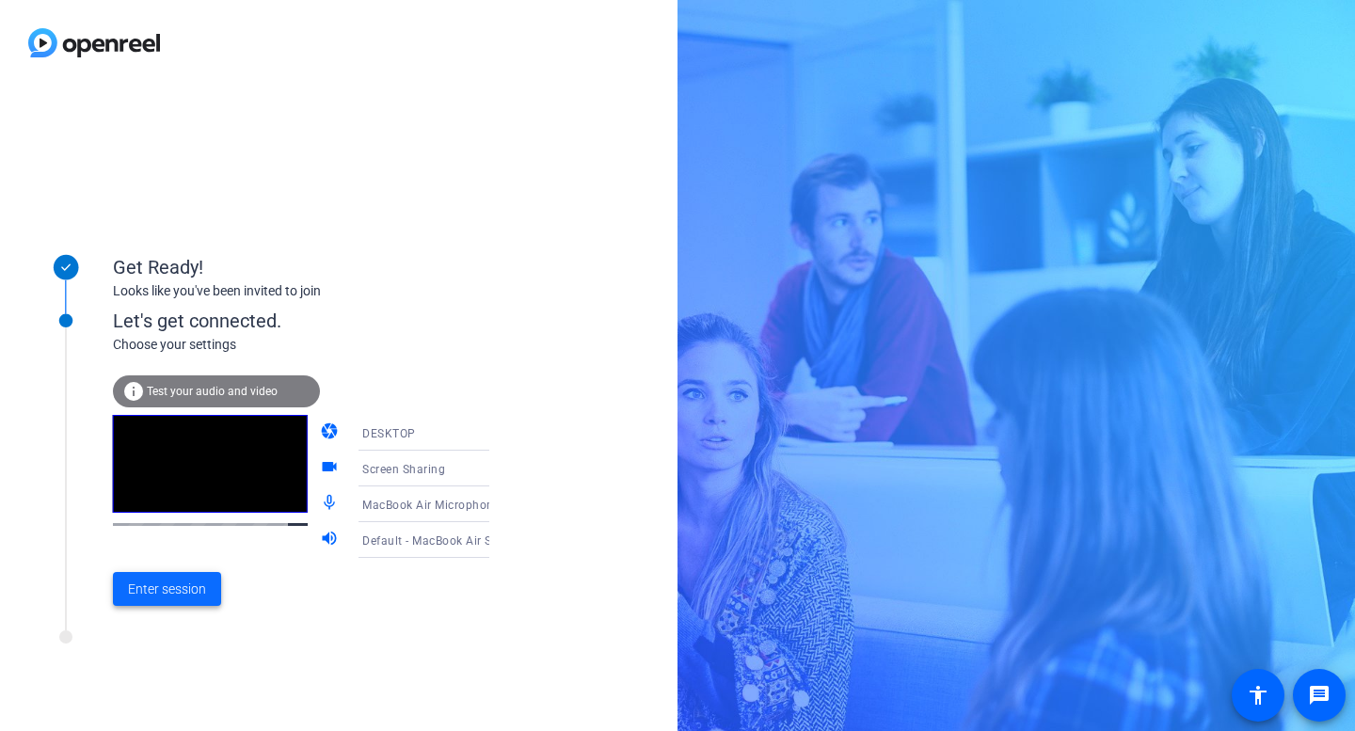
click at [183, 587] on span "Enter session" at bounding box center [167, 590] width 78 height 20
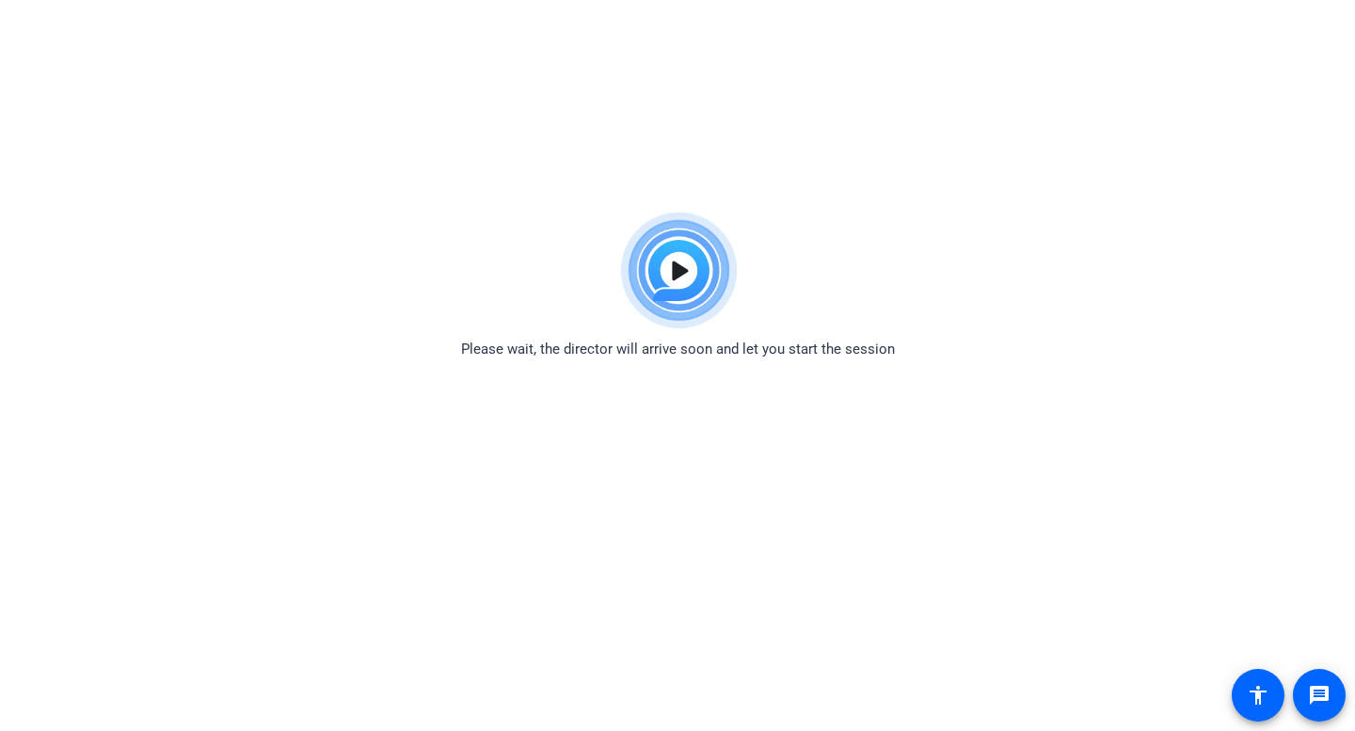
click at [458, 702] on body "Accessibility Screen-Reader Guide, Feedback, and Issue Reporting | New window P…" at bounding box center [677, 568] width 1355 height 731
click at [781, 453] on body "Accessibility Screen-Reader Guide, Feedback, and Issue Reporting | New window P…" at bounding box center [677, 568] width 1355 height 731
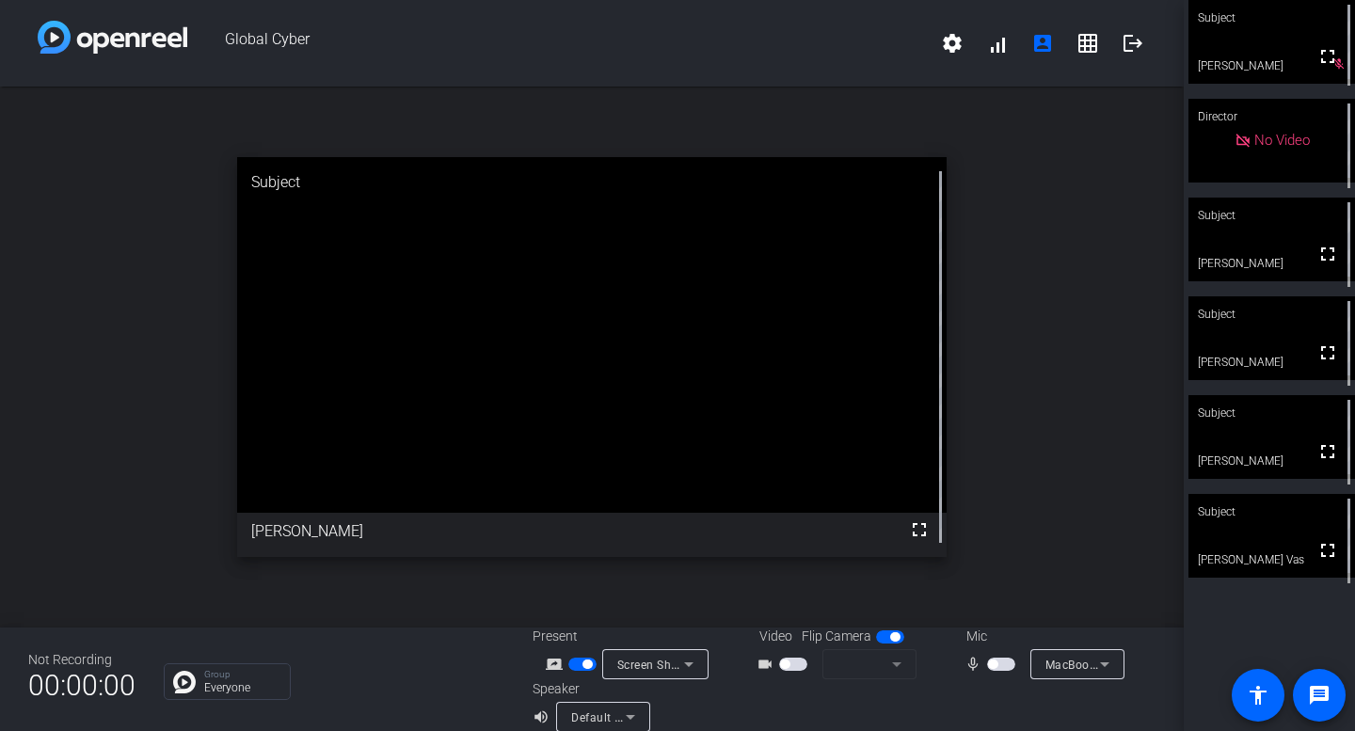
click at [990, 660] on span "button" at bounding box center [992, 663] width 9 height 9
click at [981, 671] on mat-icon "mic_none" at bounding box center [975, 664] width 23 height 23
click at [1007, 664] on span "button" at bounding box center [1005, 663] width 9 height 9
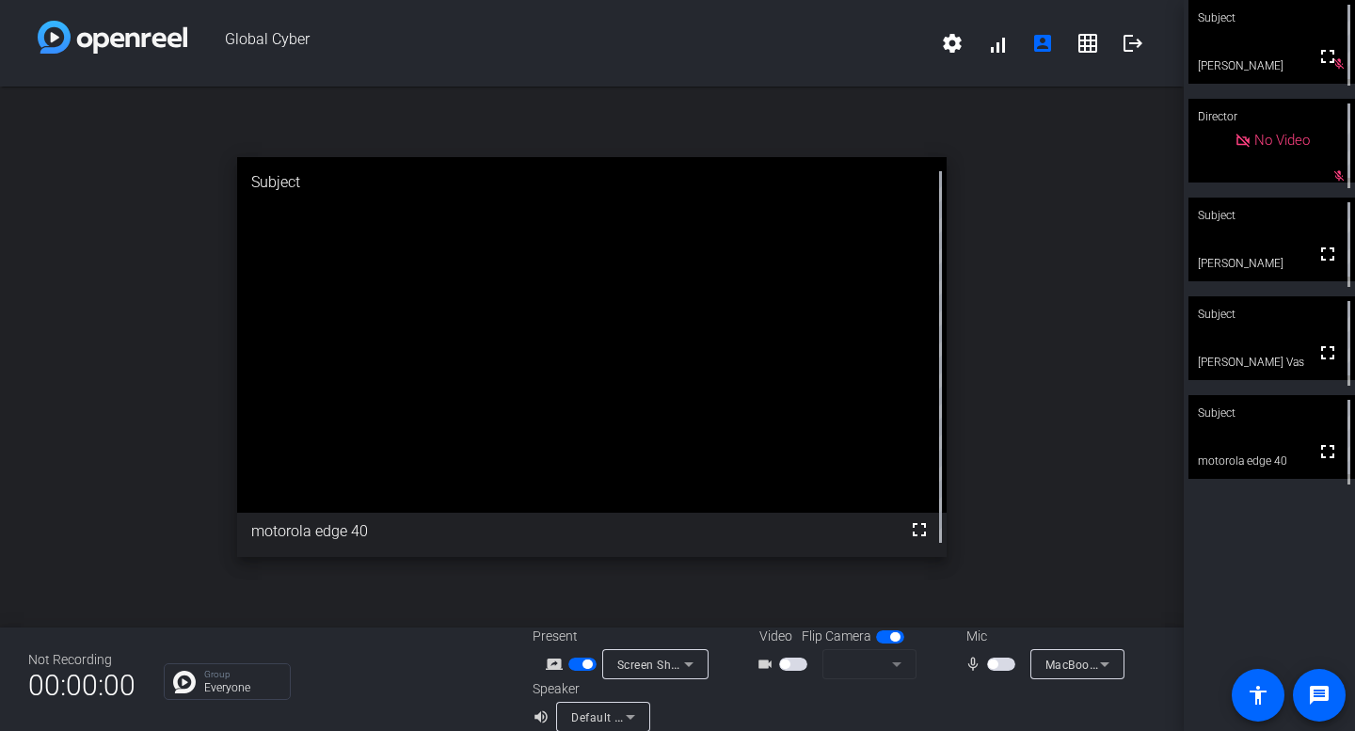
click at [974, 665] on mat-icon "mic_none" at bounding box center [975, 664] width 23 height 23
click at [997, 665] on span "button" at bounding box center [992, 663] width 9 height 9
click at [1007, 668] on span "button" at bounding box center [1005, 663] width 9 height 9
click at [1007, 668] on button "button" at bounding box center [1001, 664] width 28 height 13
click at [996, 664] on span "button" at bounding box center [1001, 664] width 28 height 13
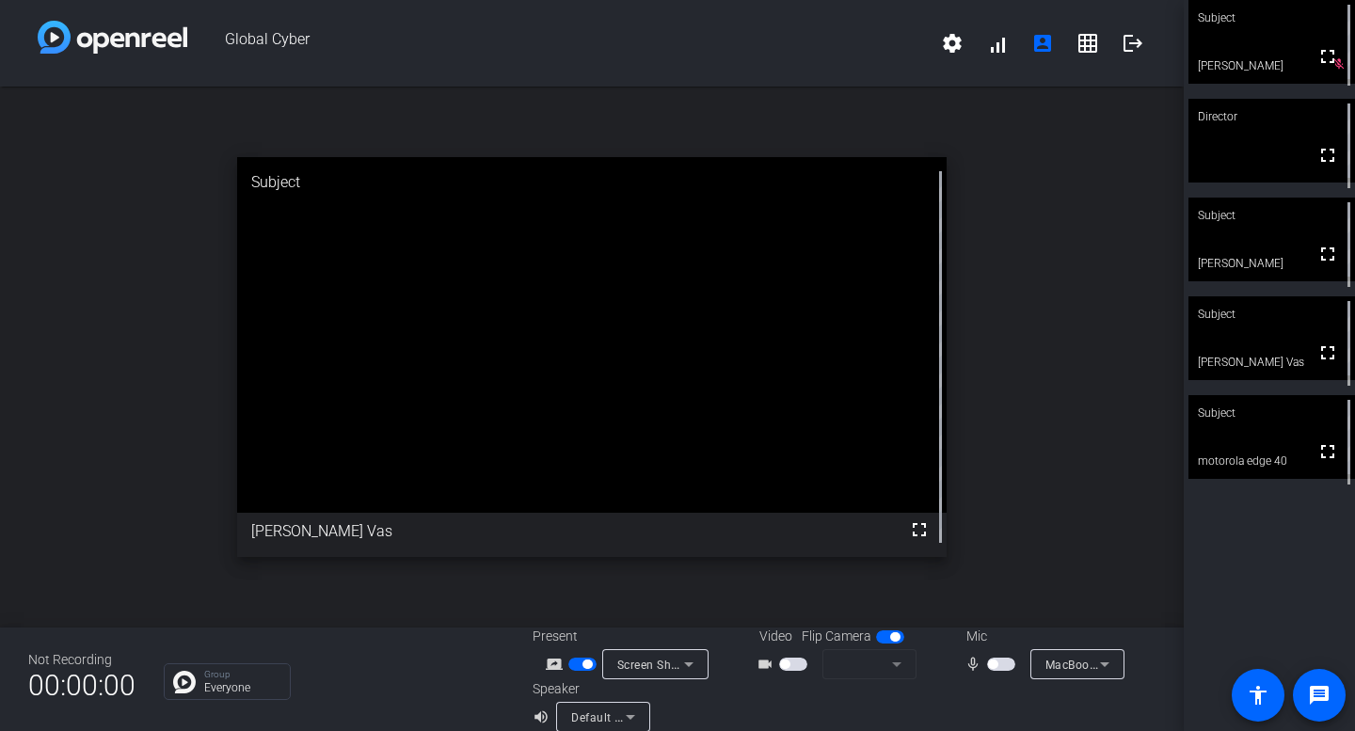
click at [998, 661] on span "button" at bounding box center [1001, 664] width 28 height 13
click at [998, 664] on span "button" at bounding box center [1001, 664] width 28 height 13
